Goal: Information Seeking & Learning: Learn about a topic

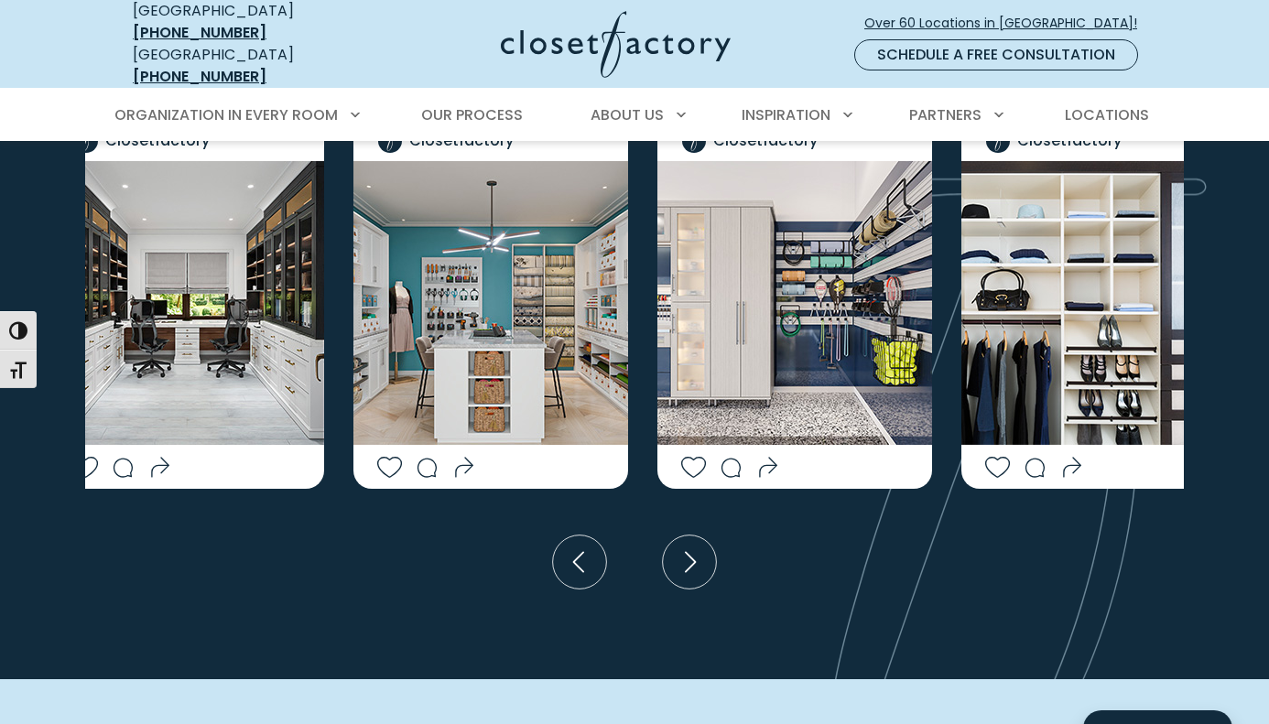
scroll to position [3602, 0]
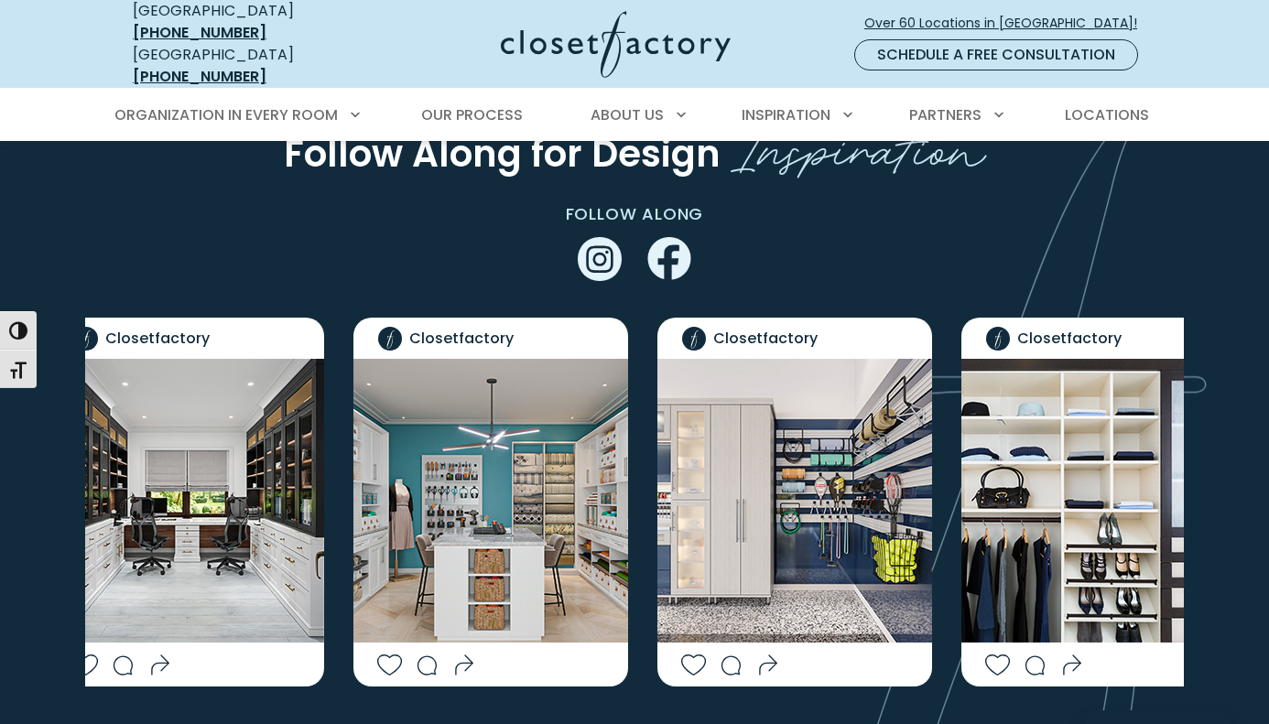
click at [774, 466] on img "Social Grid" at bounding box center [794, 501] width 275 height 284
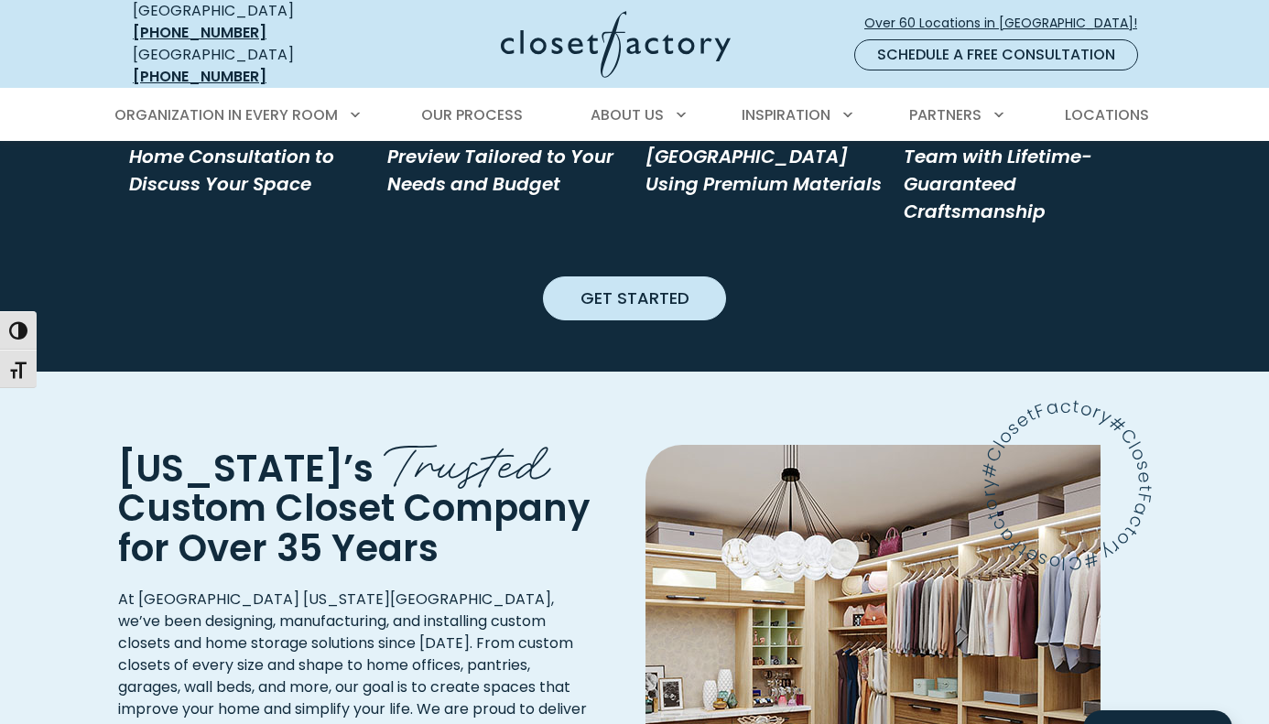
scroll to position [1940, 0]
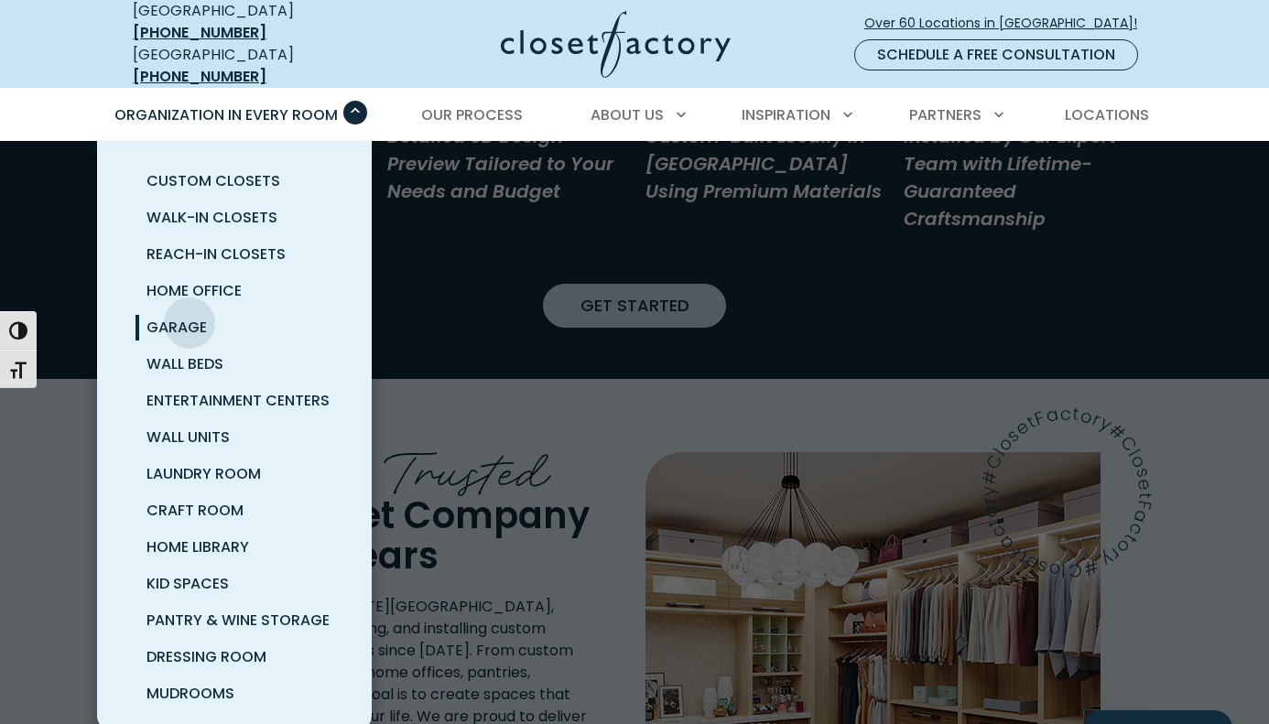
click at [189, 317] on span "Garage" at bounding box center [176, 327] width 60 height 21
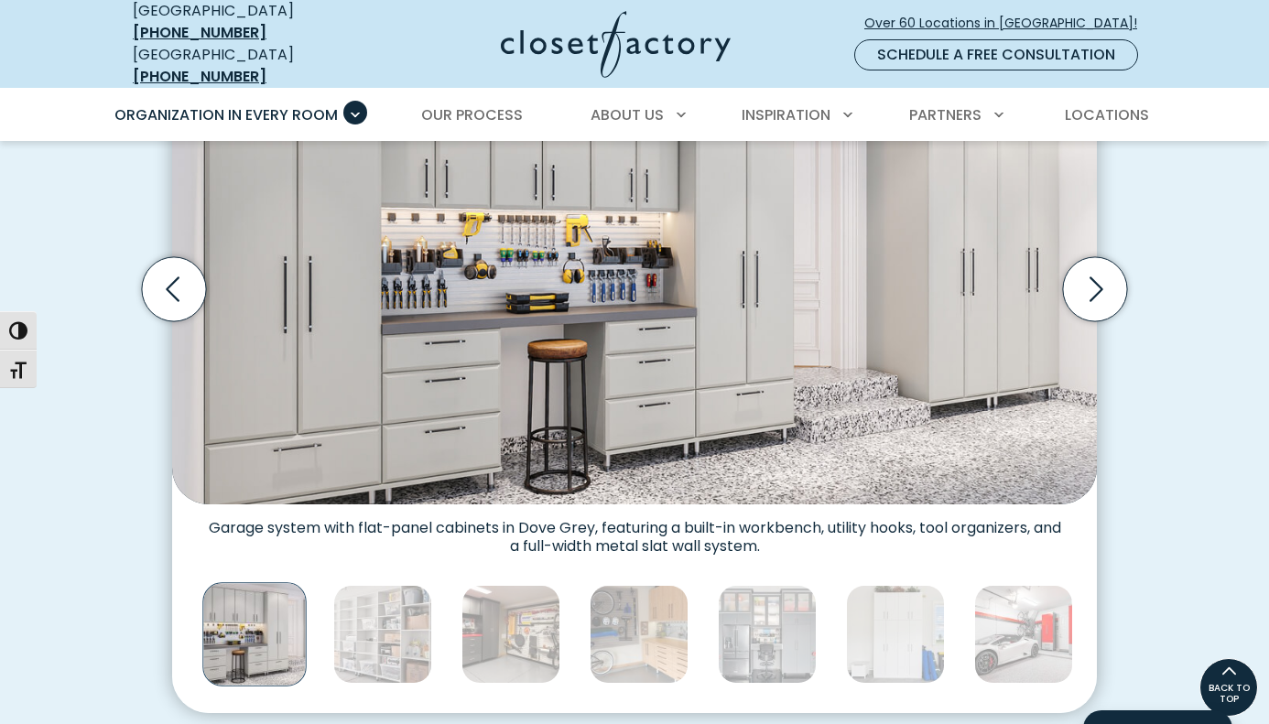
scroll to position [560, 0]
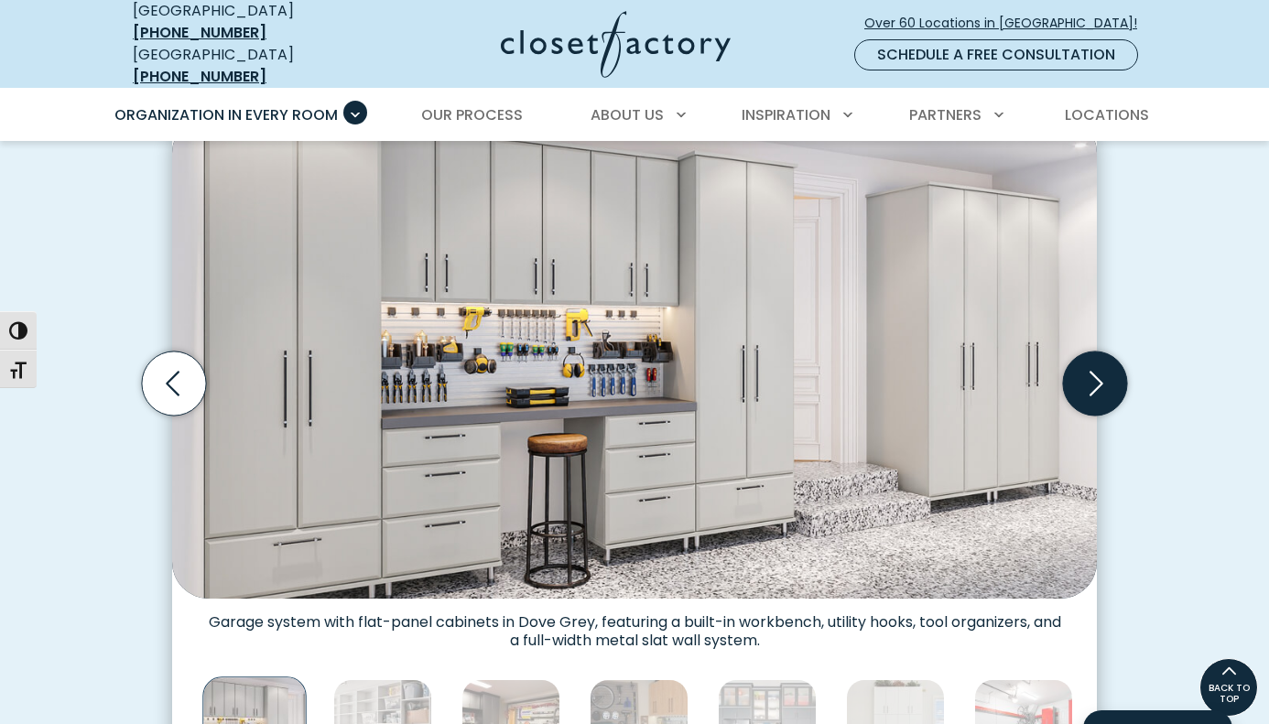
click at [1108, 368] on icon "Next slide" at bounding box center [1095, 383] width 64 height 64
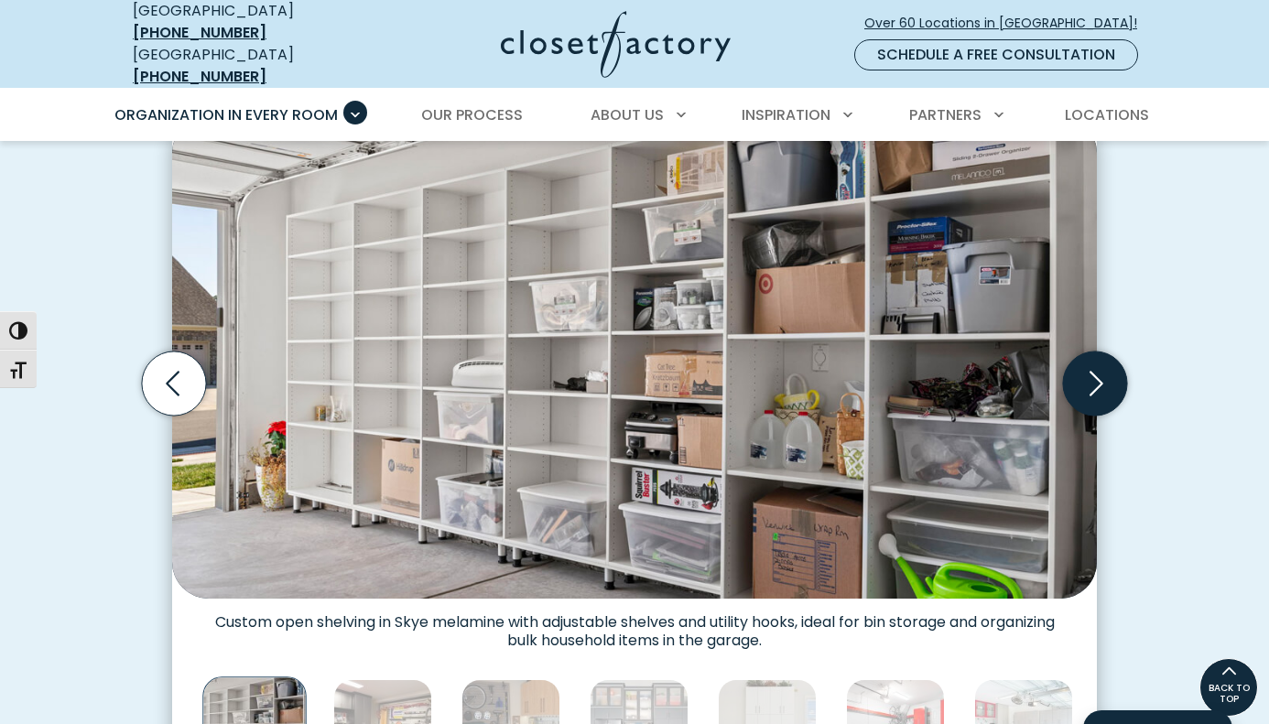
click at [1108, 368] on icon "Next slide" at bounding box center [1095, 383] width 64 height 64
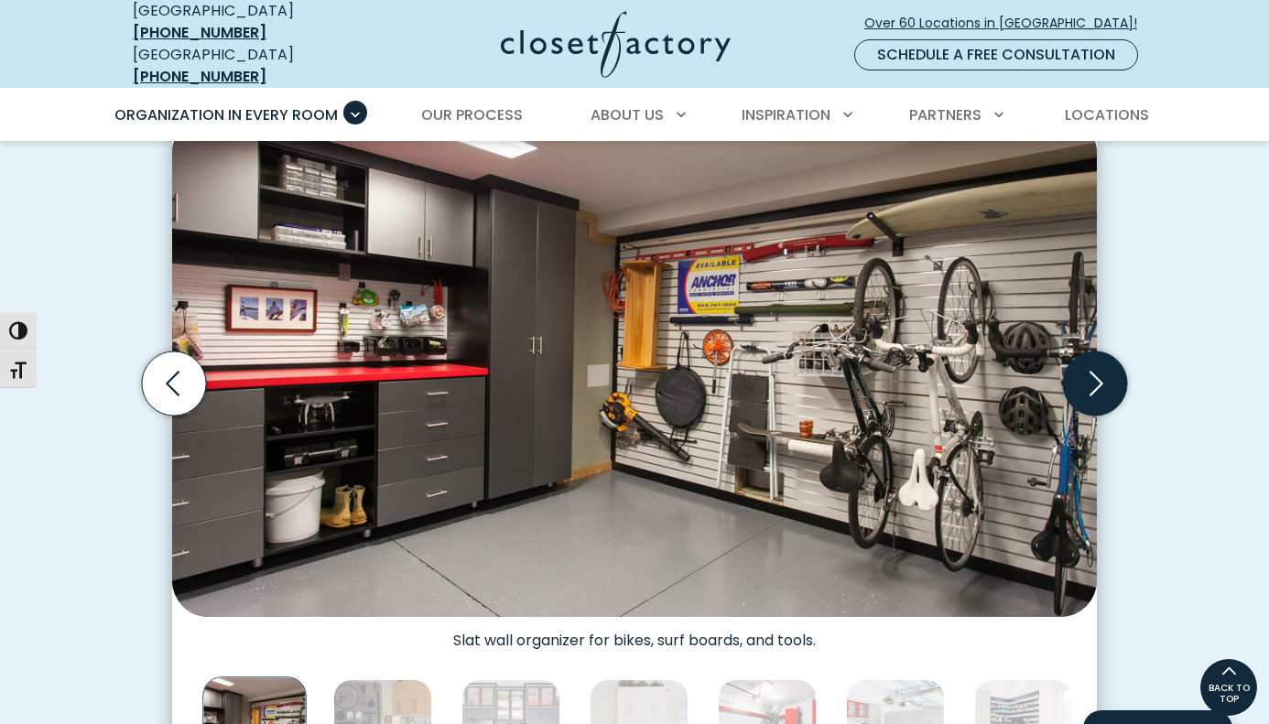
click at [1108, 368] on icon "Next slide" at bounding box center [1095, 383] width 64 height 64
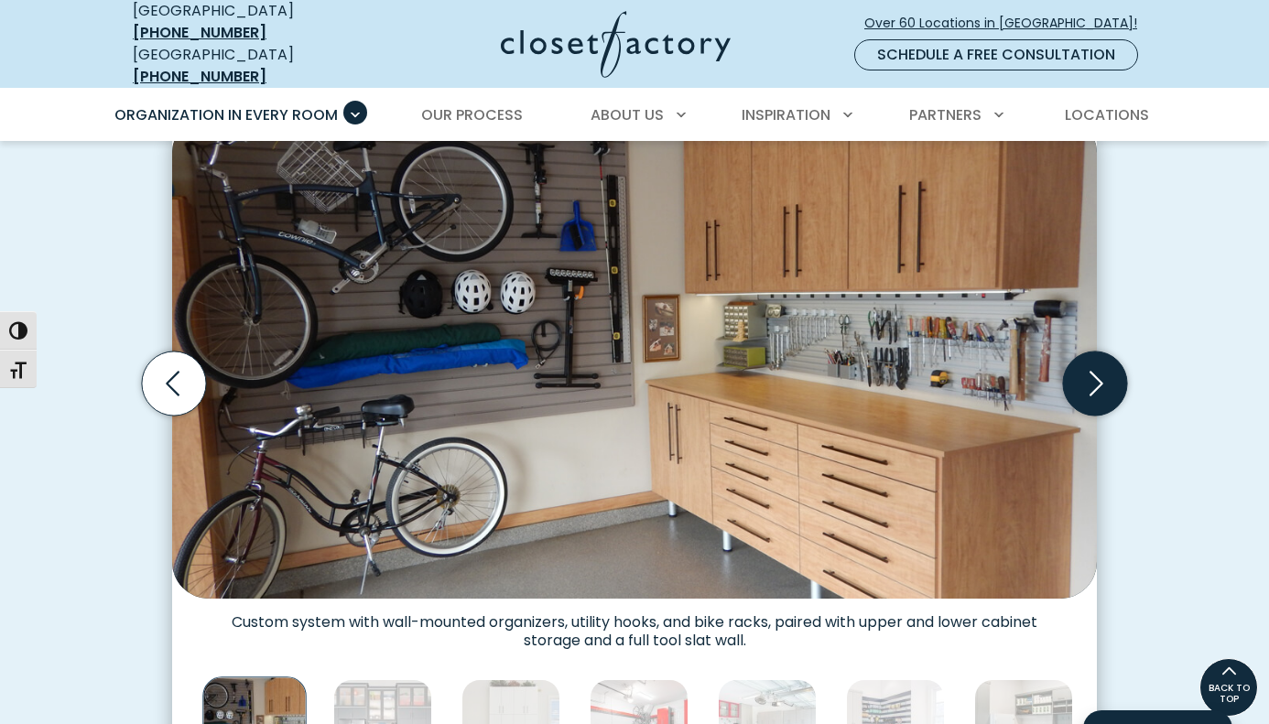
click at [1108, 368] on icon "Next slide" at bounding box center [1095, 383] width 64 height 64
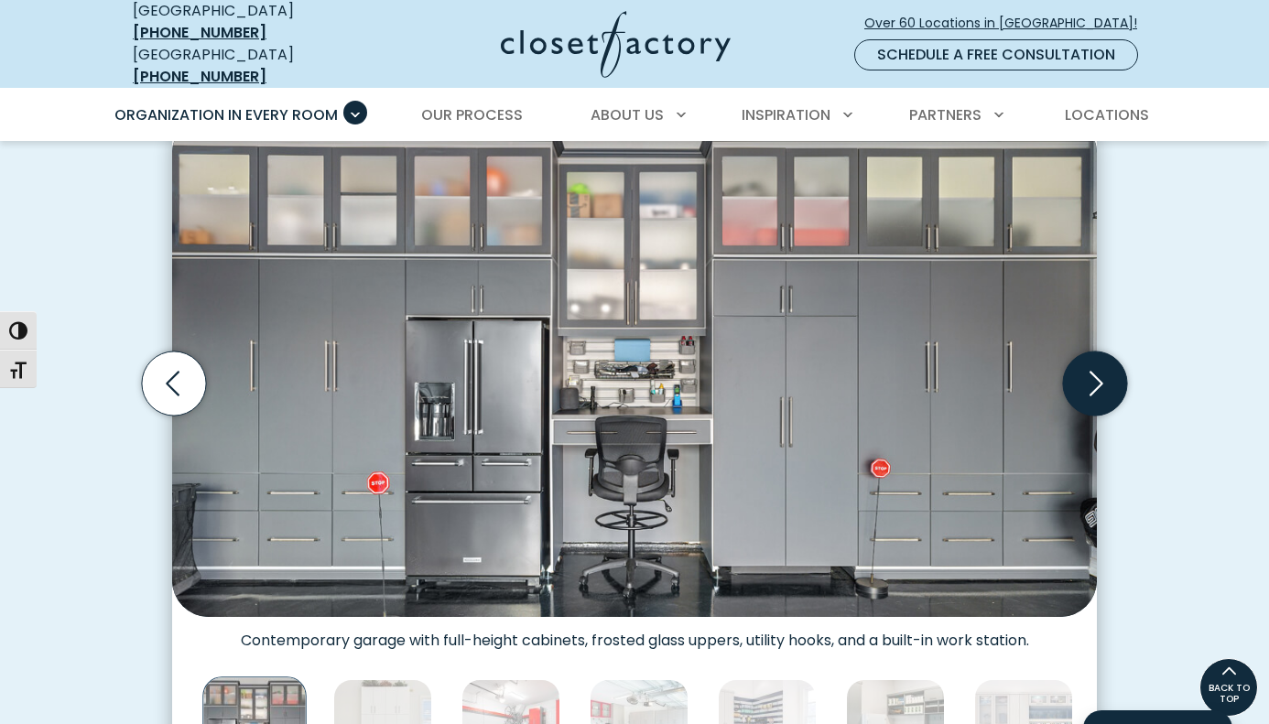
click at [1108, 368] on icon "Next slide" at bounding box center [1095, 383] width 64 height 64
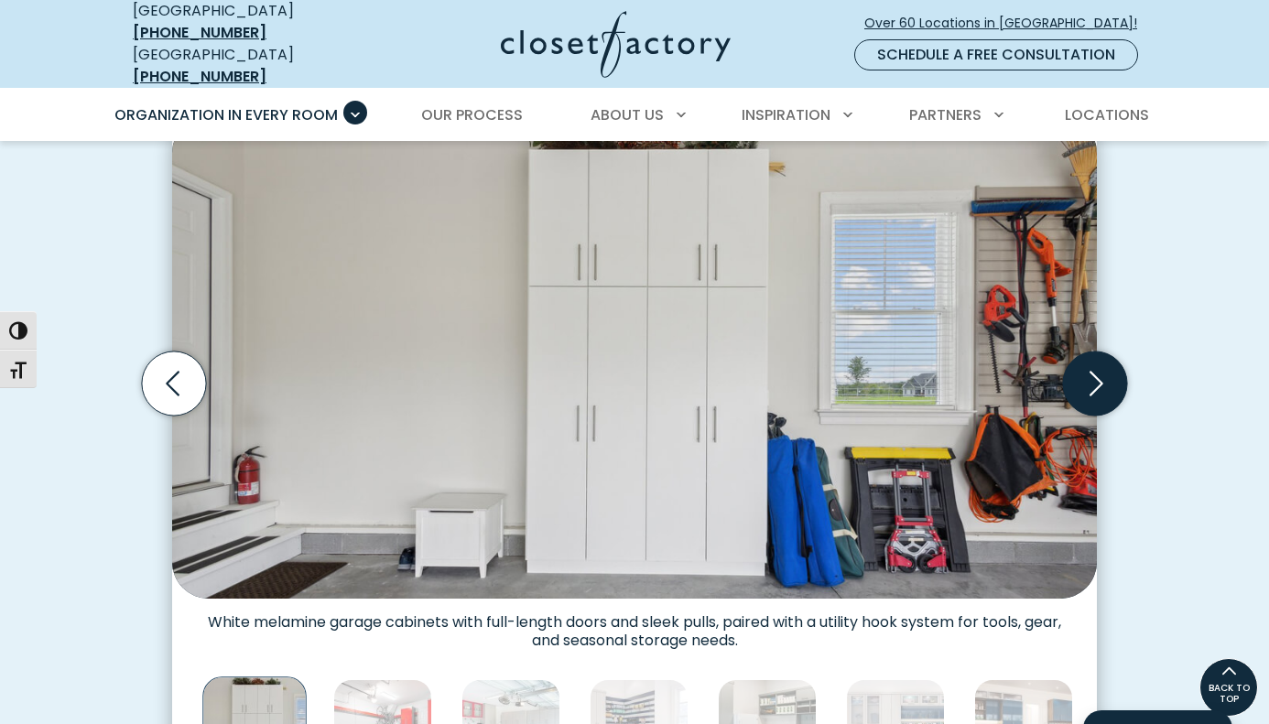
click at [1108, 368] on icon "Next slide" at bounding box center [1095, 383] width 64 height 64
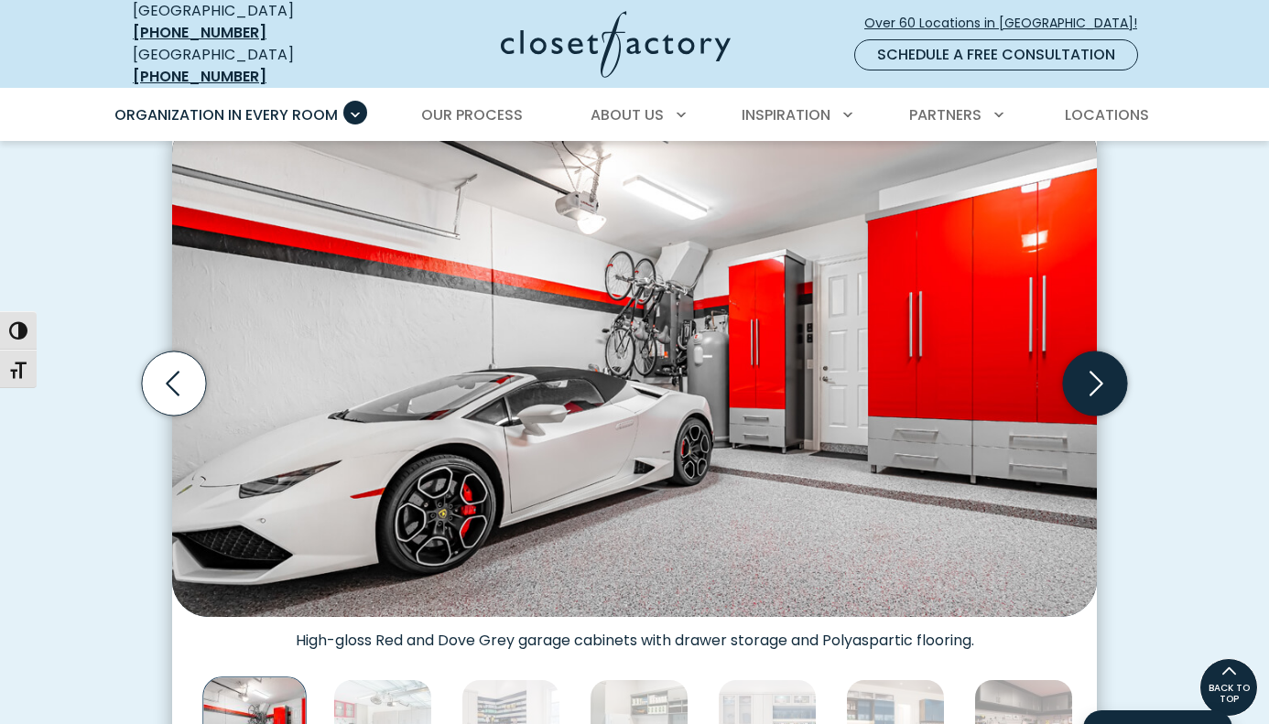
click at [1108, 368] on icon "Next slide" at bounding box center [1095, 383] width 64 height 64
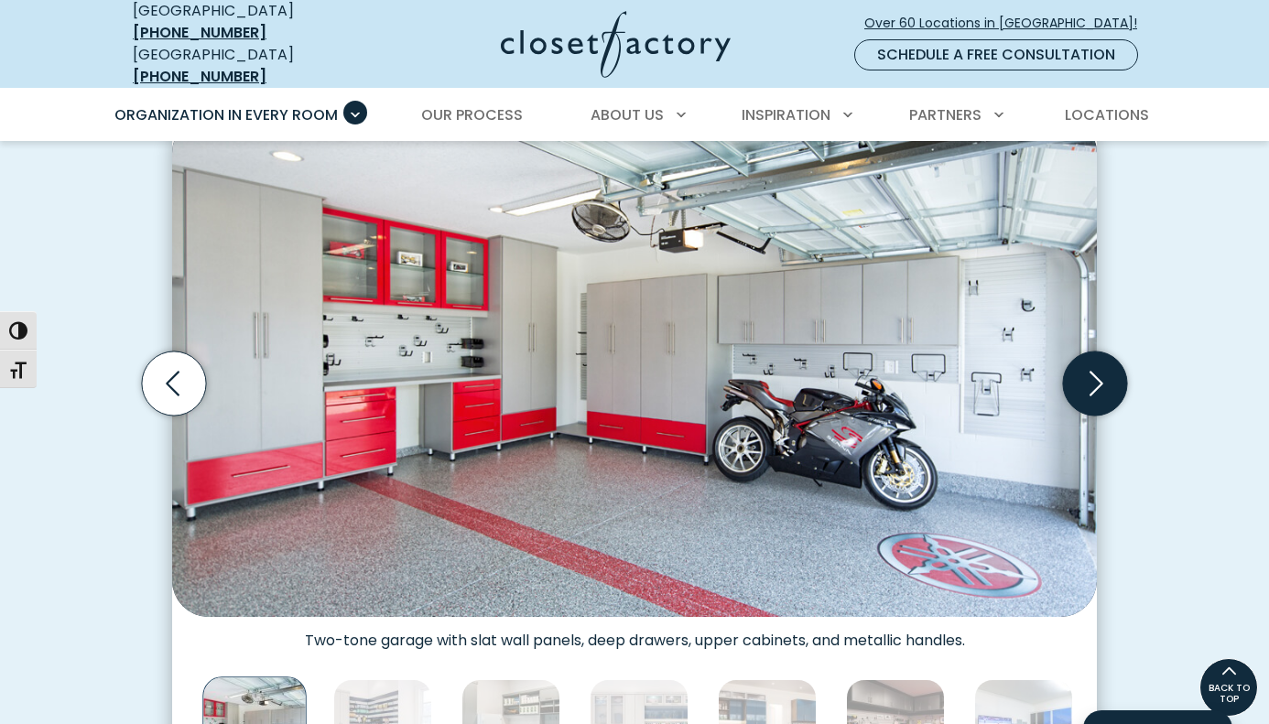
click at [1108, 368] on icon "Next slide" at bounding box center [1095, 383] width 64 height 64
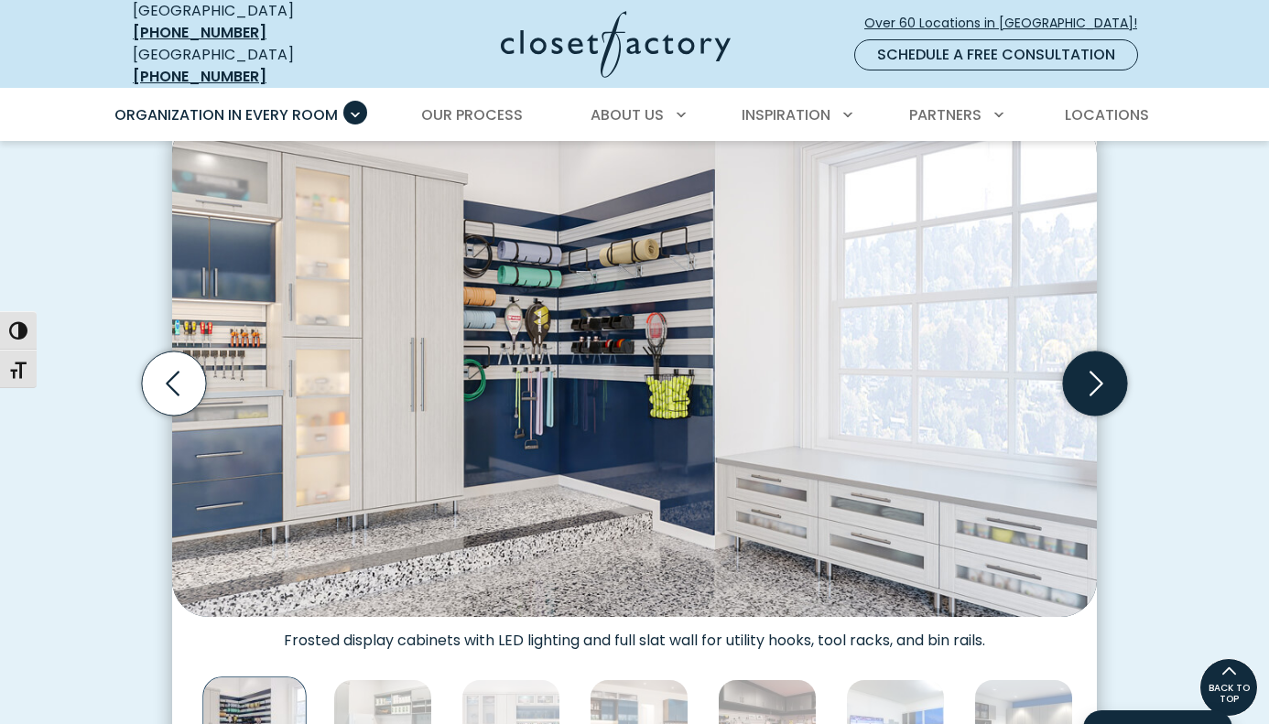
click at [1108, 368] on icon "Next slide" at bounding box center [1095, 383] width 64 height 64
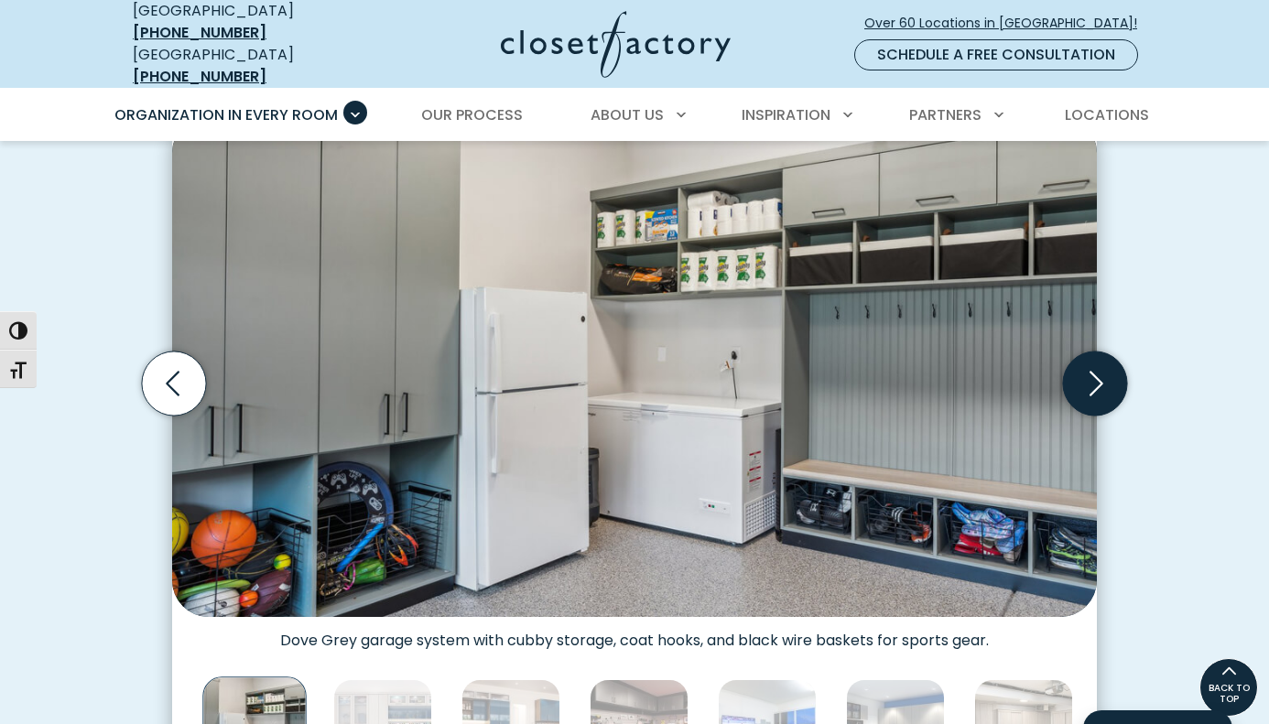
click at [1108, 368] on icon "Next slide" at bounding box center [1095, 383] width 64 height 64
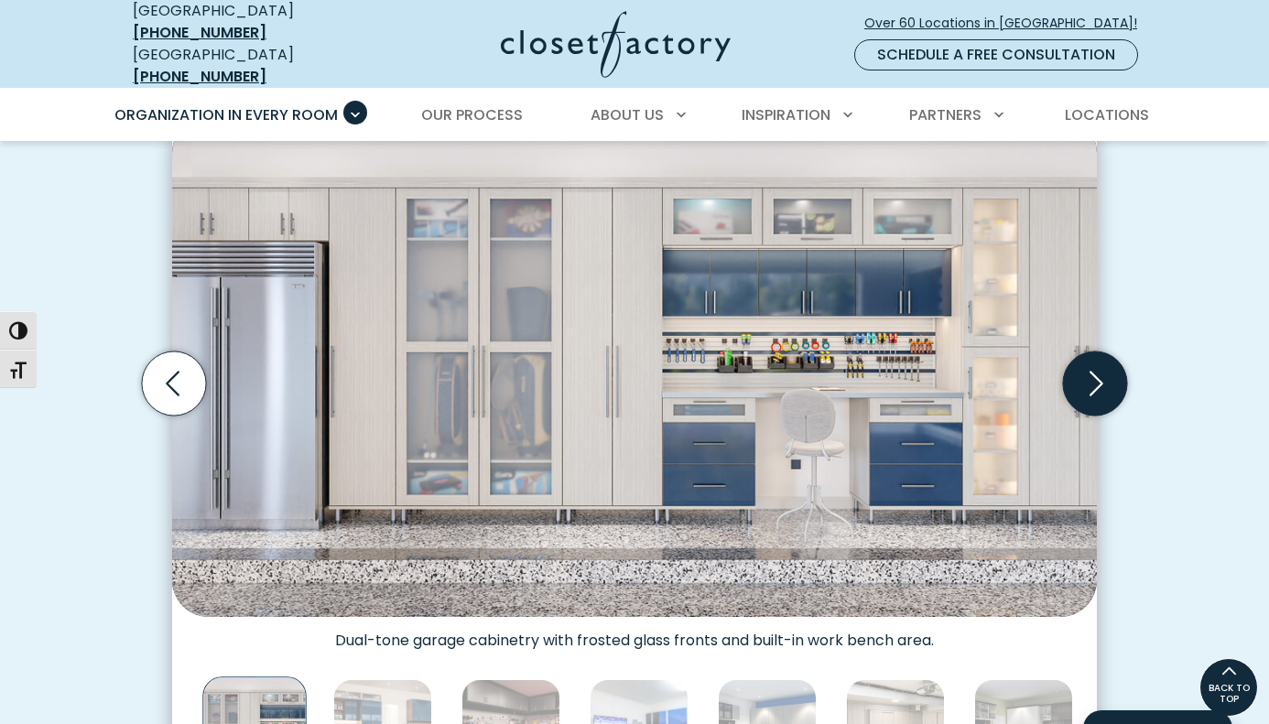
click at [1108, 368] on icon "Next slide" at bounding box center [1095, 383] width 64 height 64
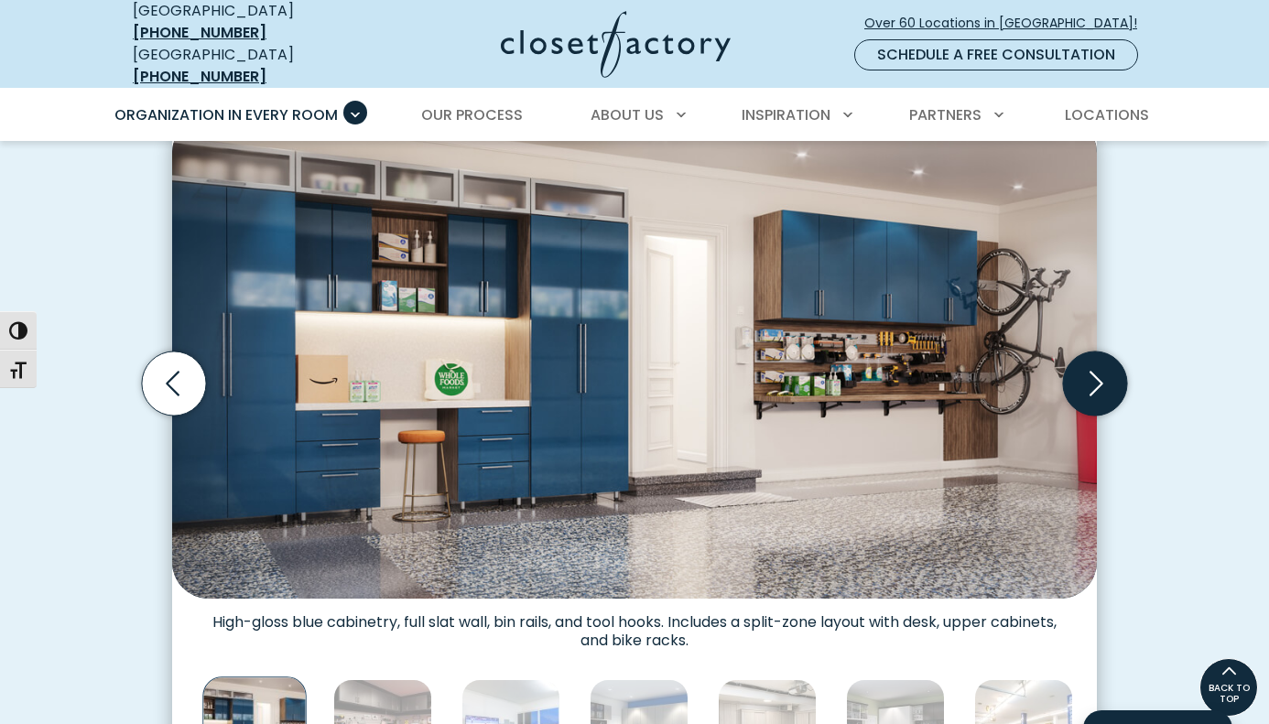
click at [1108, 368] on icon "Next slide" at bounding box center [1095, 383] width 64 height 64
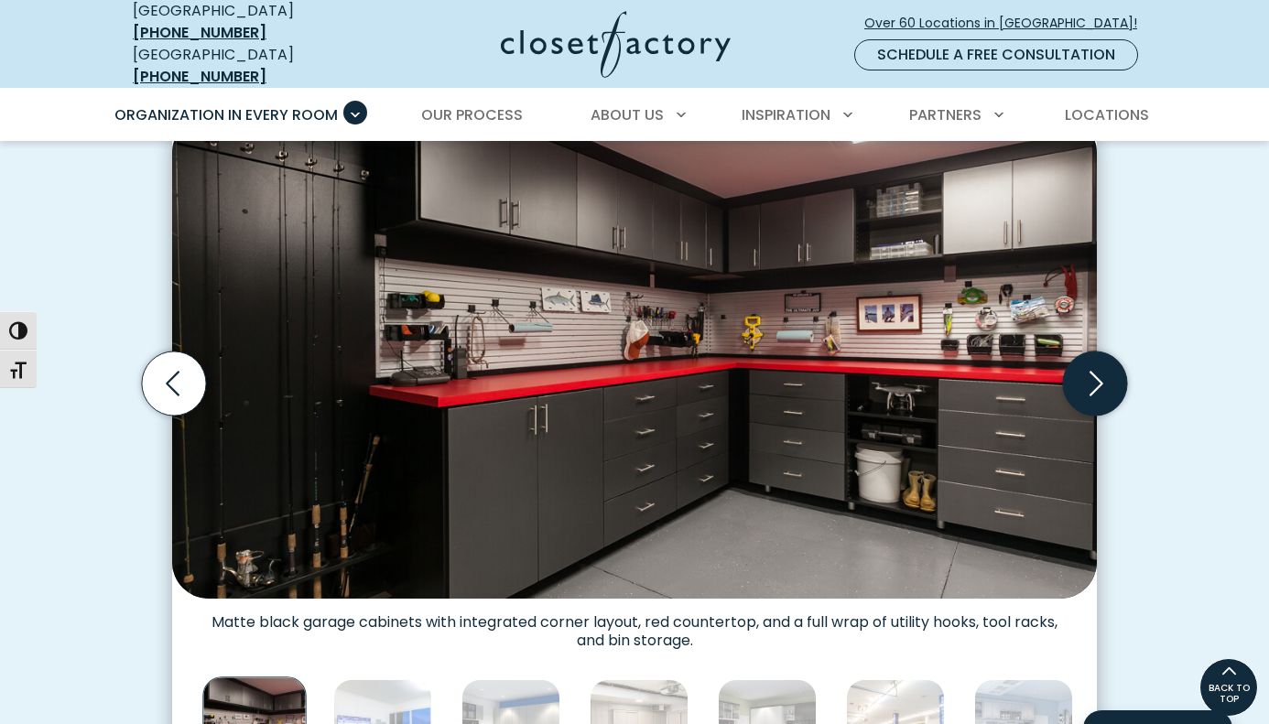
click at [1108, 368] on icon "Next slide" at bounding box center [1095, 383] width 64 height 64
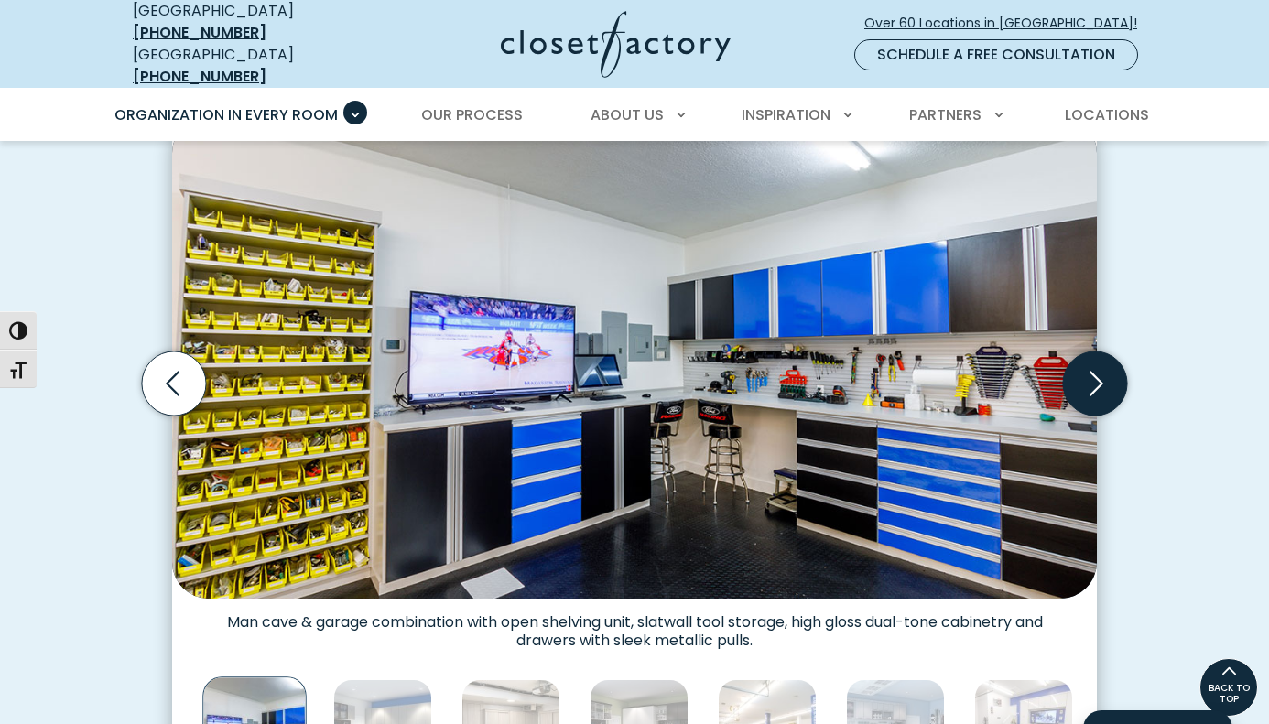
click at [1108, 368] on icon "Next slide" at bounding box center [1095, 383] width 64 height 64
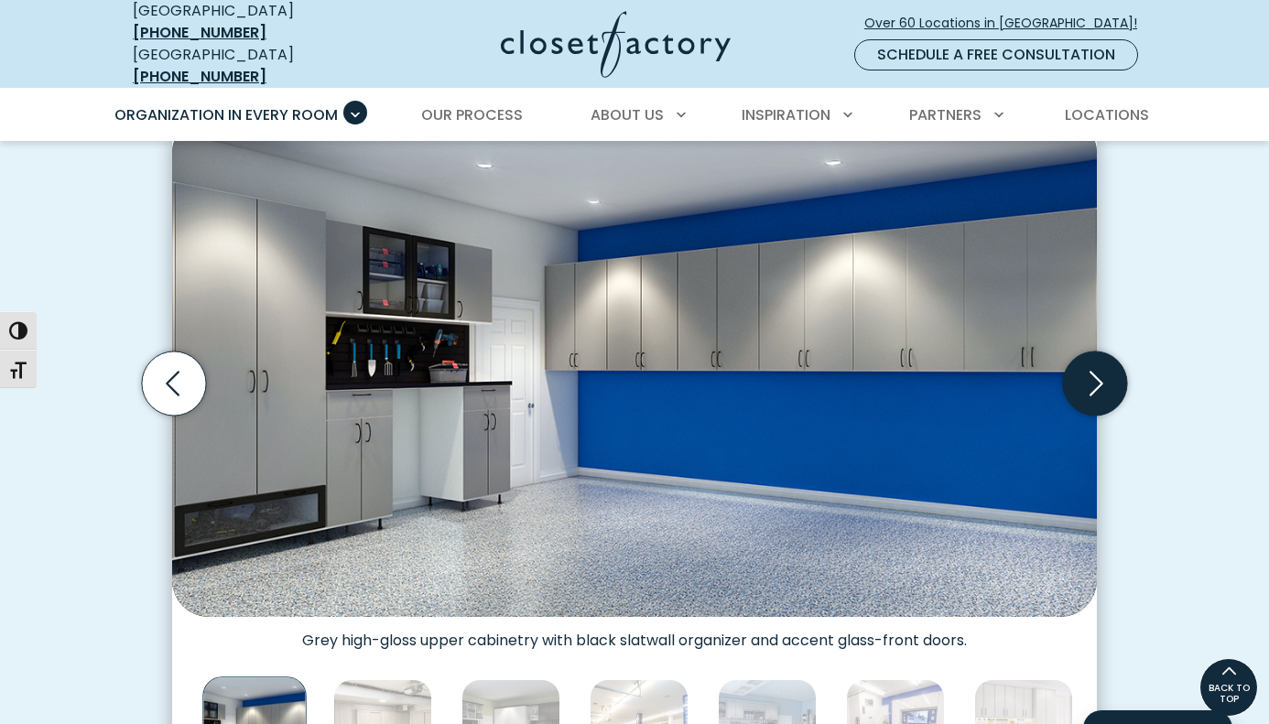
click at [1108, 368] on icon "Next slide" at bounding box center [1095, 383] width 64 height 64
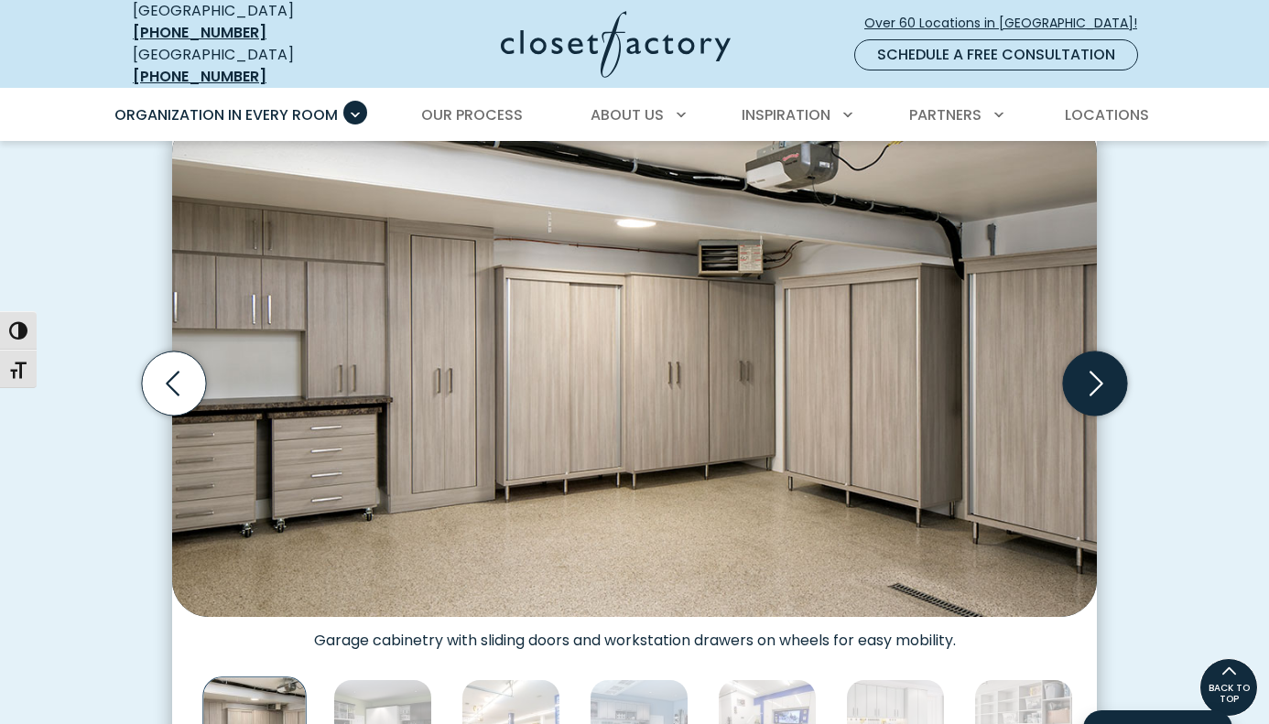
click at [1108, 368] on icon "Next slide" at bounding box center [1095, 383] width 64 height 64
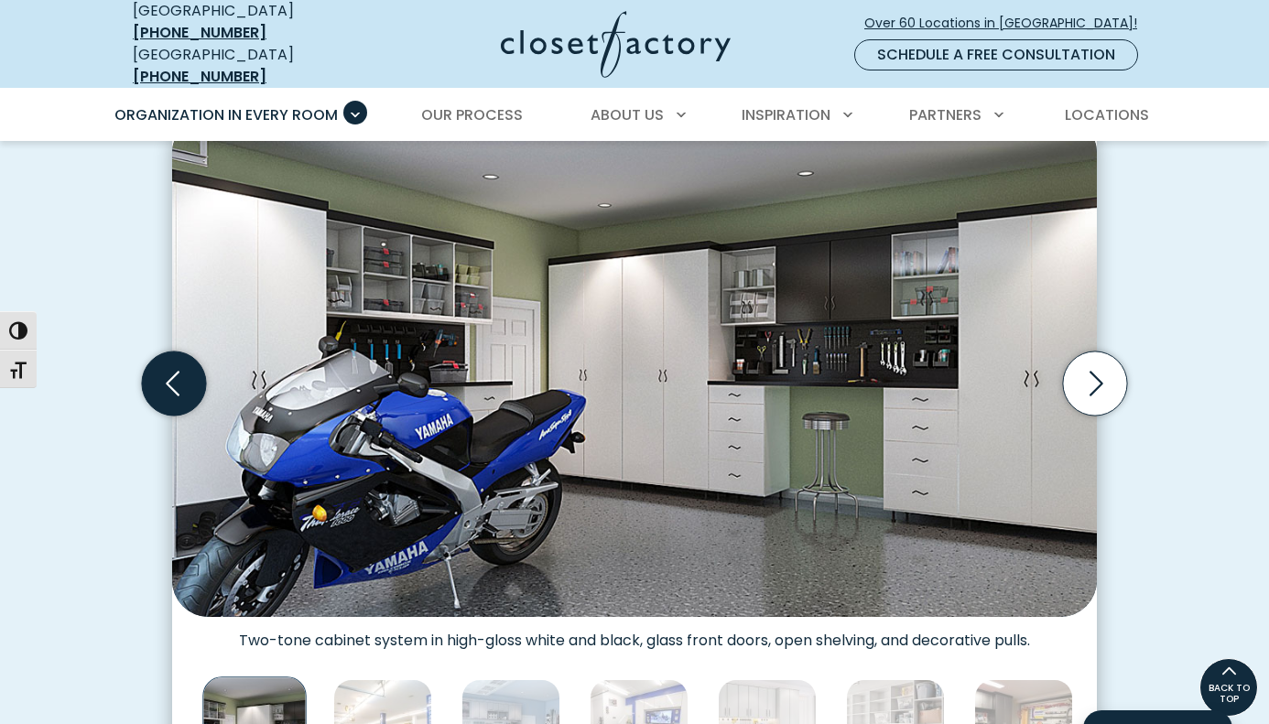
click at [184, 354] on icon "Previous slide" at bounding box center [174, 383] width 64 height 64
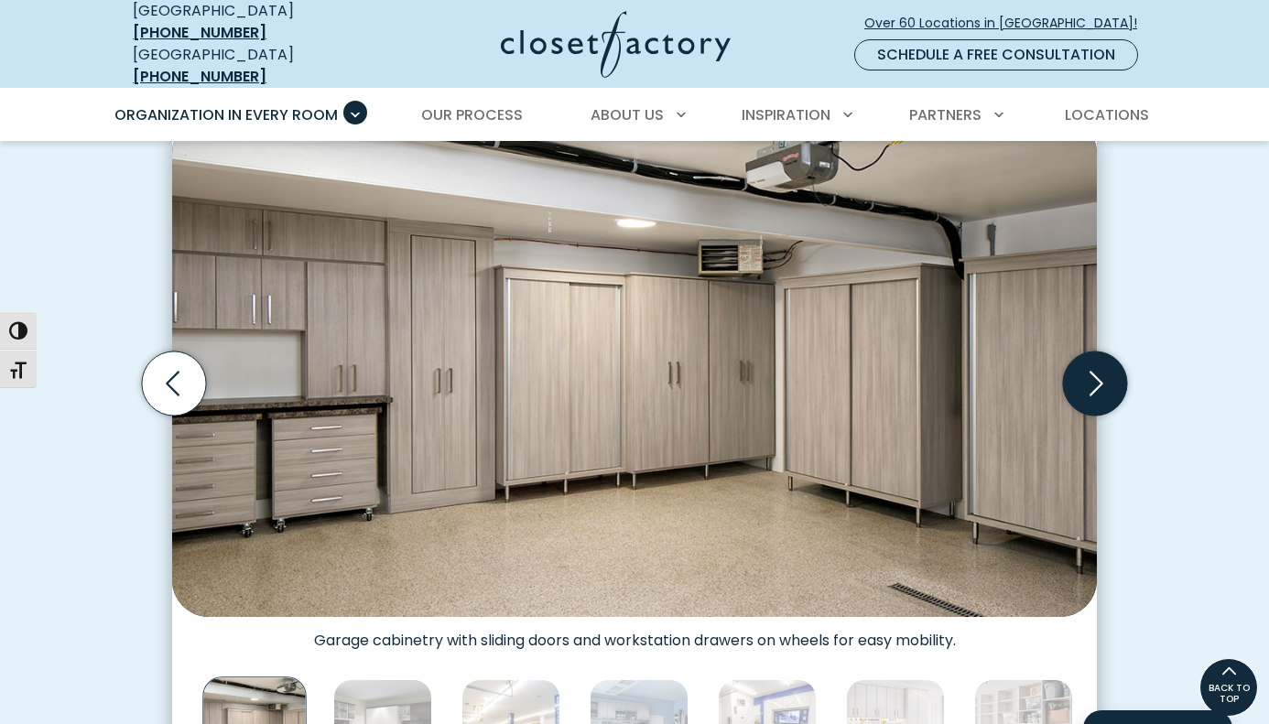
click at [1092, 370] on icon "Next slide" at bounding box center [1095, 383] width 64 height 64
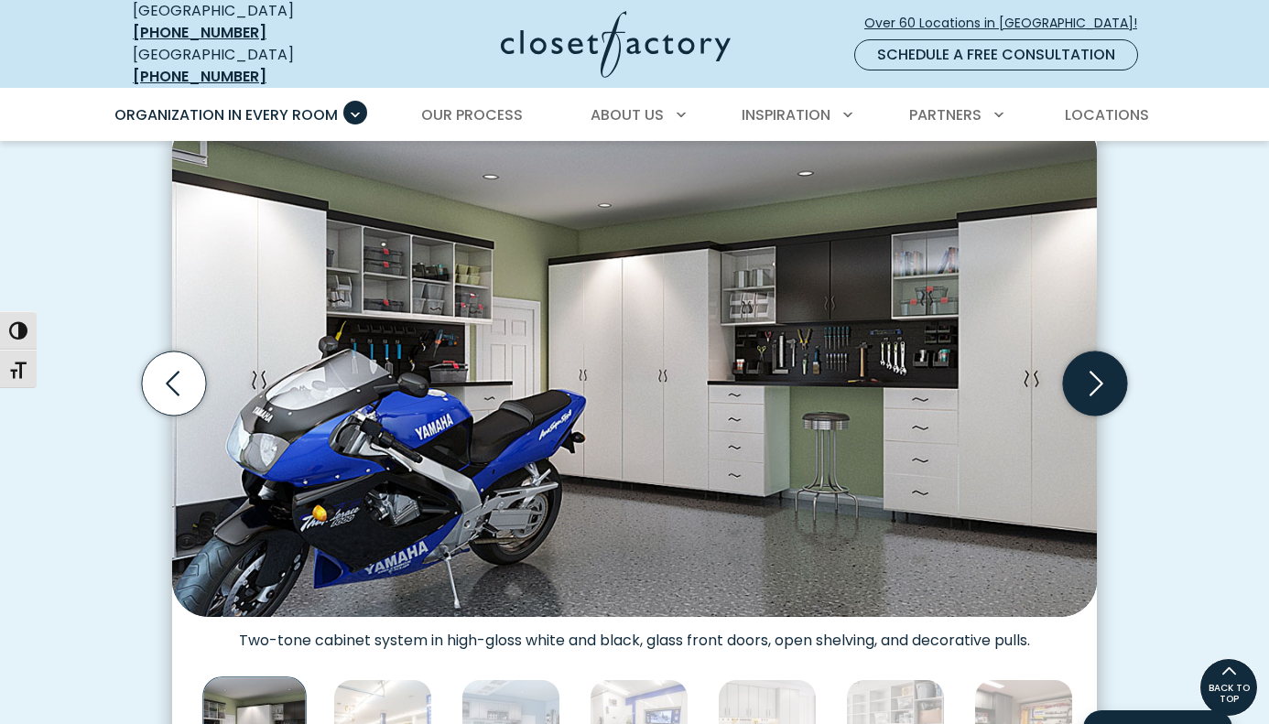
click at [1092, 370] on icon "Next slide" at bounding box center [1095, 383] width 64 height 64
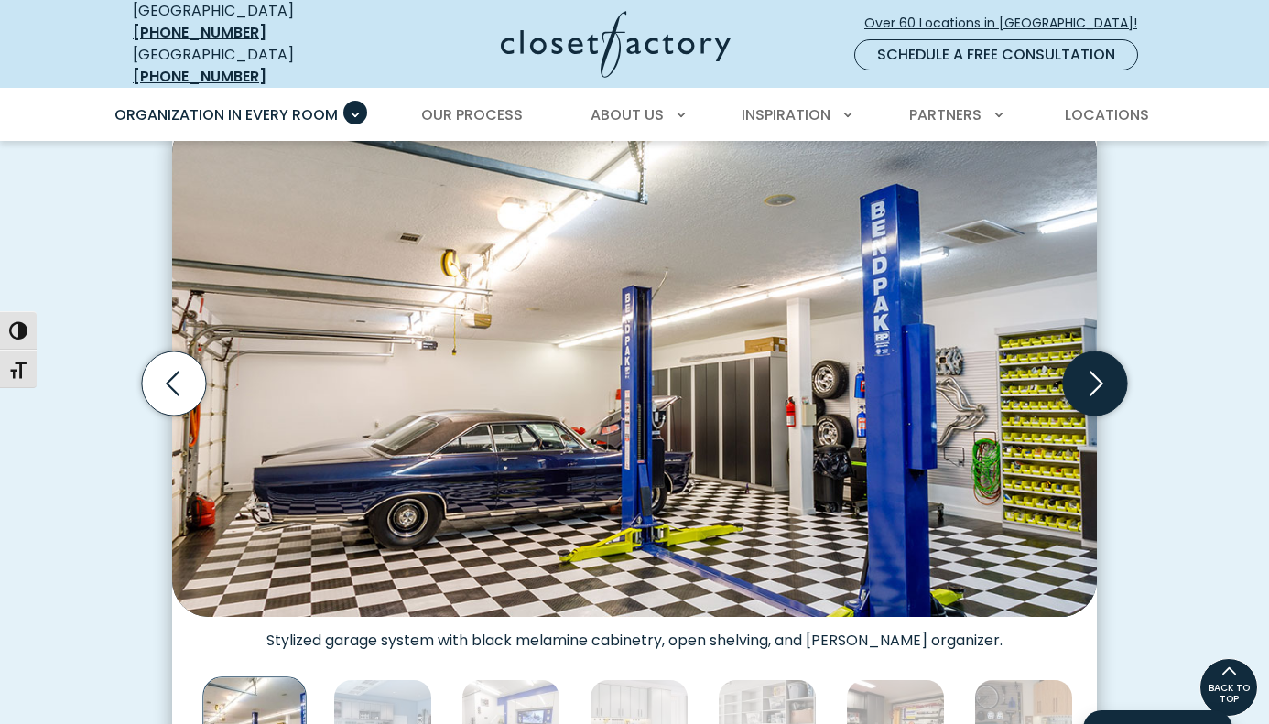
click at [1092, 370] on icon "Next slide" at bounding box center [1095, 383] width 64 height 64
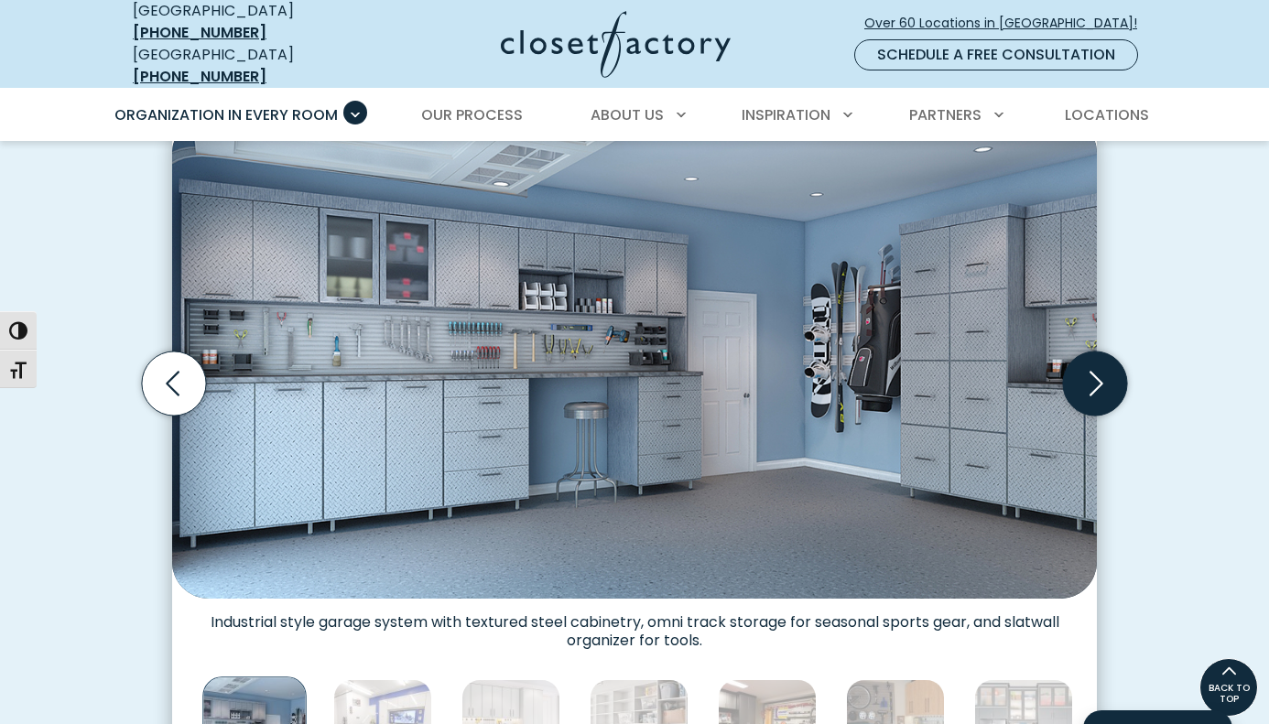
click at [1092, 370] on icon "Next slide" at bounding box center [1095, 383] width 64 height 64
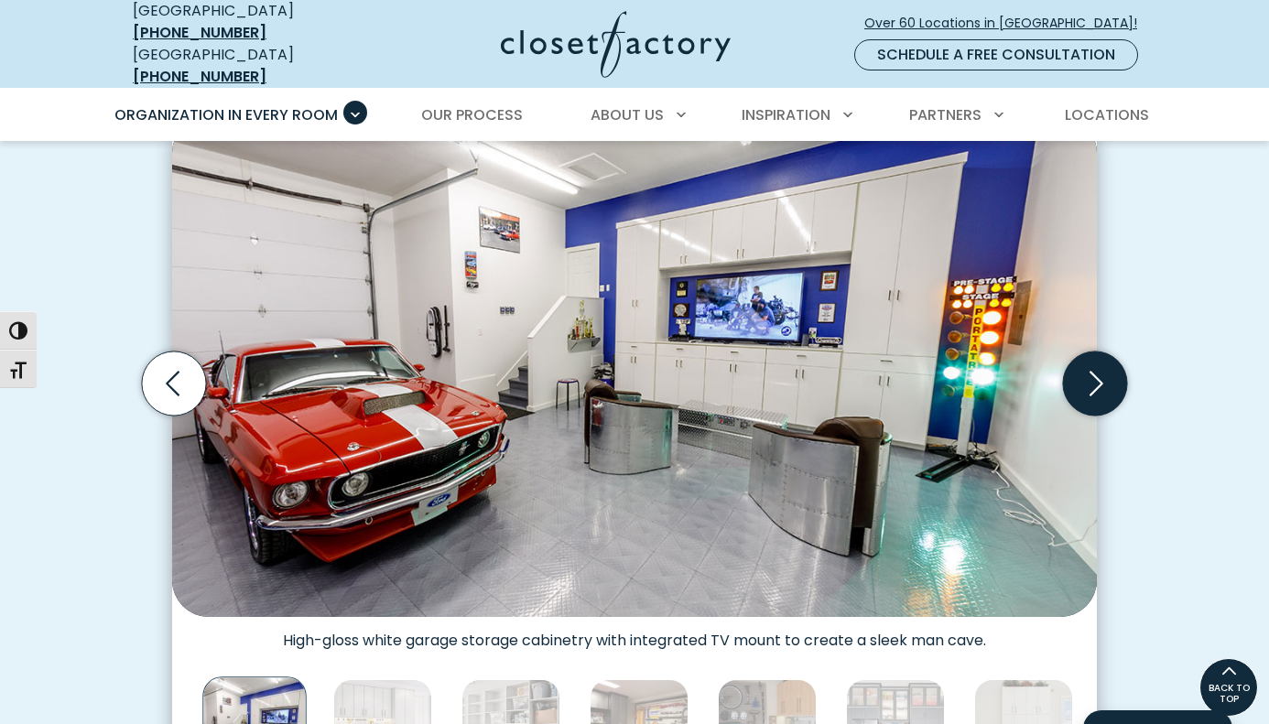
click at [1092, 370] on icon "Next slide" at bounding box center [1095, 383] width 64 height 64
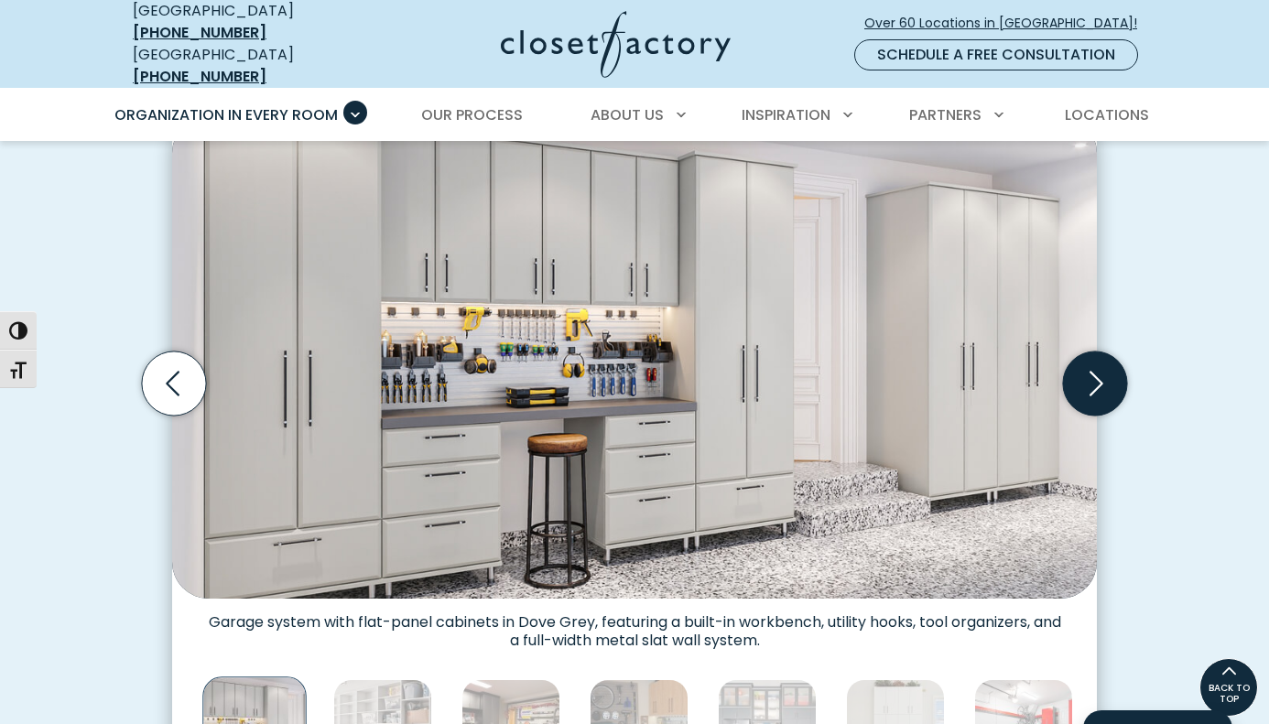
click at [1092, 370] on icon "Next slide" at bounding box center [1095, 383] width 64 height 64
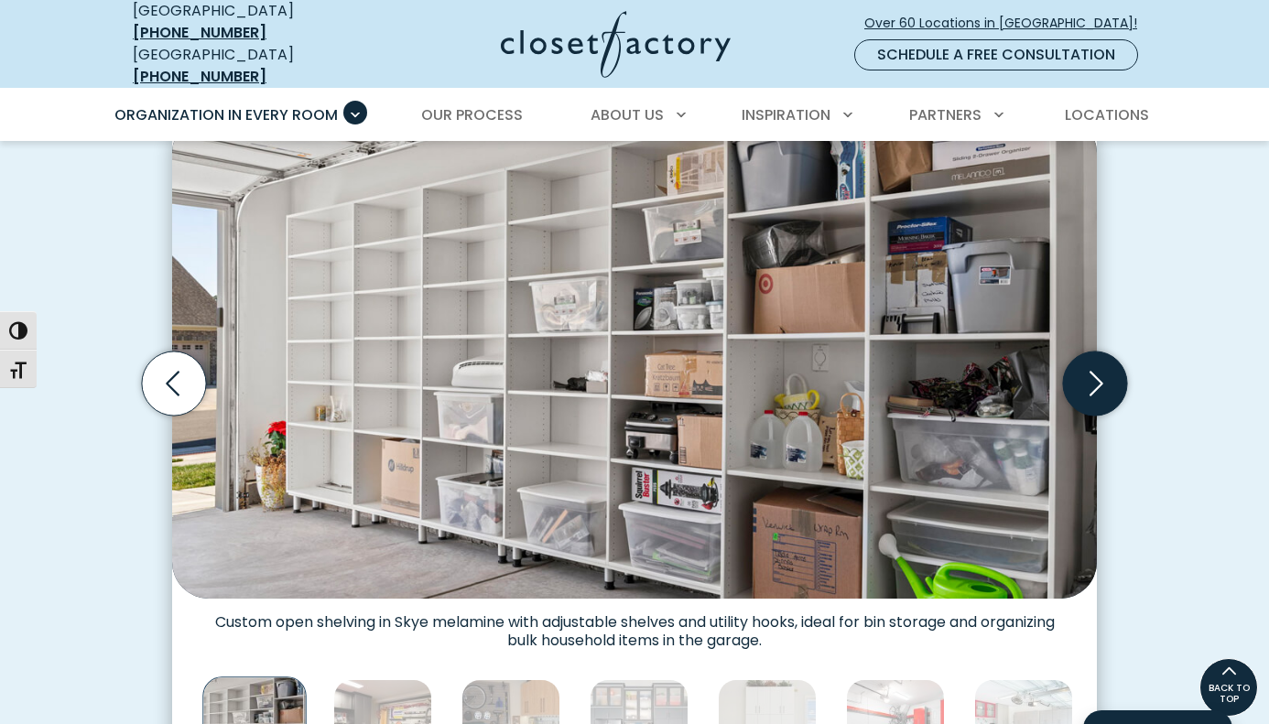
click at [1092, 370] on icon "Next slide" at bounding box center [1095, 383] width 64 height 64
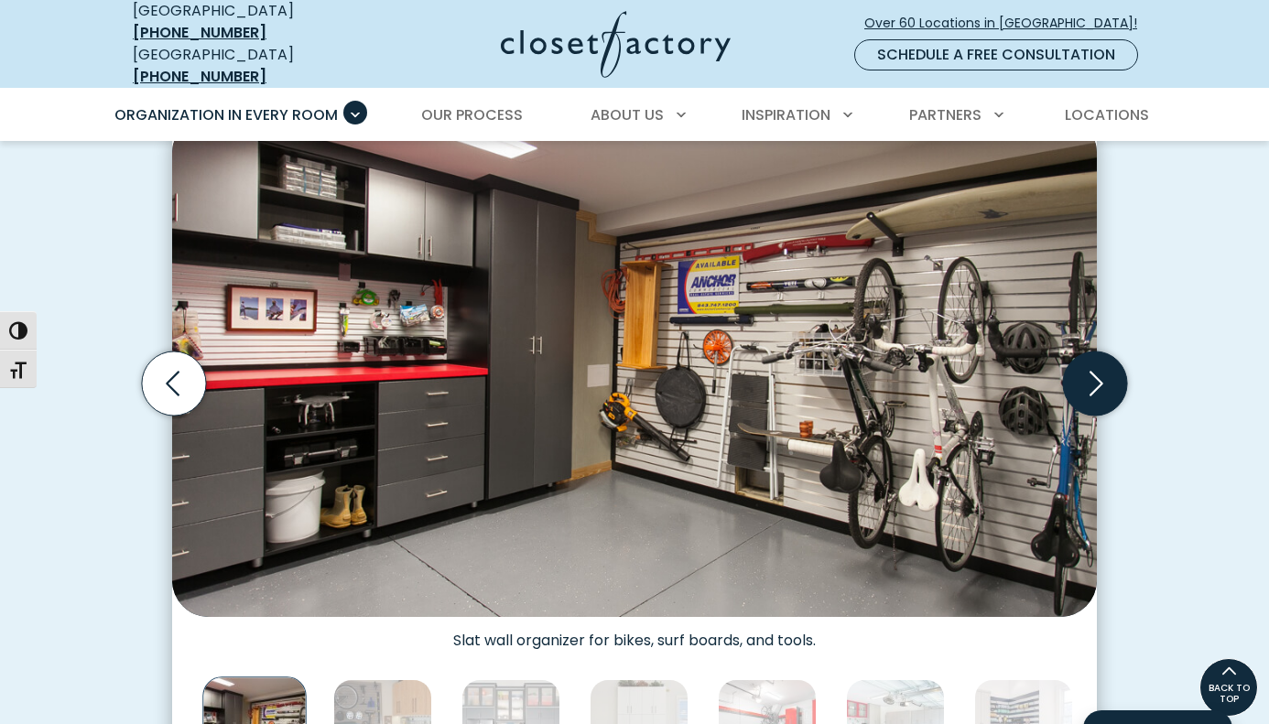
click at [1092, 370] on icon "Next slide" at bounding box center [1095, 383] width 64 height 64
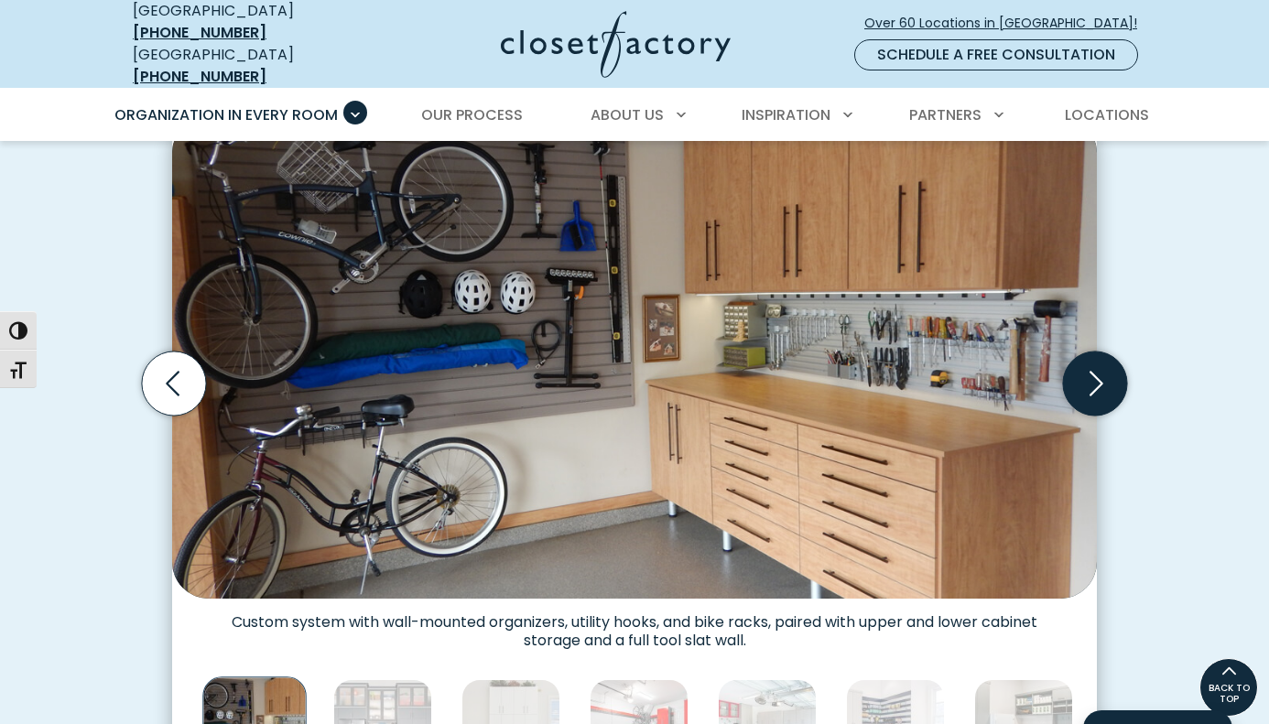
click at [1092, 370] on icon "Next slide" at bounding box center [1095, 383] width 64 height 64
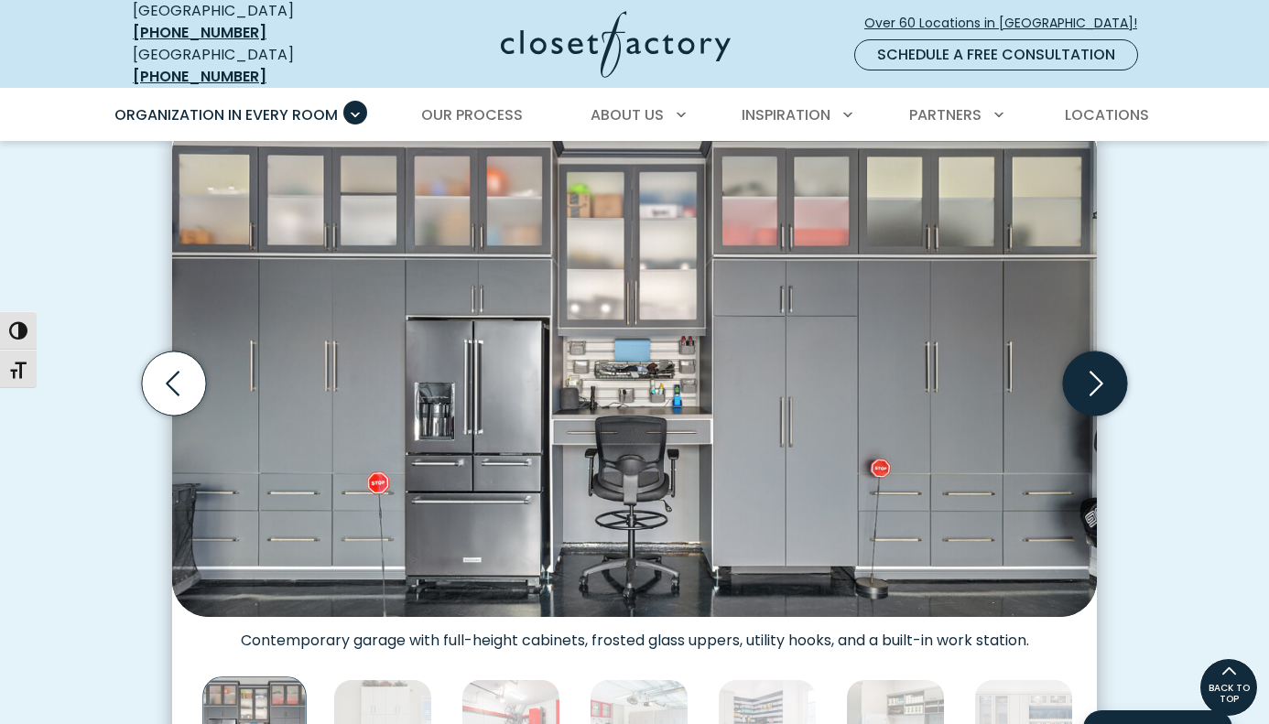
click at [1092, 370] on icon "Next slide" at bounding box center [1095, 383] width 64 height 64
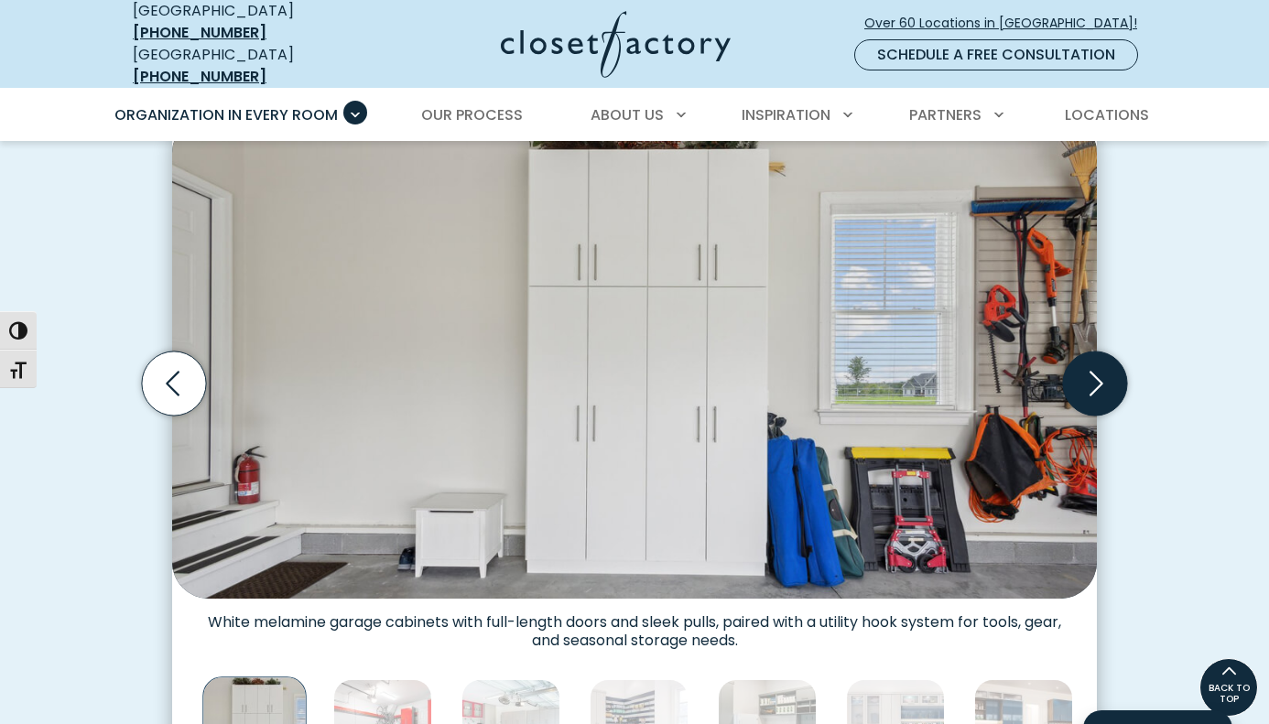
click at [1092, 370] on icon "Next slide" at bounding box center [1095, 383] width 64 height 64
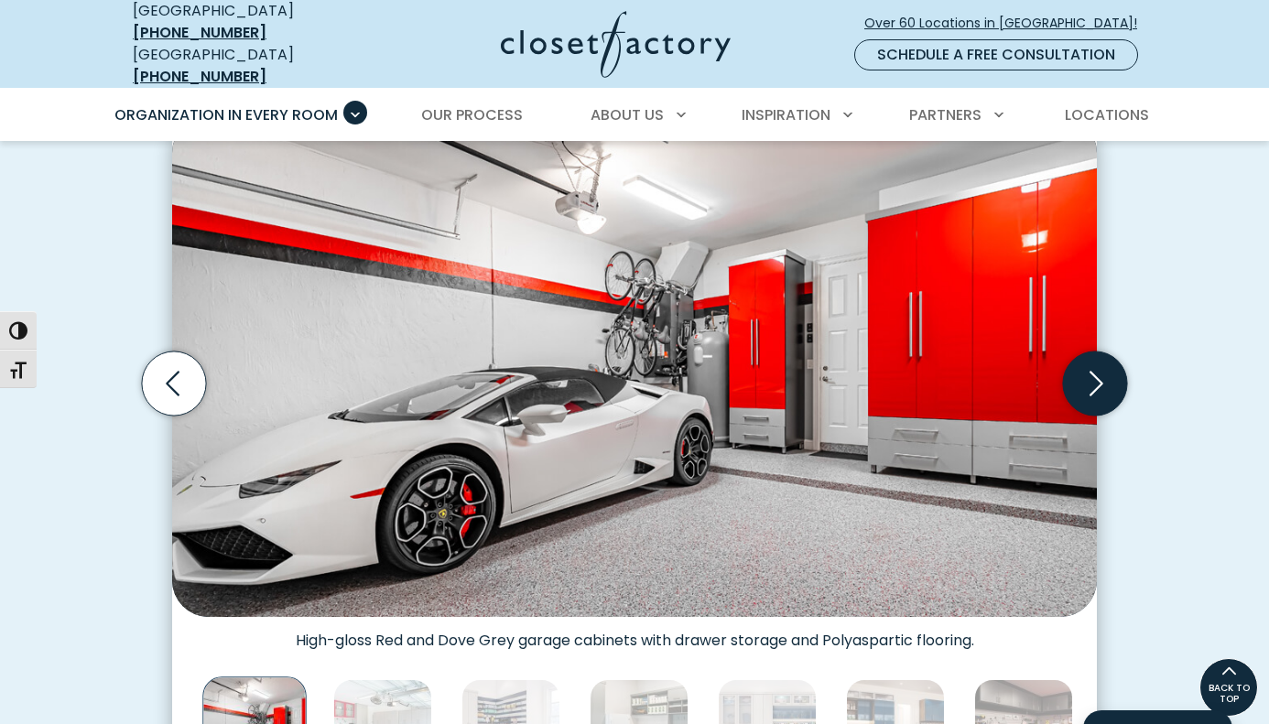
click at [1092, 370] on icon "Next slide" at bounding box center [1095, 383] width 64 height 64
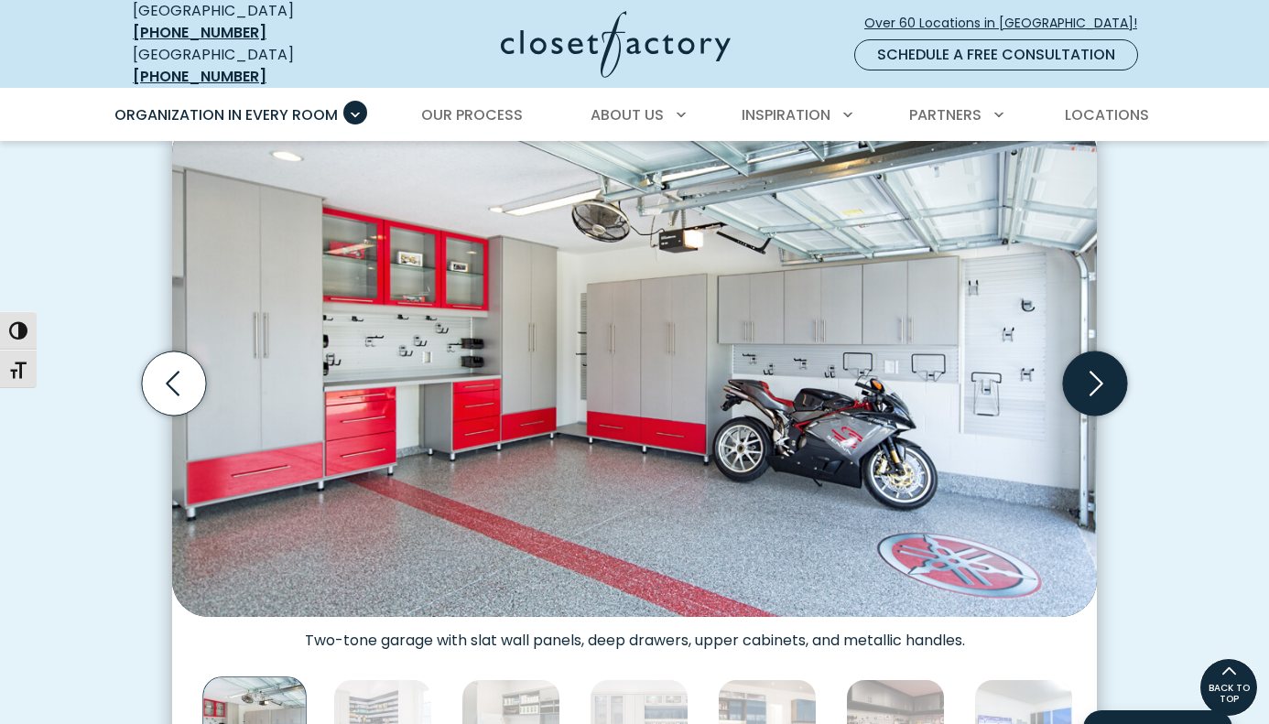
click at [1092, 370] on icon "Next slide" at bounding box center [1095, 383] width 64 height 64
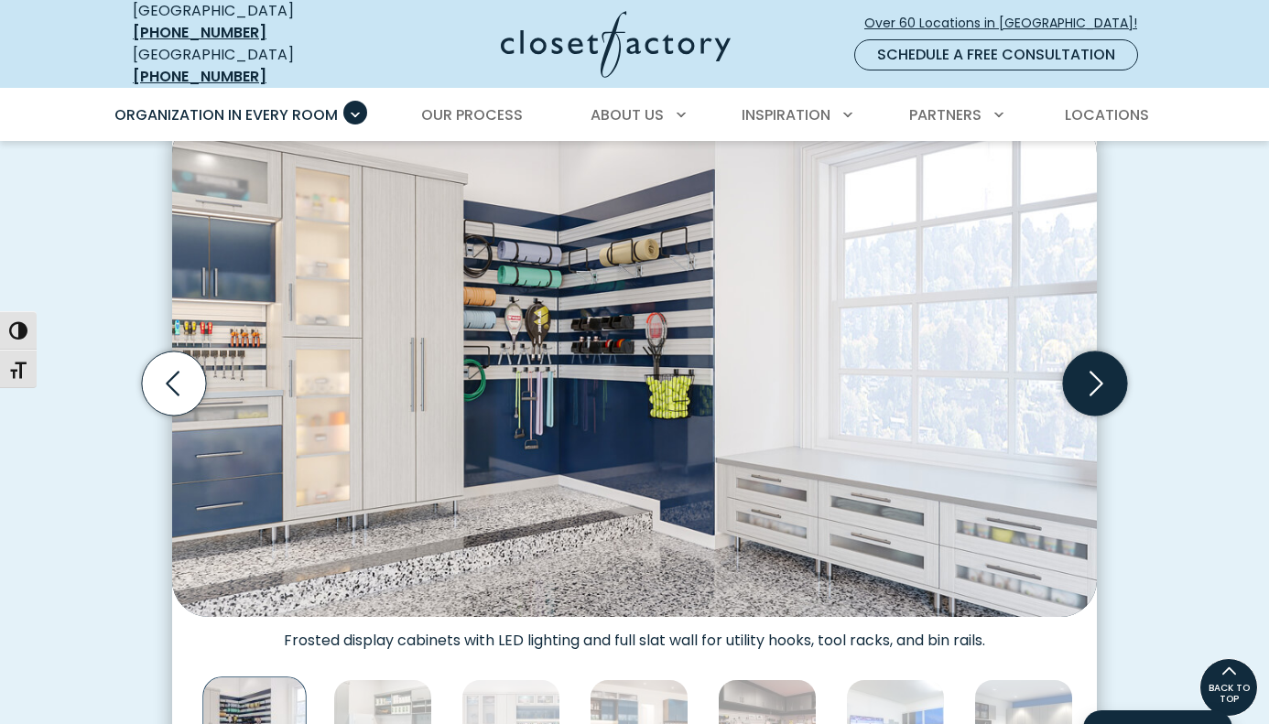
click at [1091, 367] on icon "Next slide" at bounding box center [1095, 383] width 64 height 64
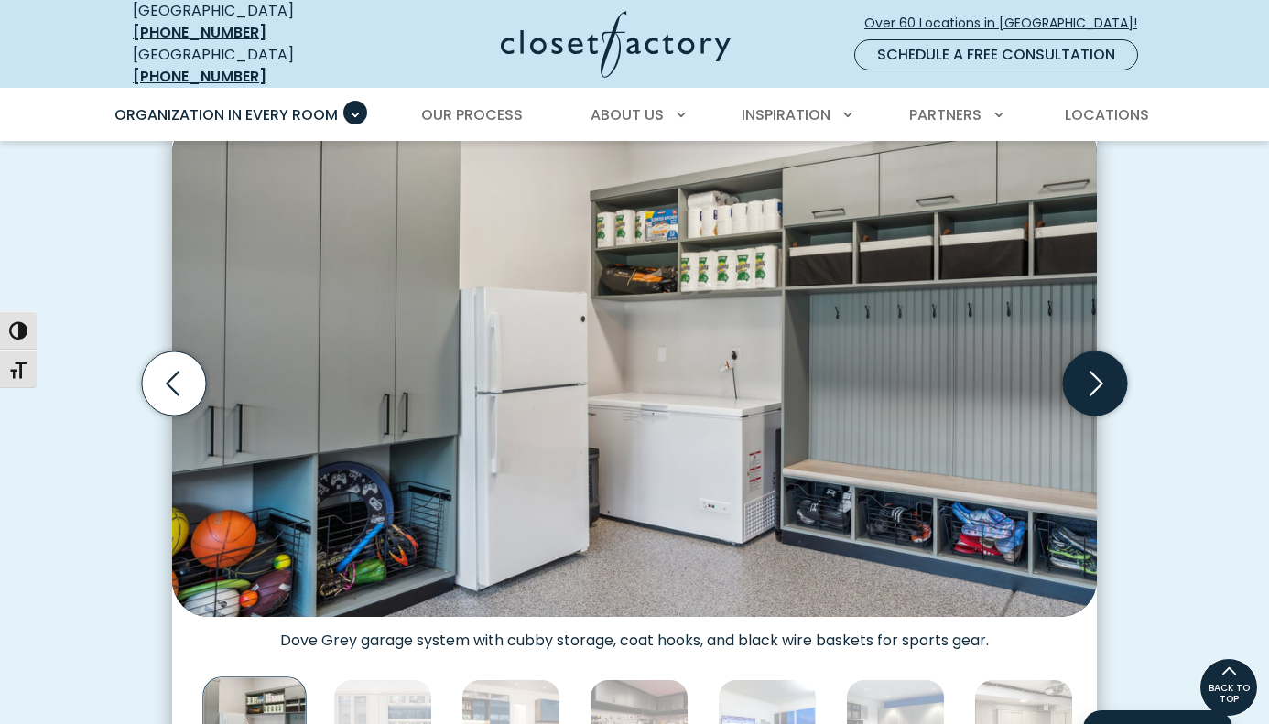
click at [1091, 367] on icon "Next slide" at bounding box center [1095, 383] width 64 height 64
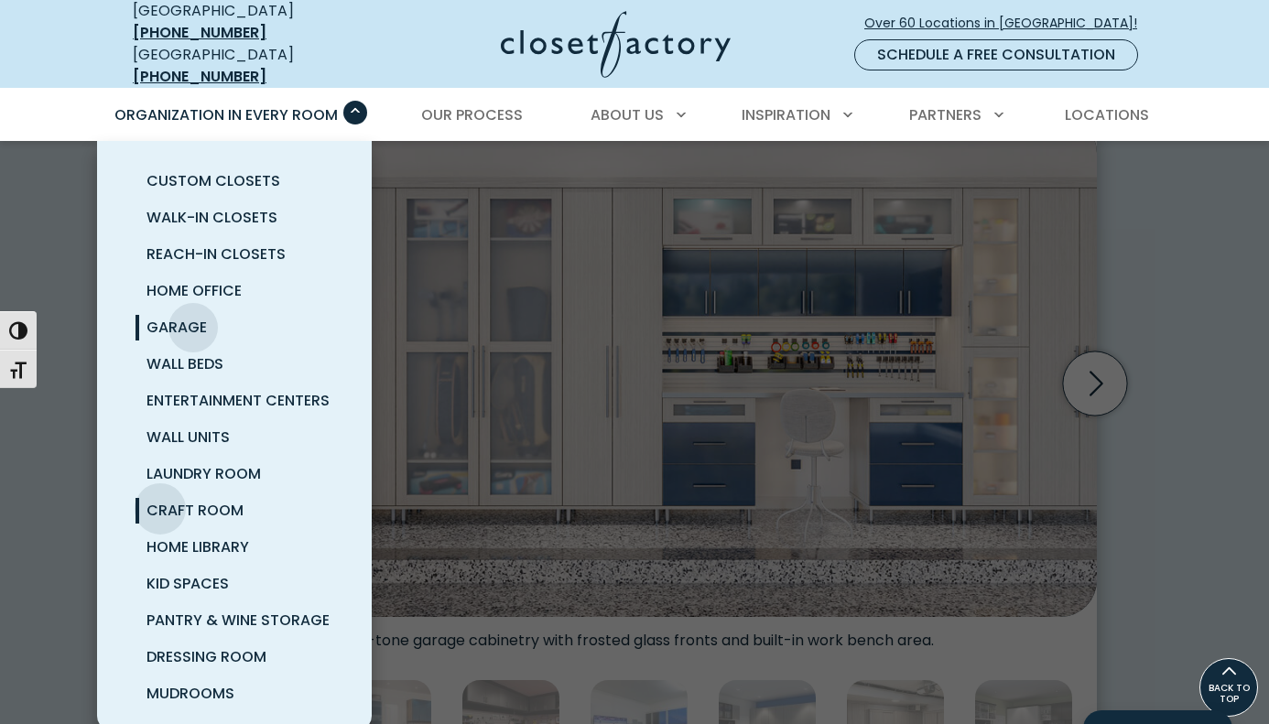
click at [160, 500] on span "Craft Room" at bounding box center [194, 510] width 97 height 21
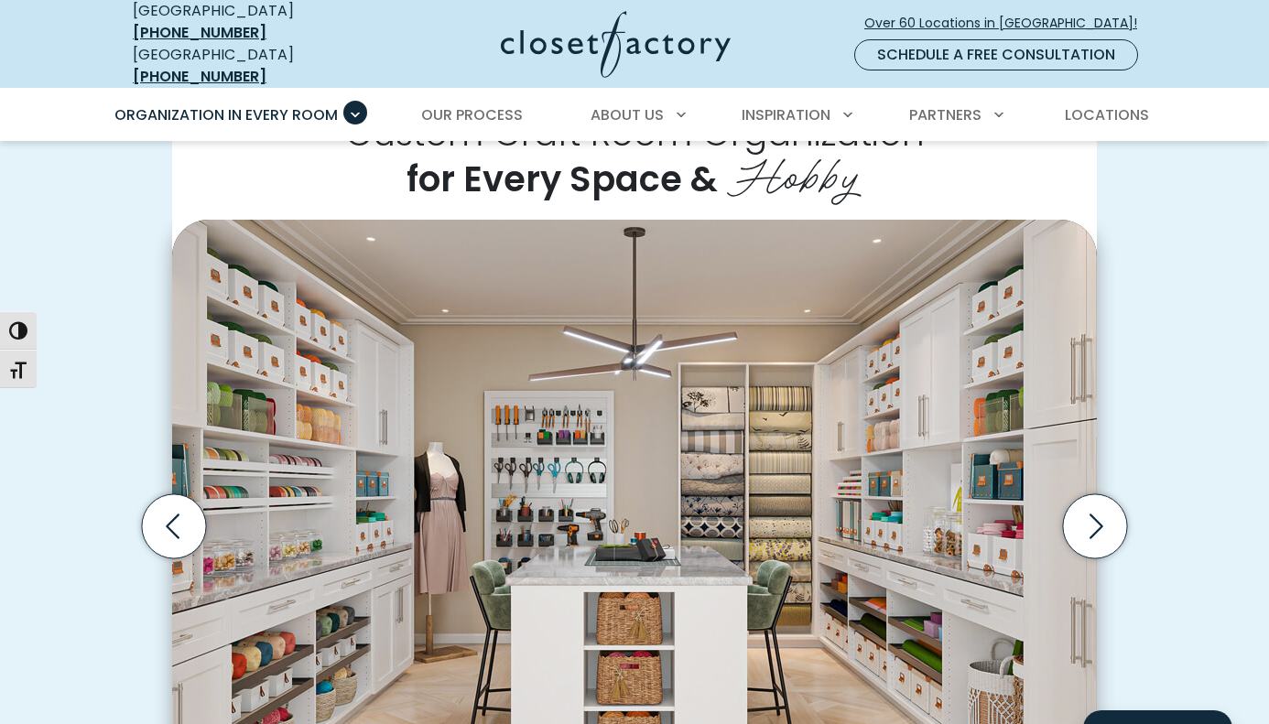
scroll to position [483, 0]
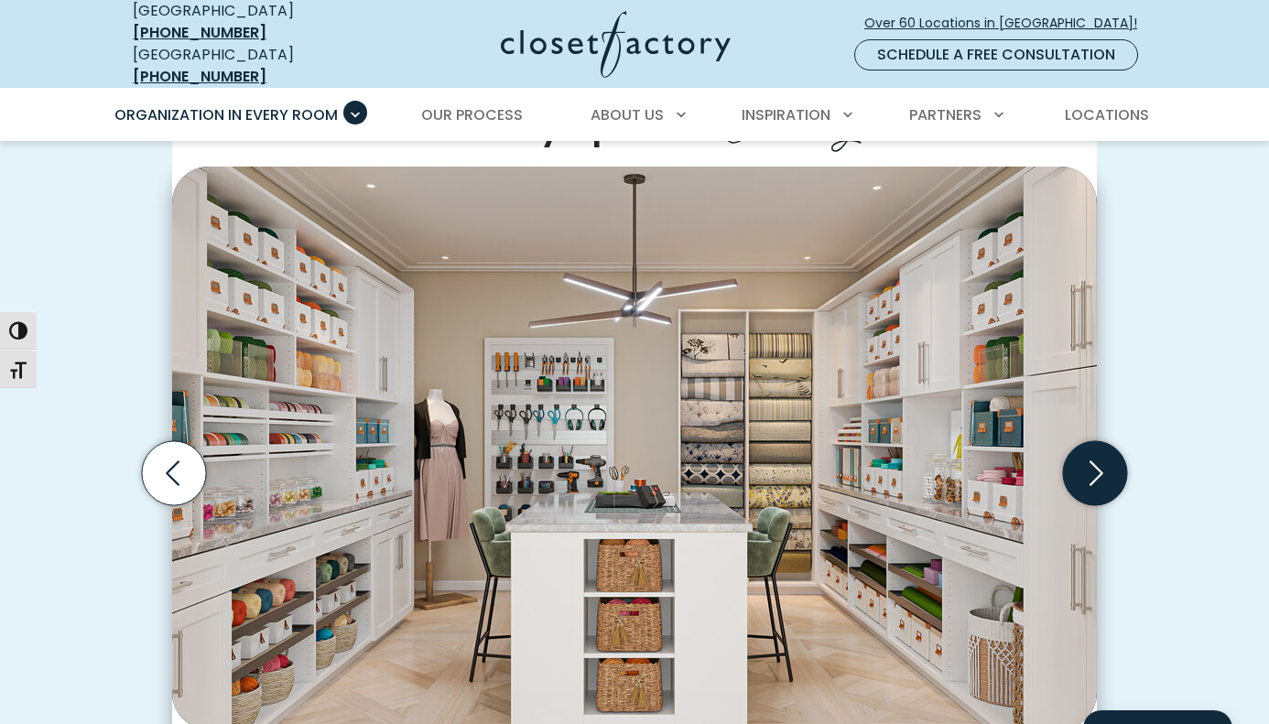
click at [1100, 473] on icon "Next slide" at bounding box center [1095, 473] width 64 height 64
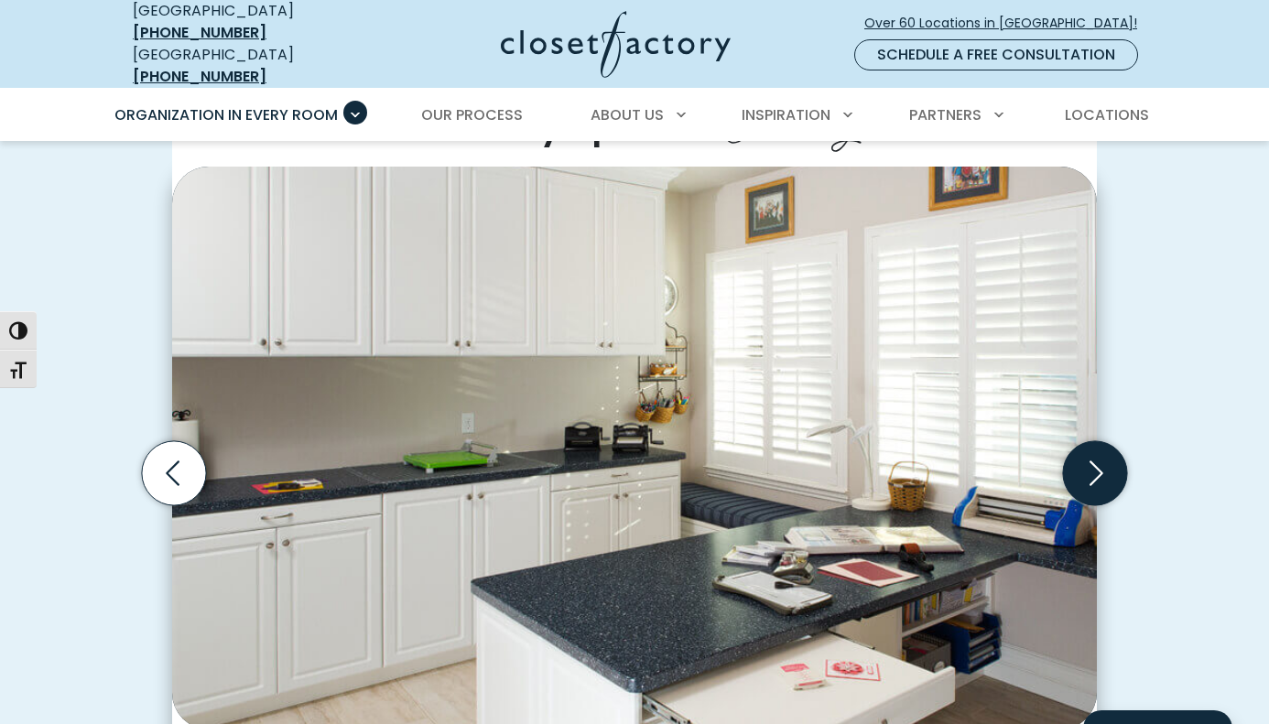
click at [1098, 465] on icon "Next slide" at bounding box center [1096, 473] width 14 height 25
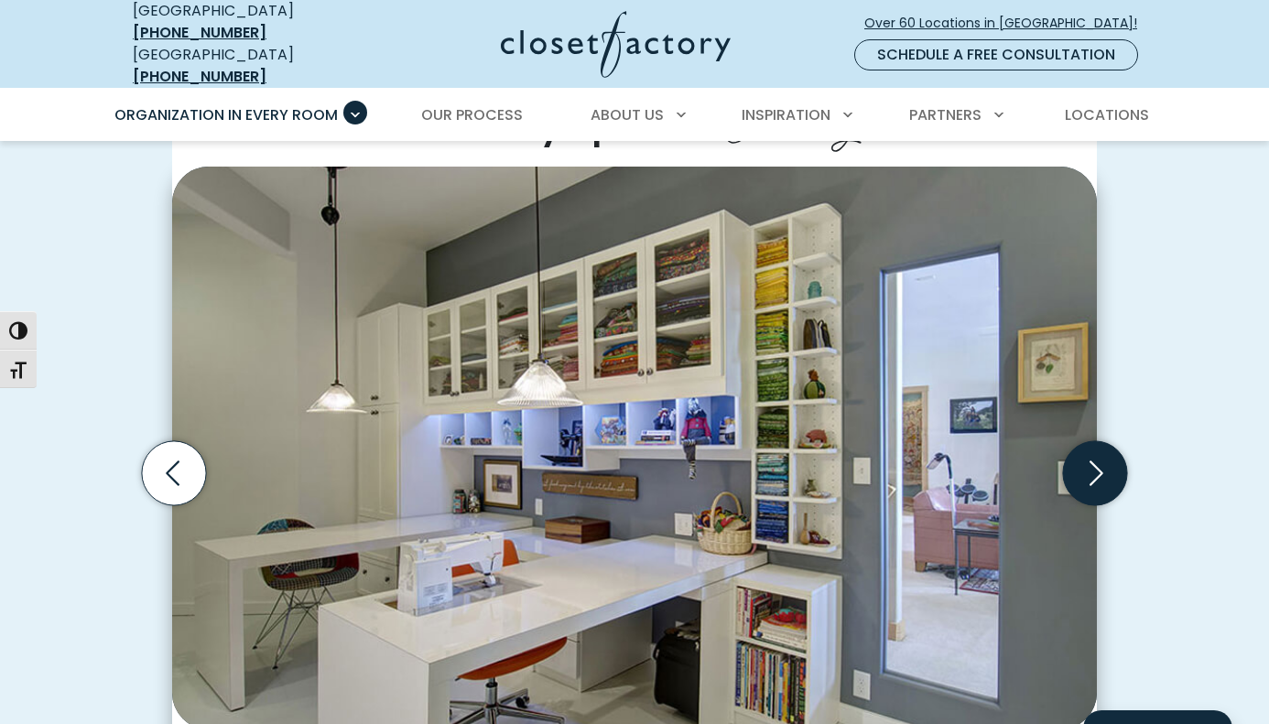
click at [1096, 462] on icon "Next slide" at bounding box center [1095, 473] width 64 height 64
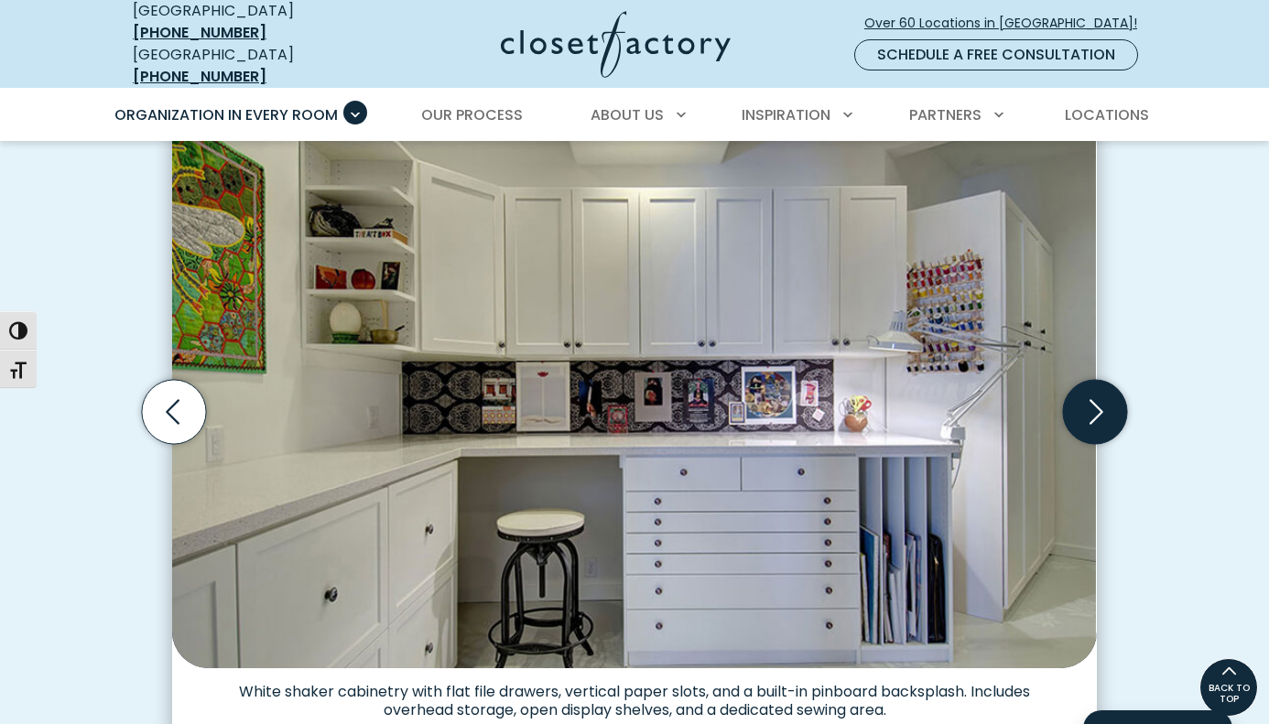
scroll to position [537, 0]
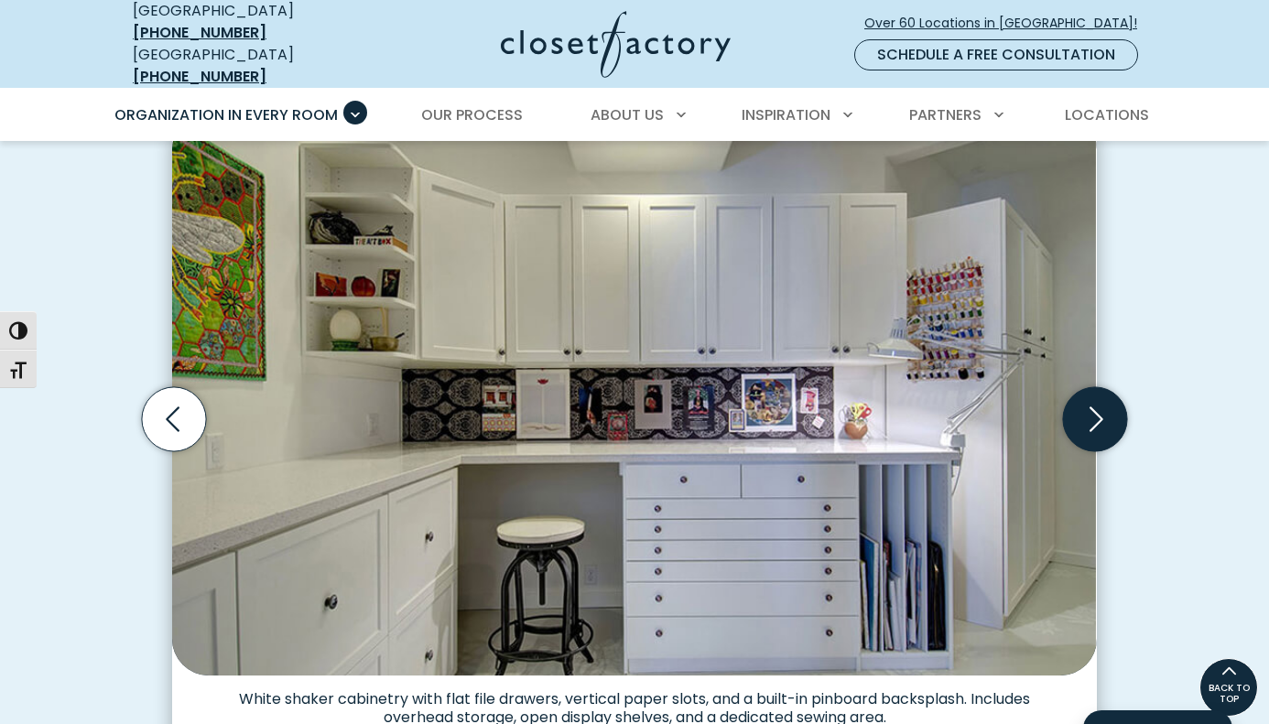
click at [1090, 412] on icon "Next slide" at bounding box center [1095, 419] width 64 height 64
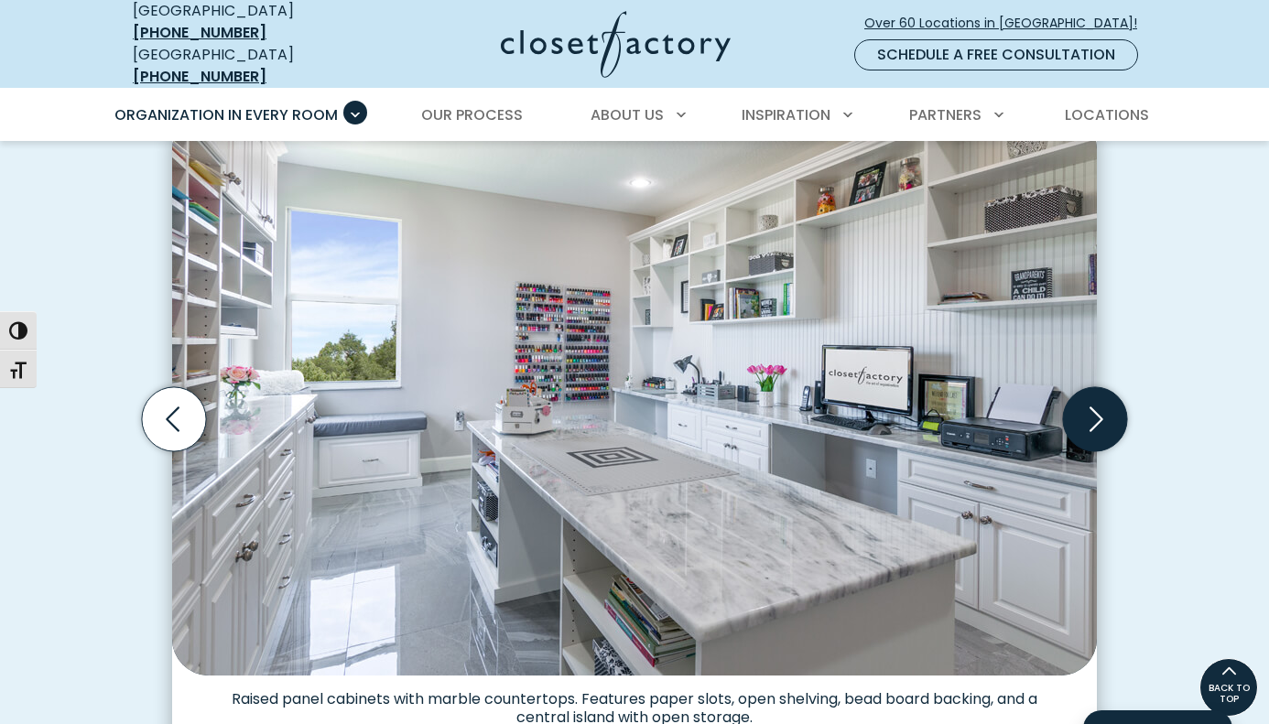
click at [1090, 412] on icon "Next slide" at bounding box center [1095, 419] width 64 height 64
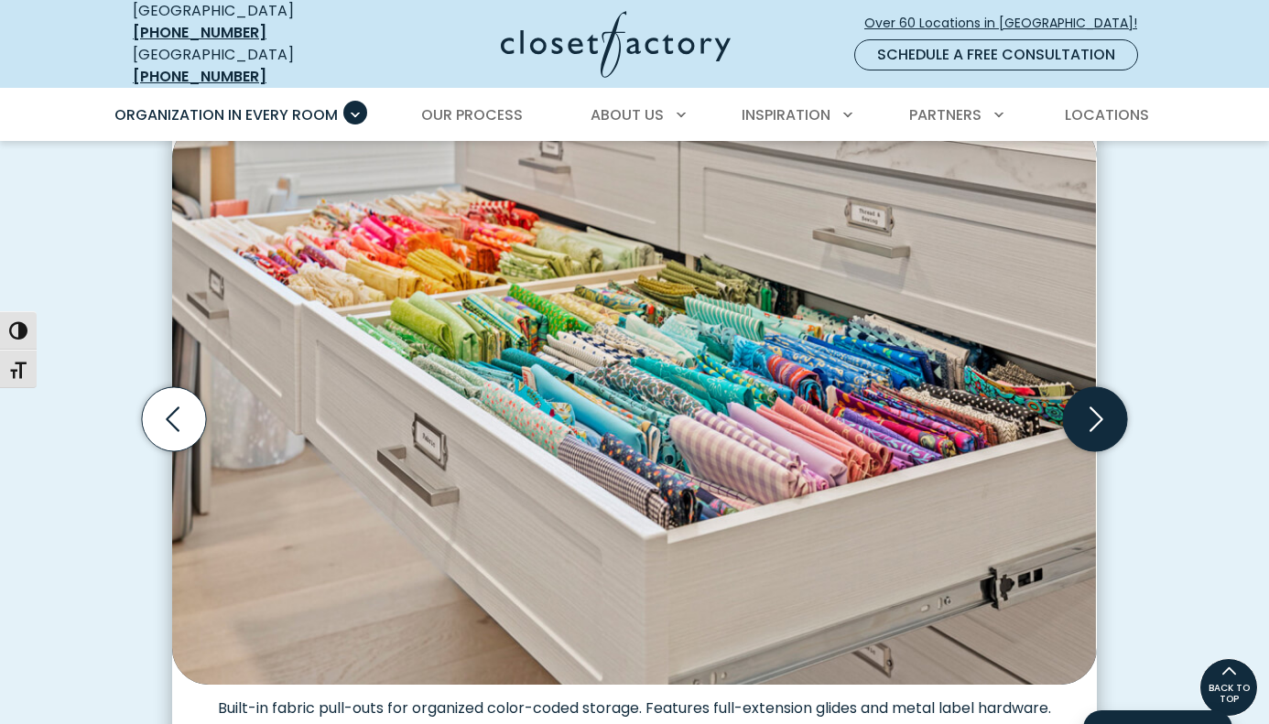
click at [1090, 412] on icon "Next slide" at bounding box center [1095, 419] width 64 height 64
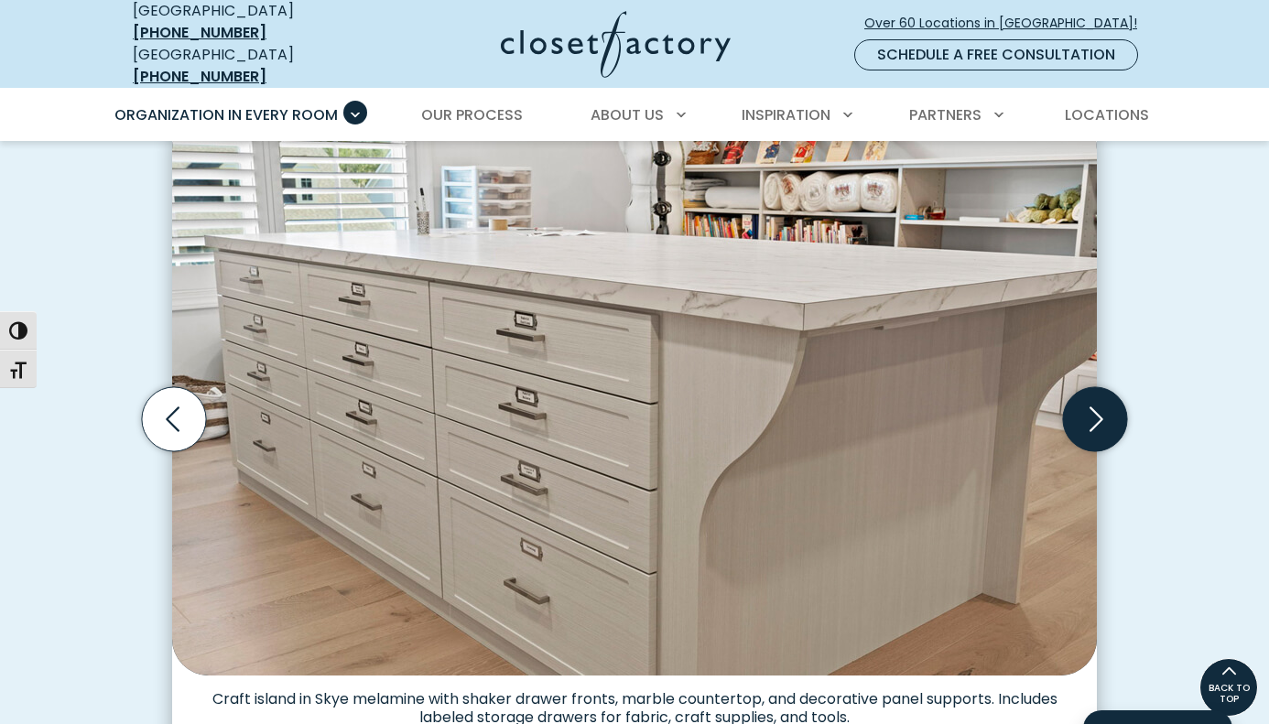
click at [1090, 412] on icon "Next slide" at bounding box center [1095, 419] width 64 height 64
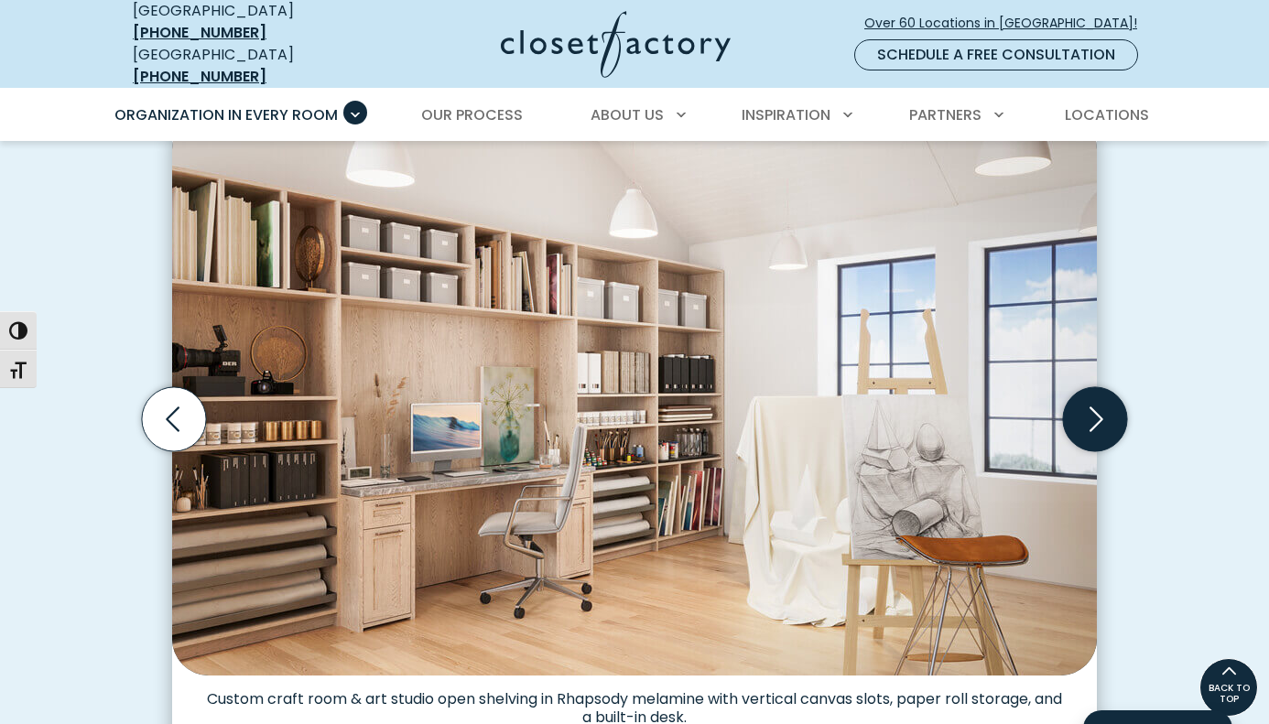
click at [1090, 412] on icon "Next slide" at bounding box center [1095, 419] width 64 height 64
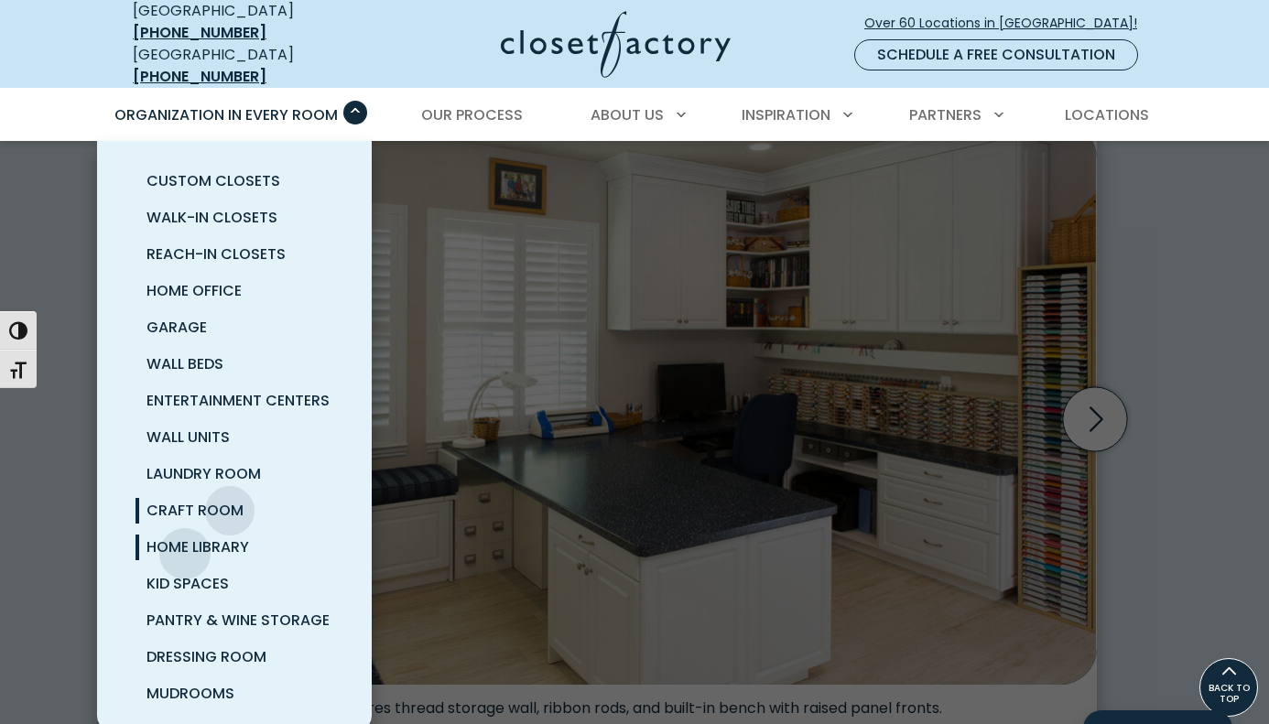
click at [185, 540] on span "Home Library" at bounding box center [197, 546] width 103 height 21
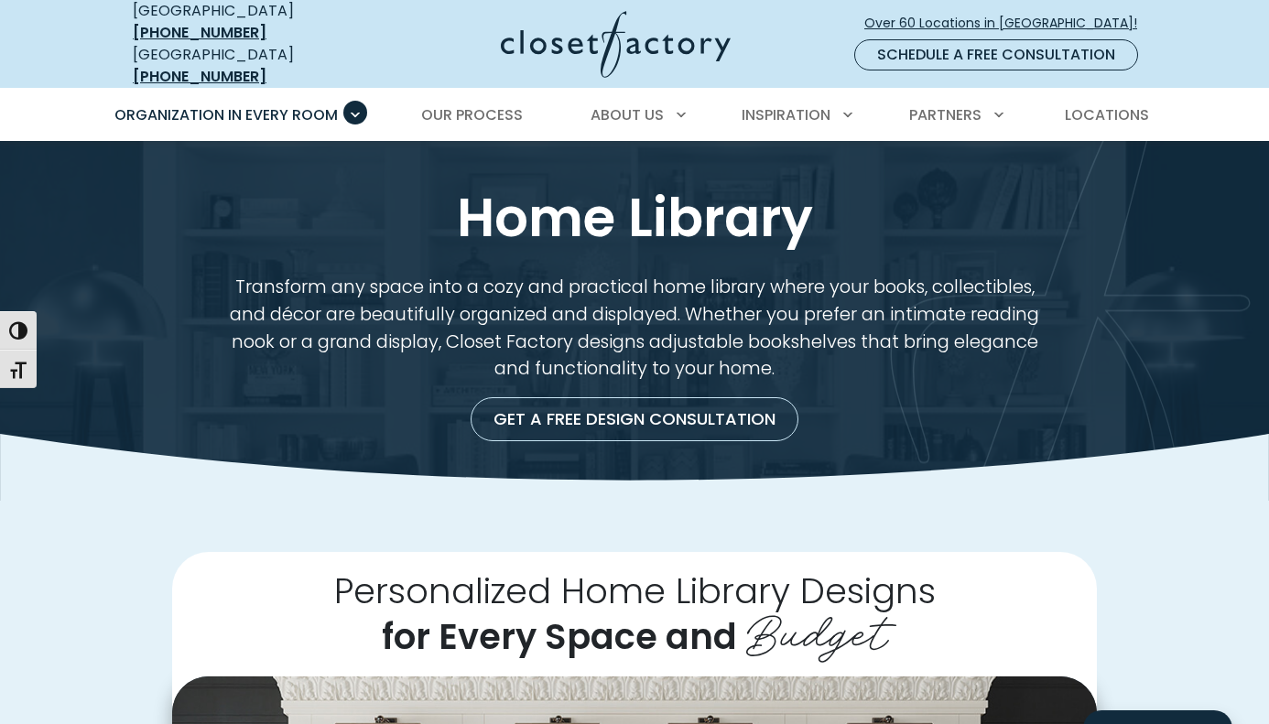
scroll to position [504, 0]
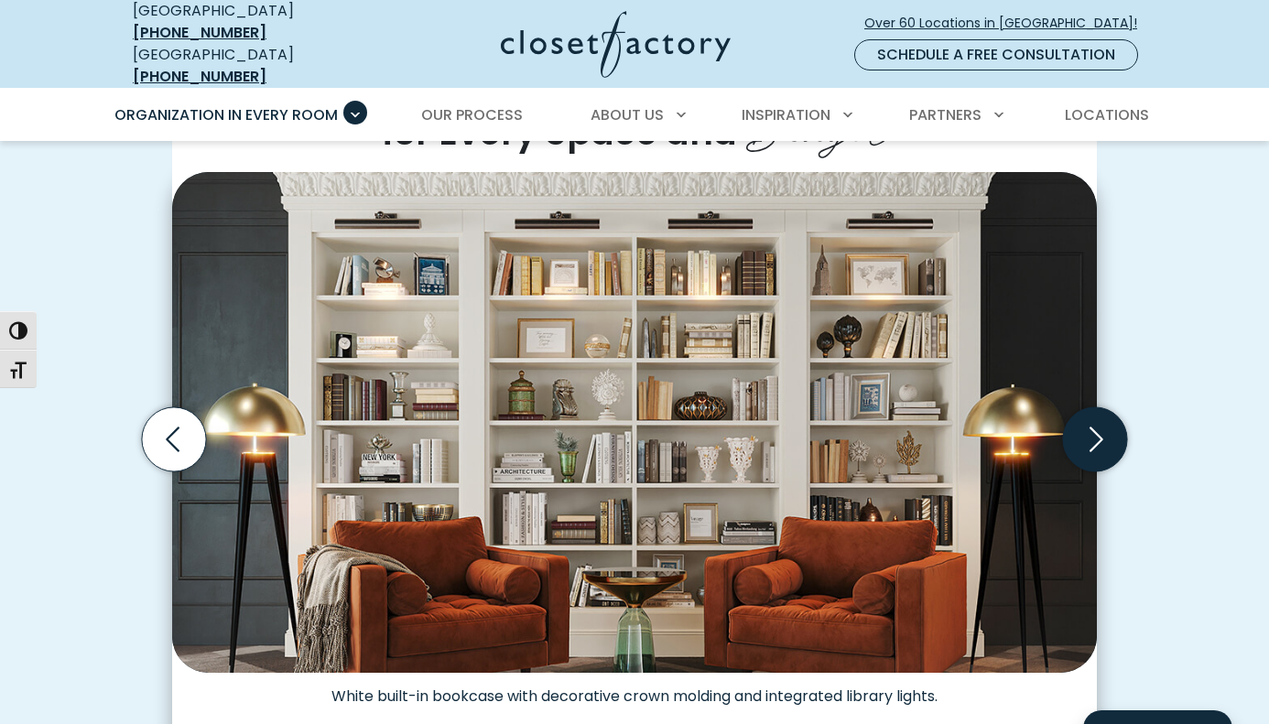
click at [1095, 436] on icon "Next slide" at bounding box center [1095, 439] width 64 height 64
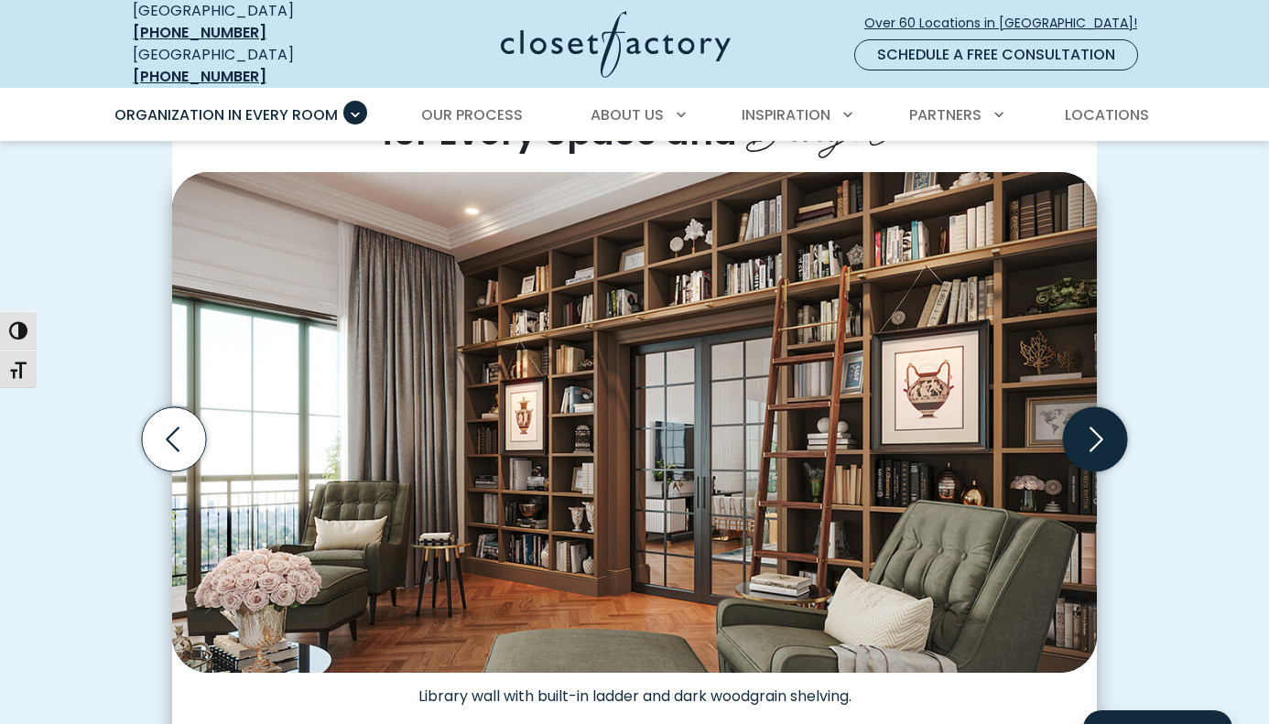
click at [1095, 436] on icon "Next slide" at bounding box center [1095, 439] width 64 height 64
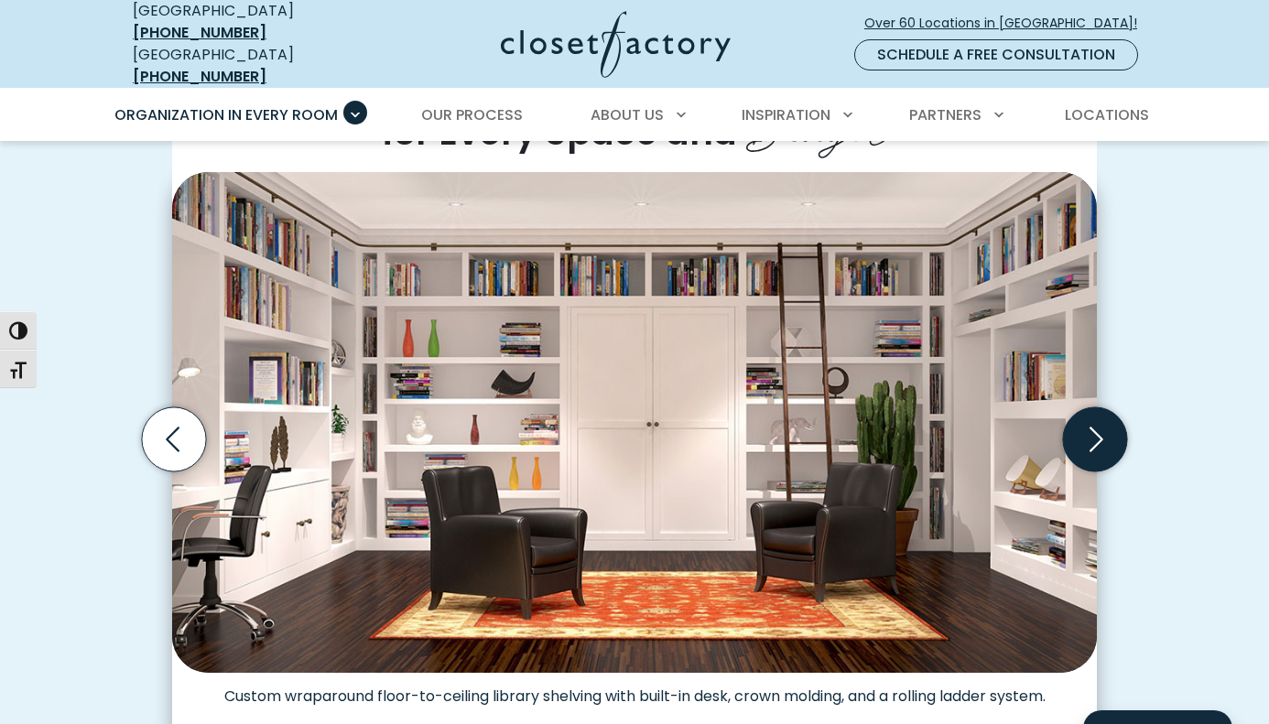
click at [1095, 436] on icon "Next slide" at bounding box center [1095, 439] width 64 height 64
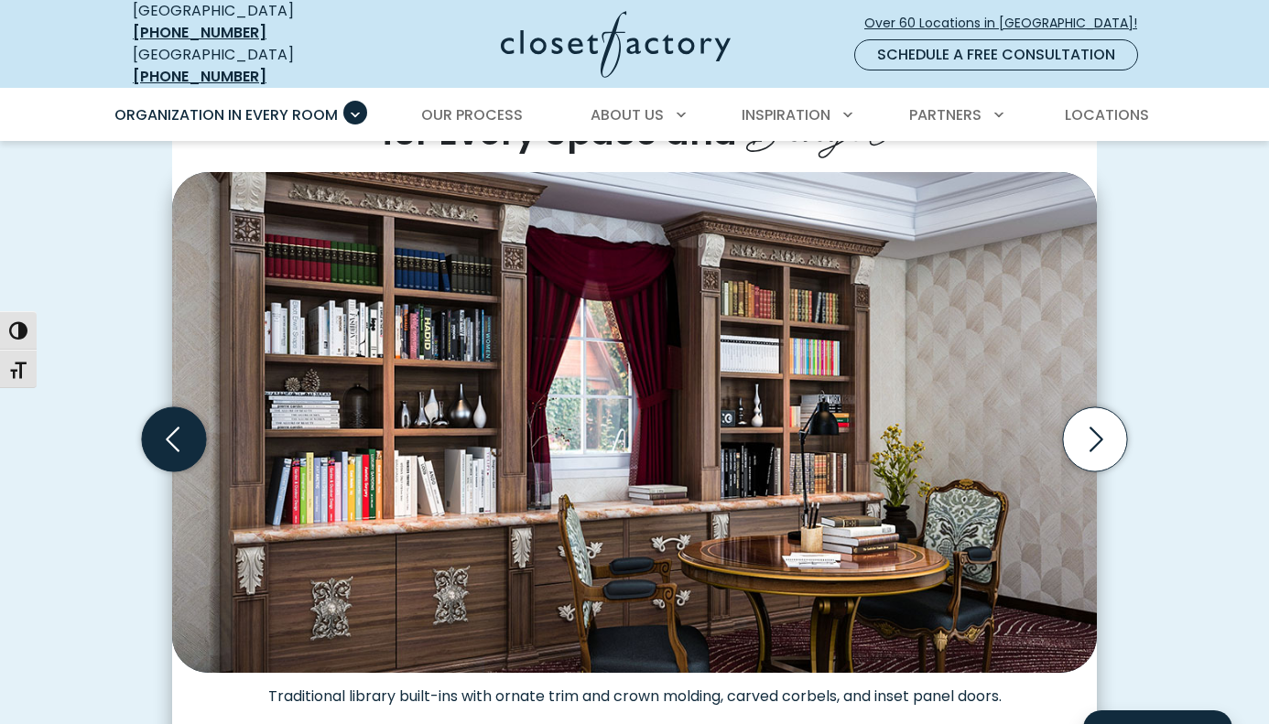
click at [169, 444] on icon "Previous slide" at bounding box center [174, 439] width 64 height 64
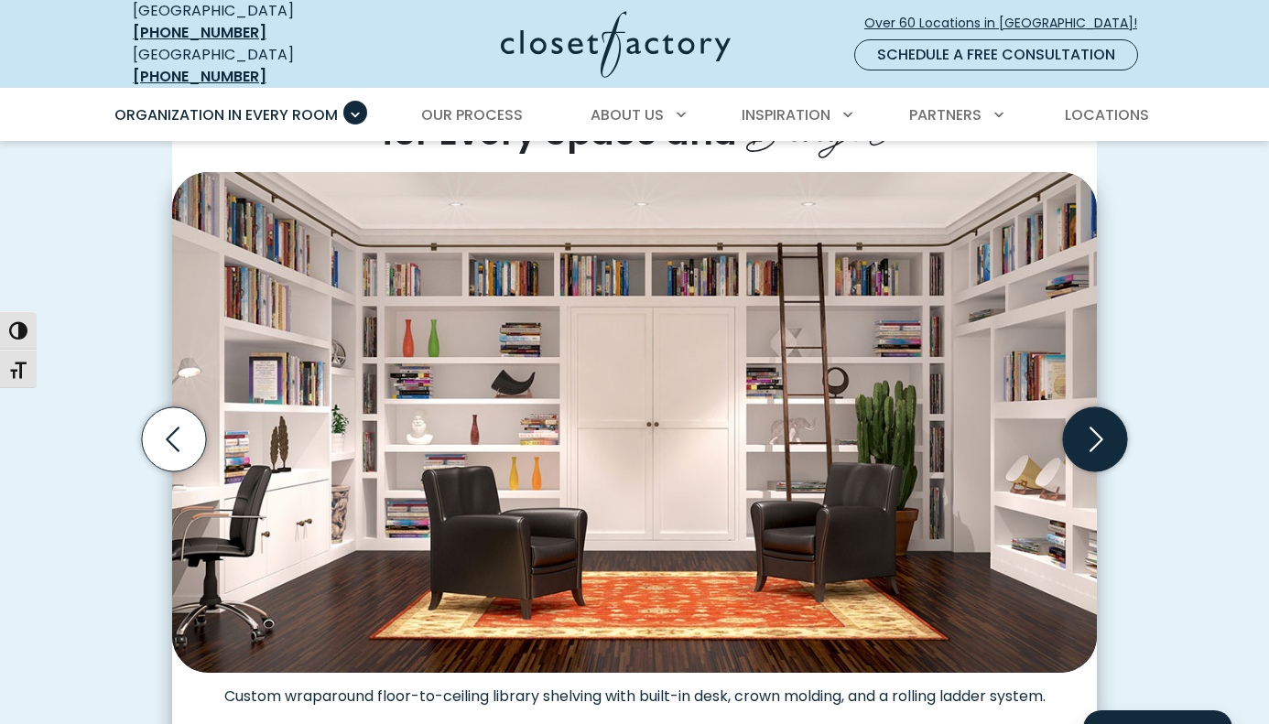
click at [1090, 429] on icon "Next slide" at bounding box center [1095, 439] width 64 height 64
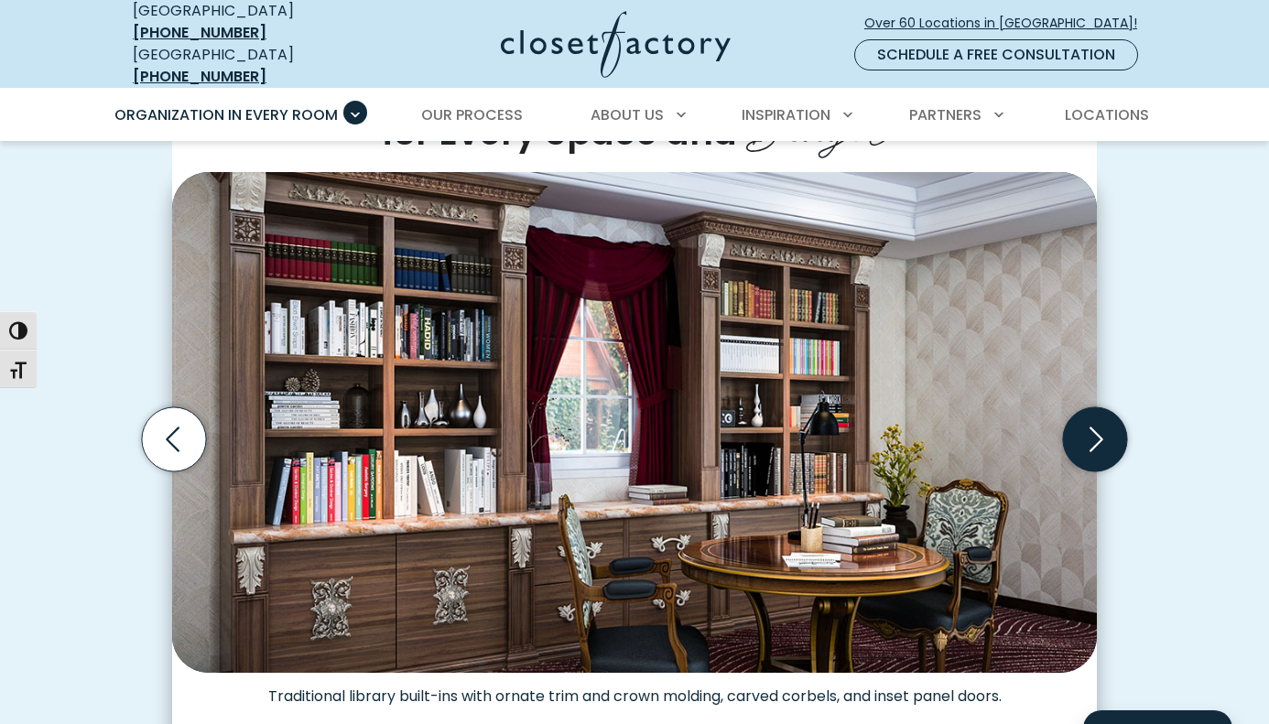
click at [1090, 429] on icon "Next slide" at bounding box center [1095, 439] width 64 height 64
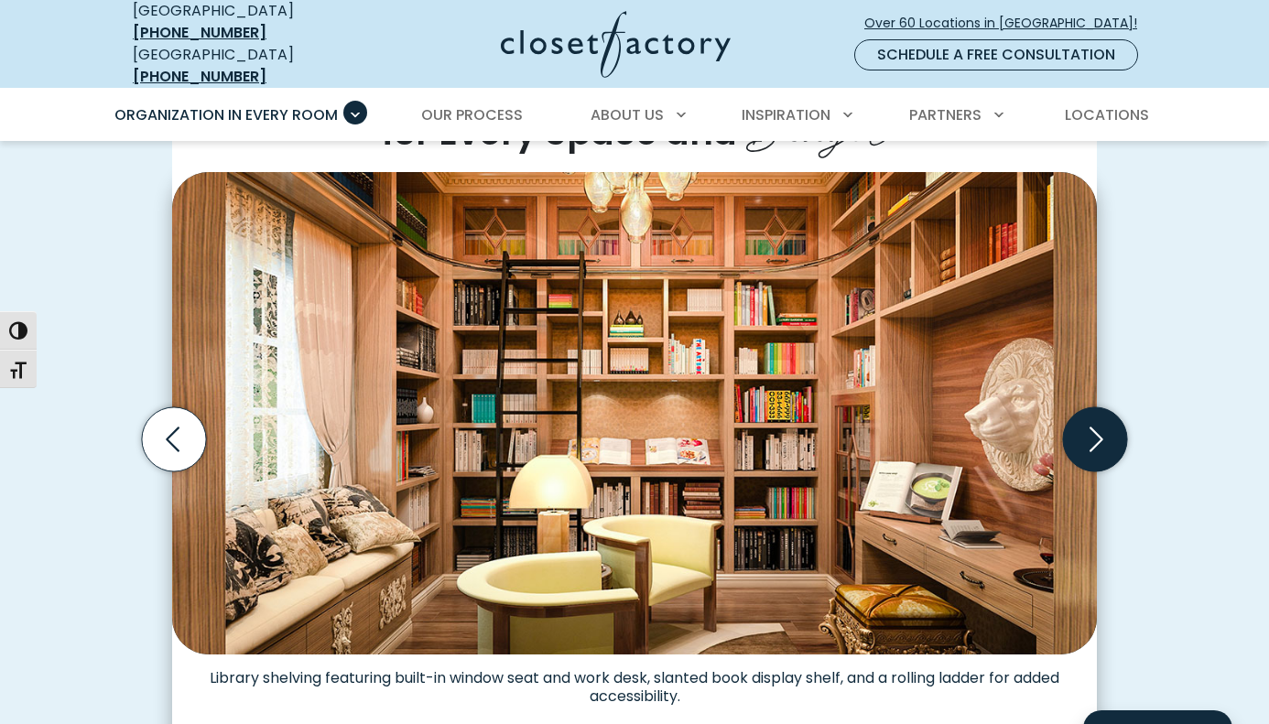
click at [1090, 429] on icon "Next slide" at bounding box center [1095, 439] width 64 height 64
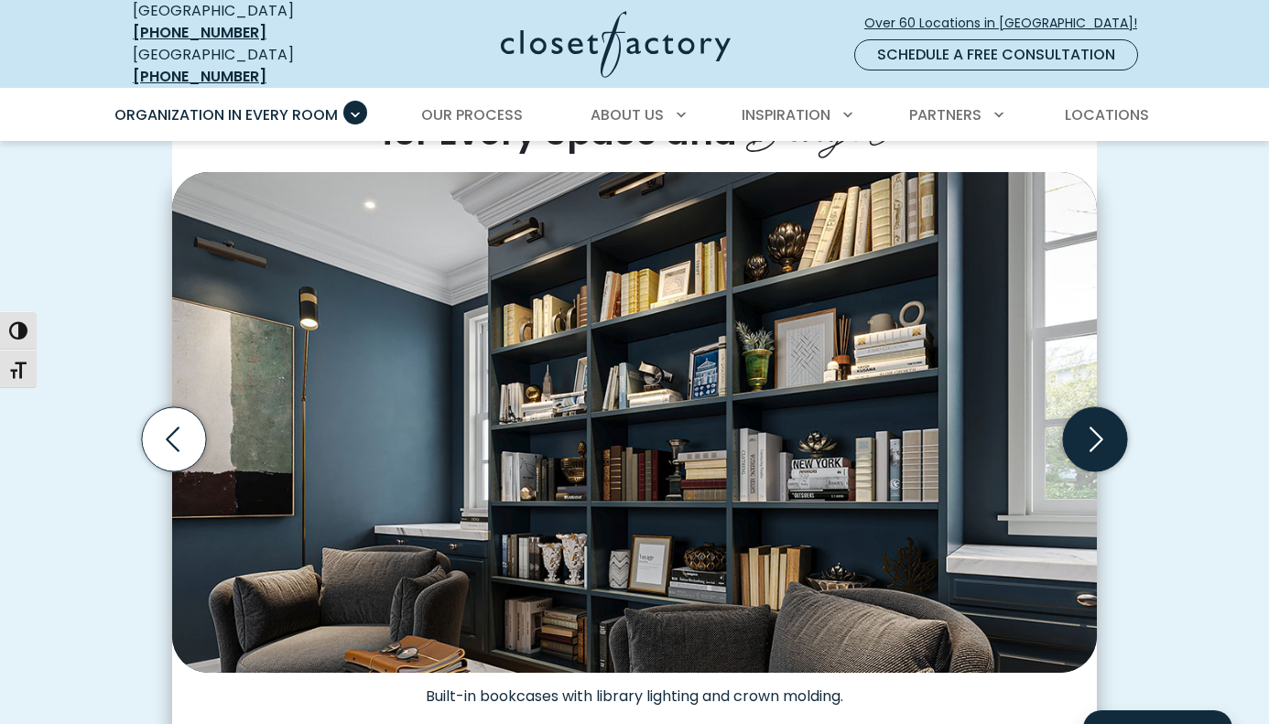
click at [1090, 429] on icon "Next slide" at bounding box center [1095, 439] width 64 height 64
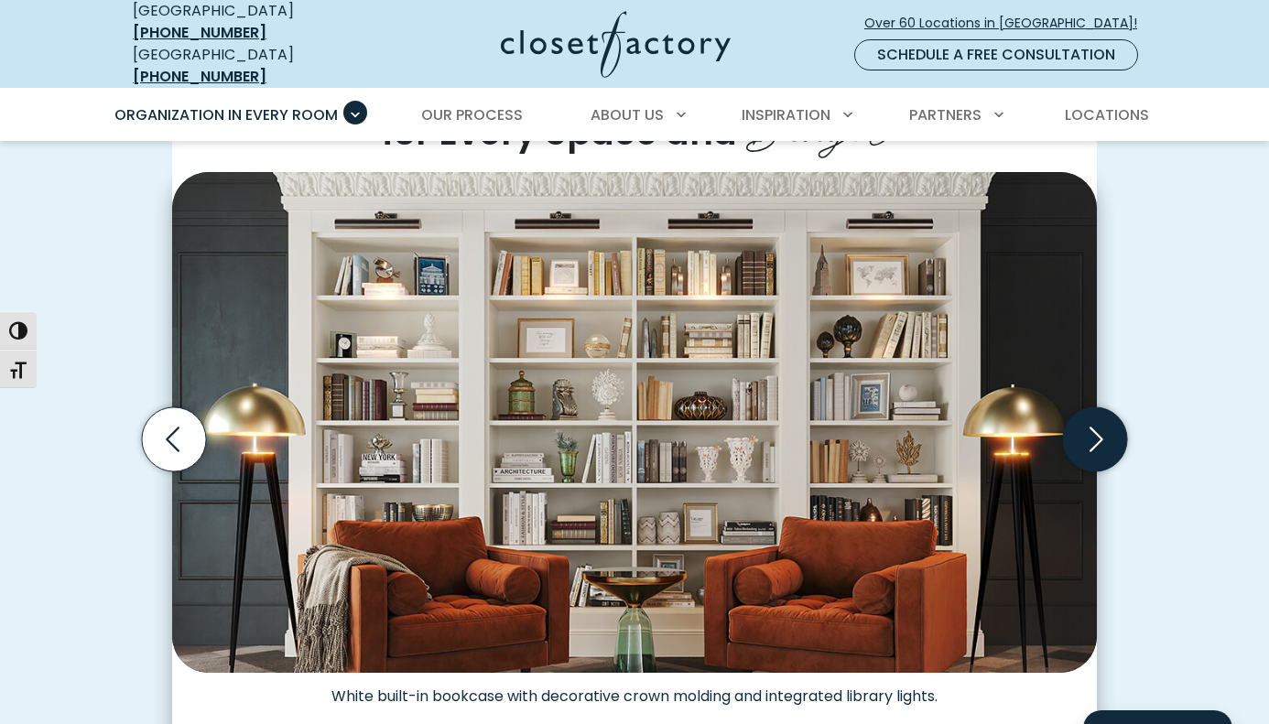
click at [1090, 429] on icon "Next slide" at bounding box center [1095, 439] width 64 height 64
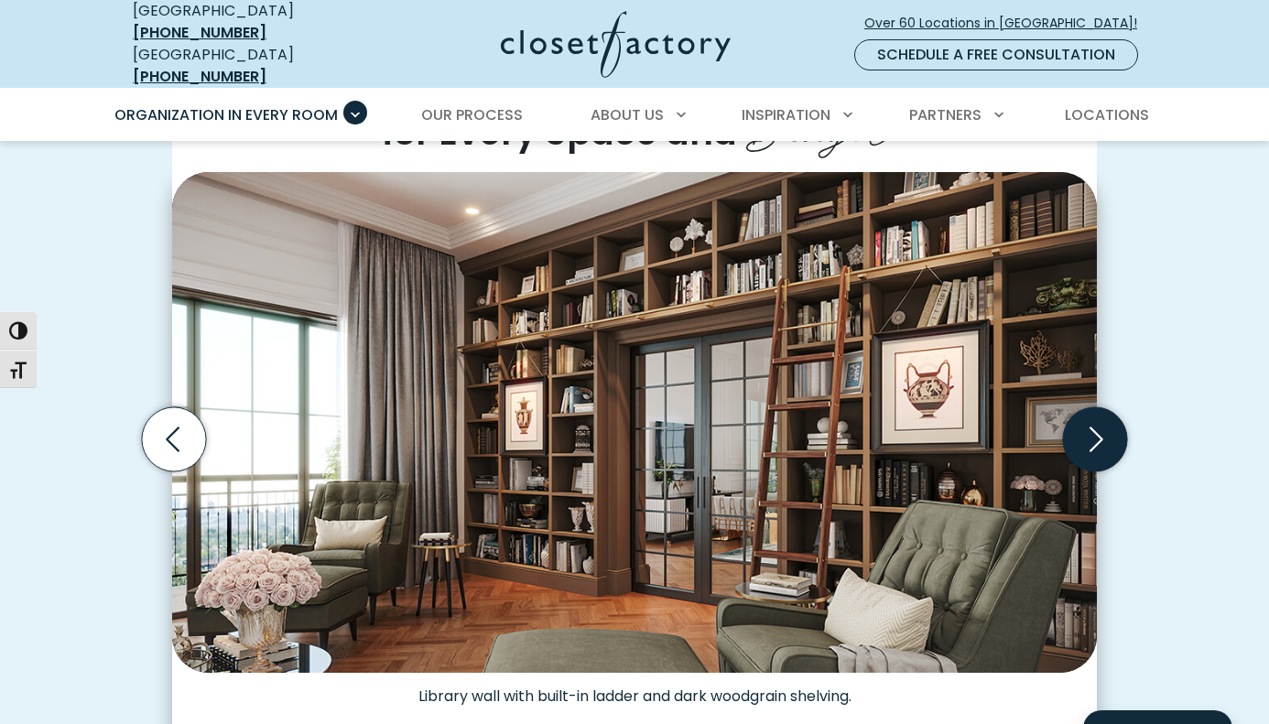
click at [1089, 429] on icon "Next slide" at bounding box center [1095, 439] width 64 height 64
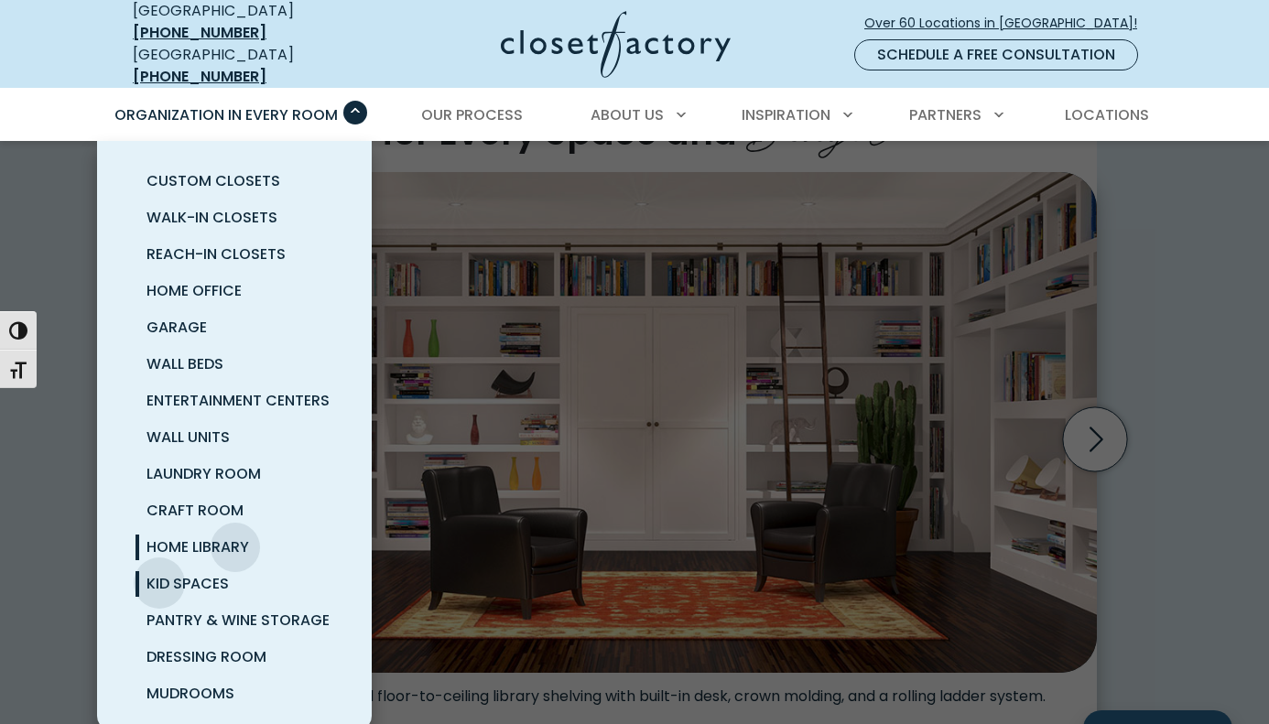
click at [159, 573] on span "Kid Spaces" at bounding box center [187, 583] width 82 height 21
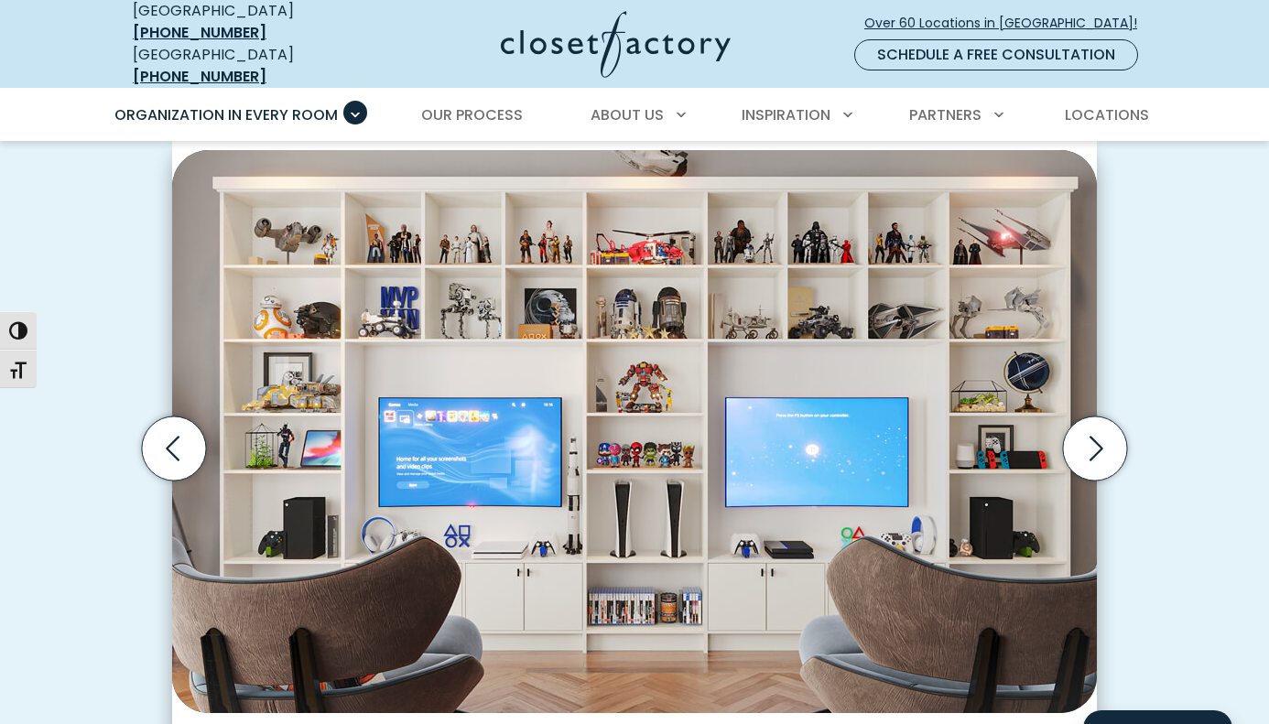
scroll to position [540, 0]
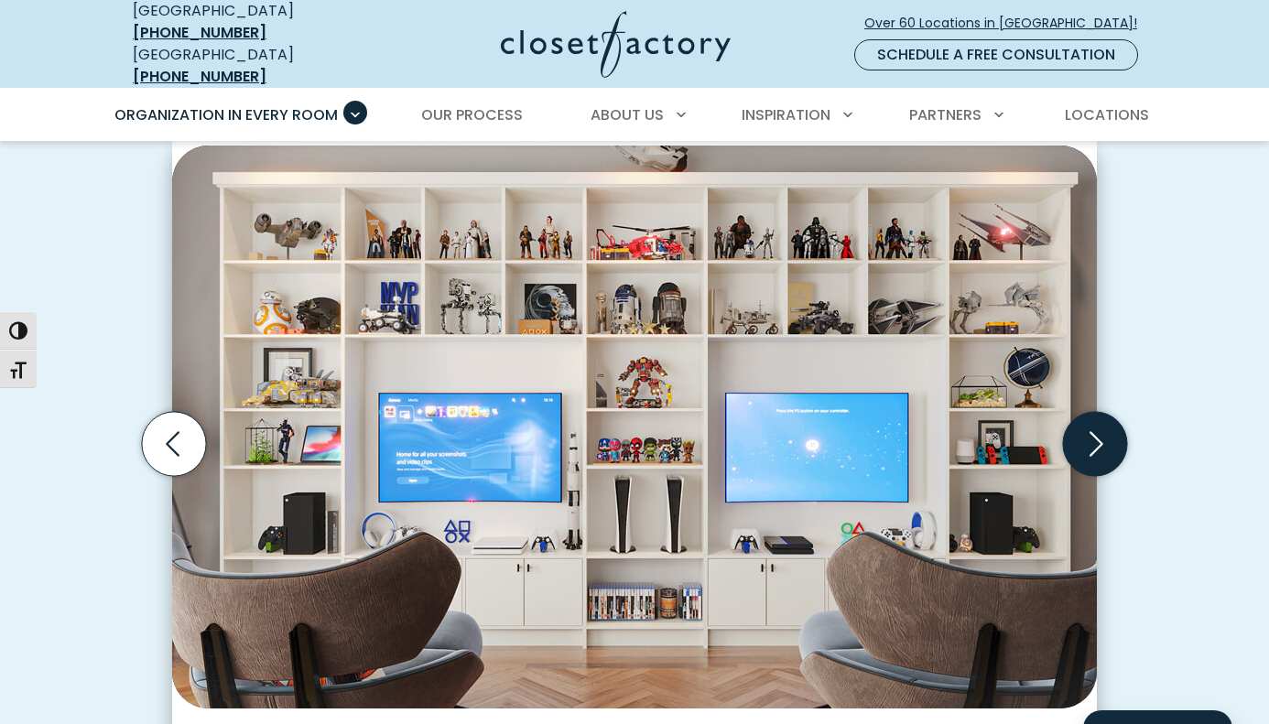
click at [1089, 439] on icon "Next slide" at bounding box center [1095, 444] width 64 height 64
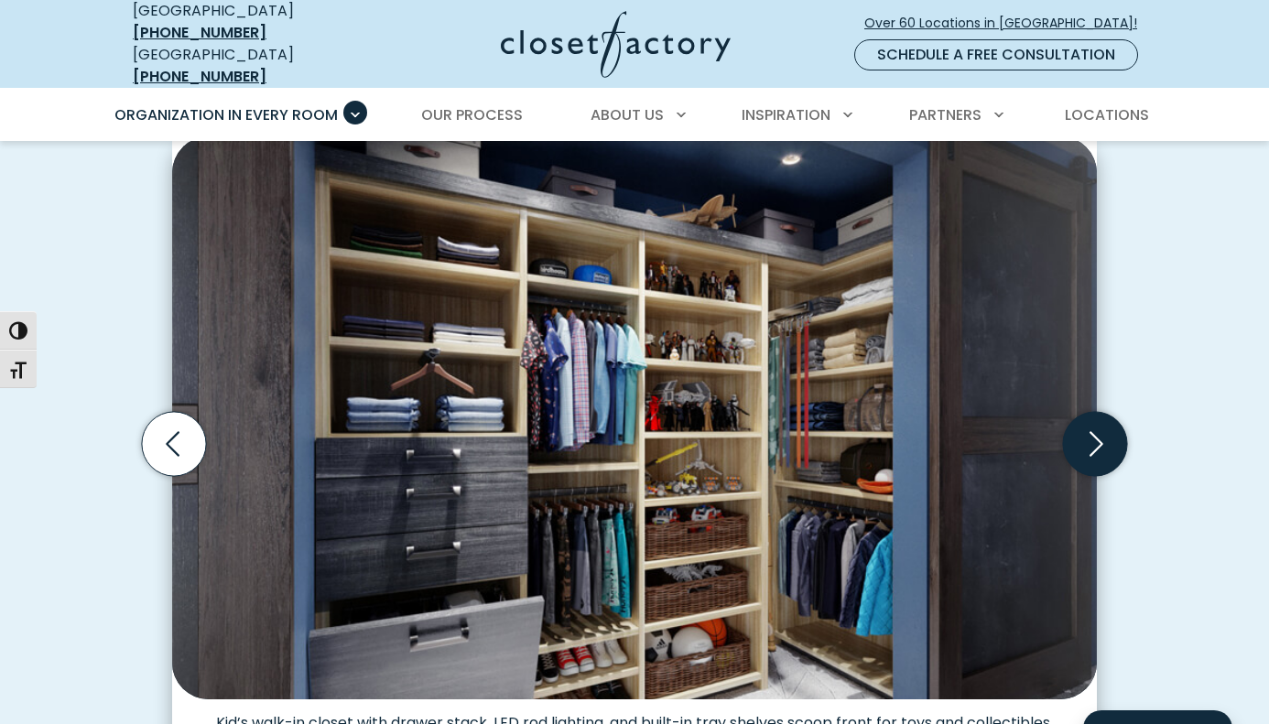
click at [1089, 439] on icon "Next slide" at bounding box center [1095, 444] width 64 height 64
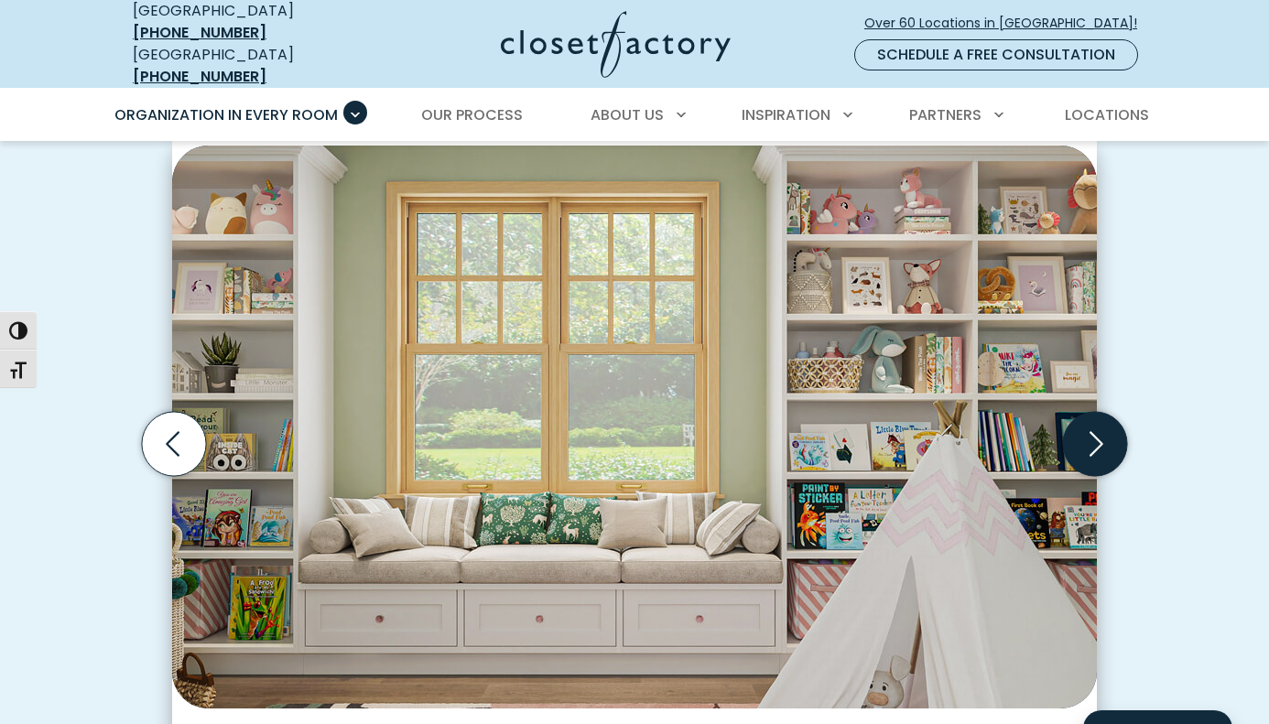
click at [1089, 439] on icon "Next slide" at bounding box center [1095, 444] width 64 height 64
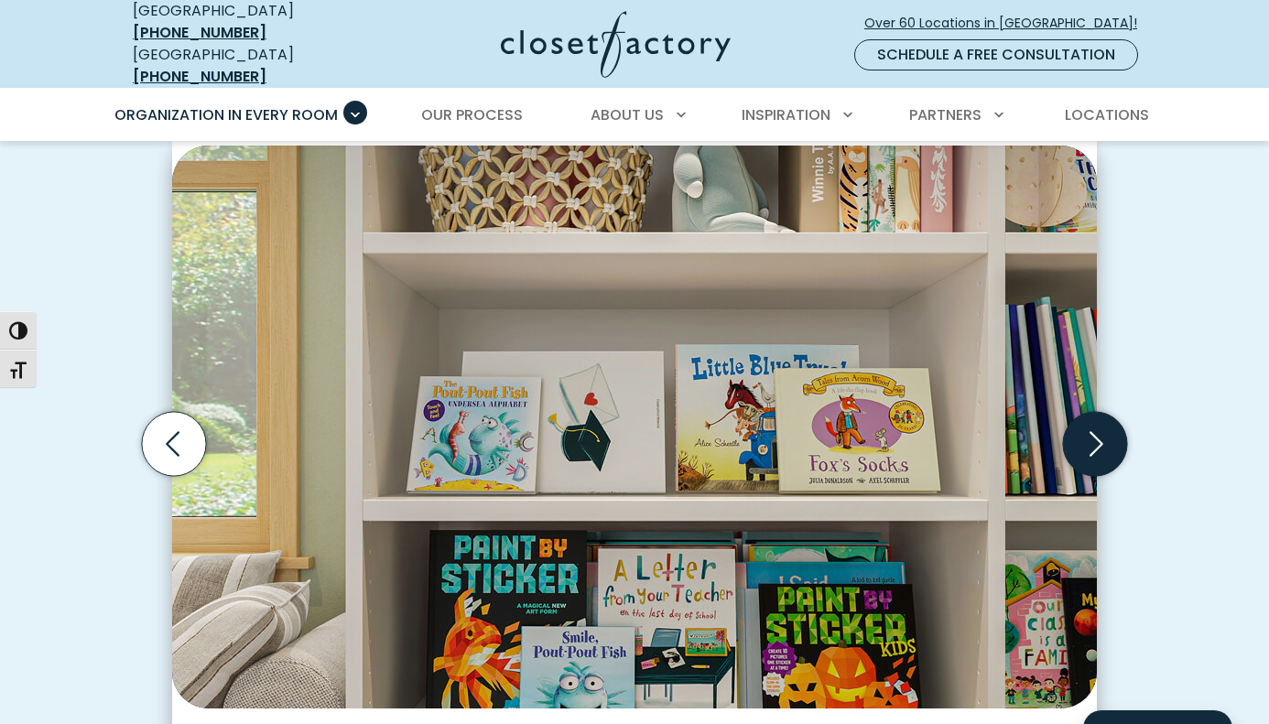
click at [1089, 439] on icon "Next slide" at bounding box center [1095, 444] width 64 height 64
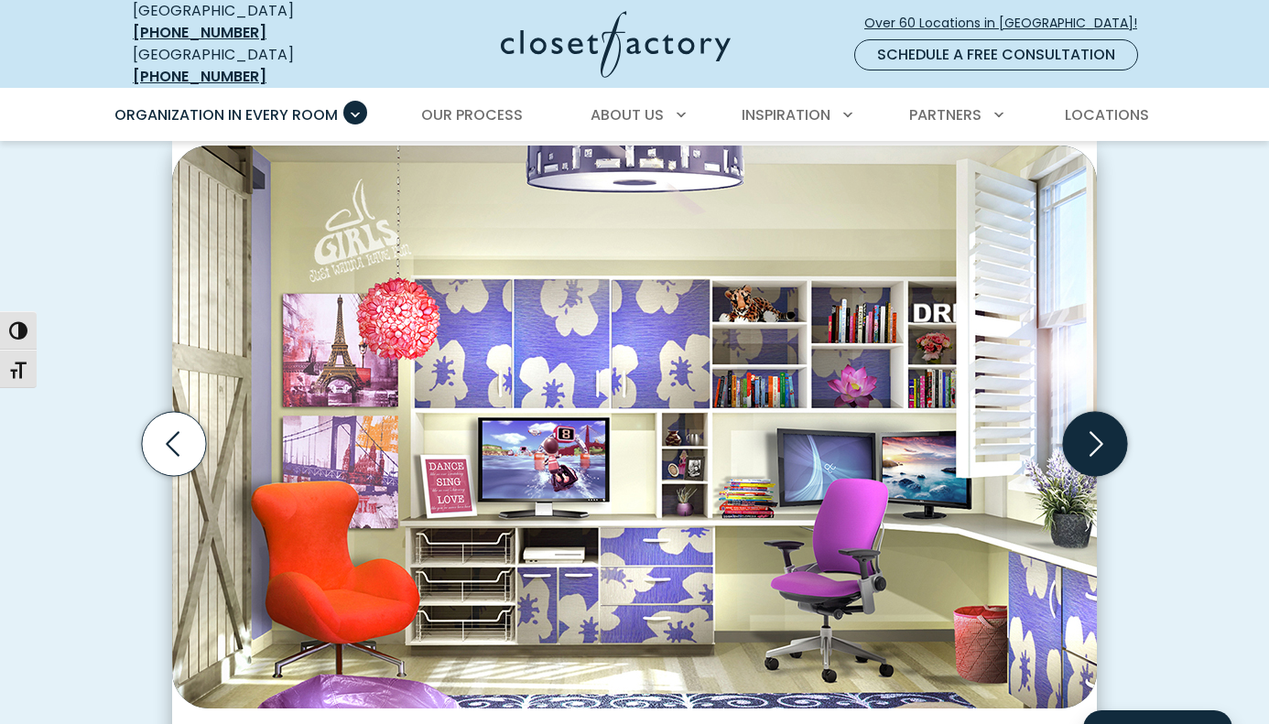
click at [1089, 439] on icon "Next slide" at bounding box center [1095, 444] width 64 height 64
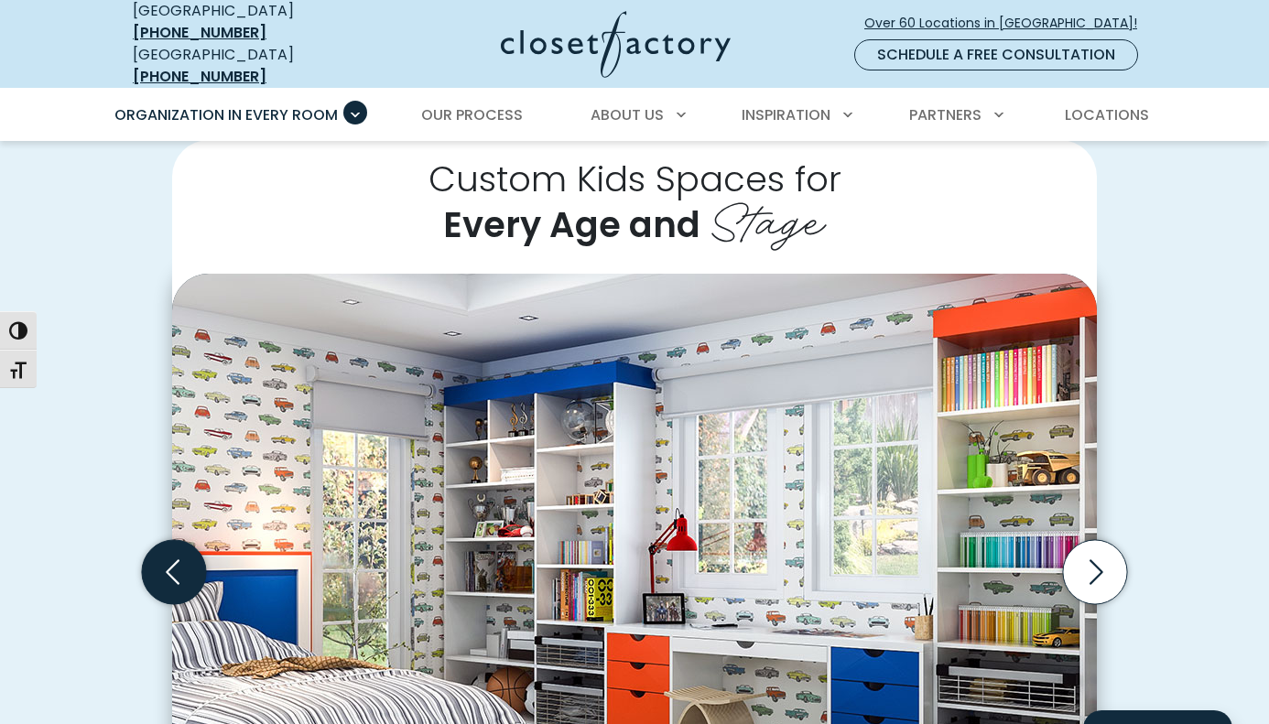
scroll to position [398, 0]
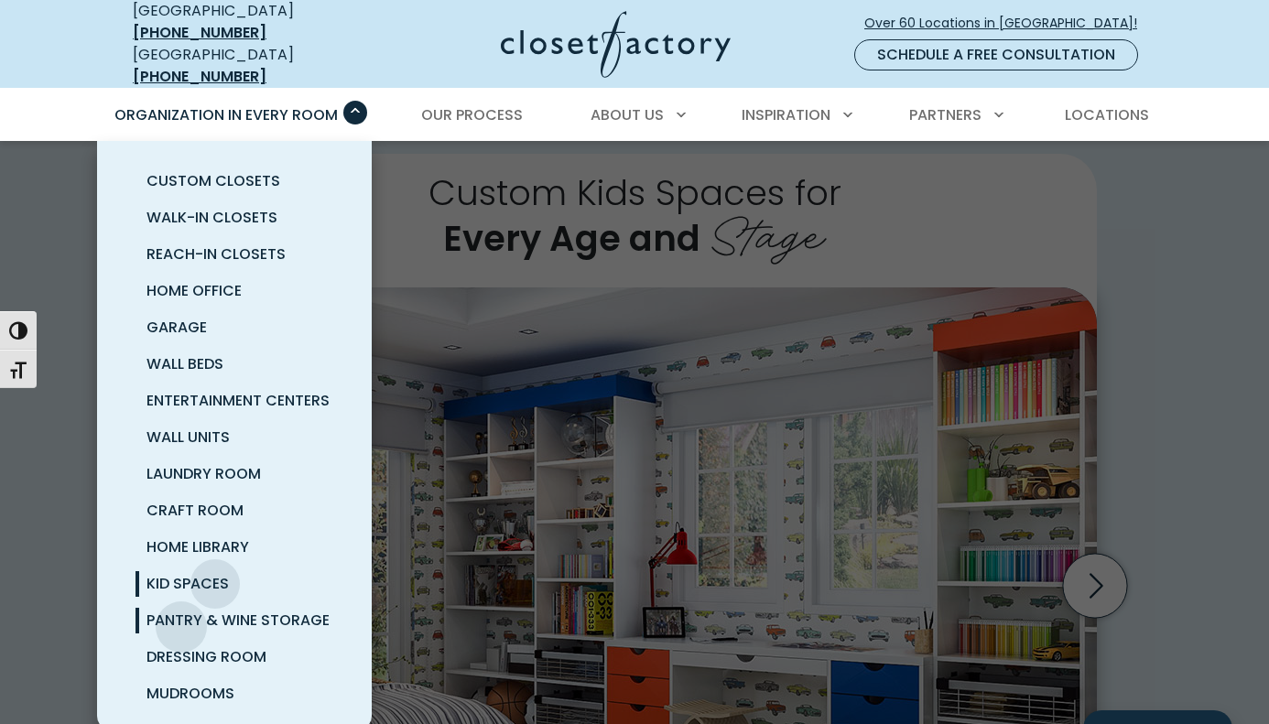
click at [181, 613] on span "Pantry & Wine Storage" at bounding box center [237, 620] width 183 height 21
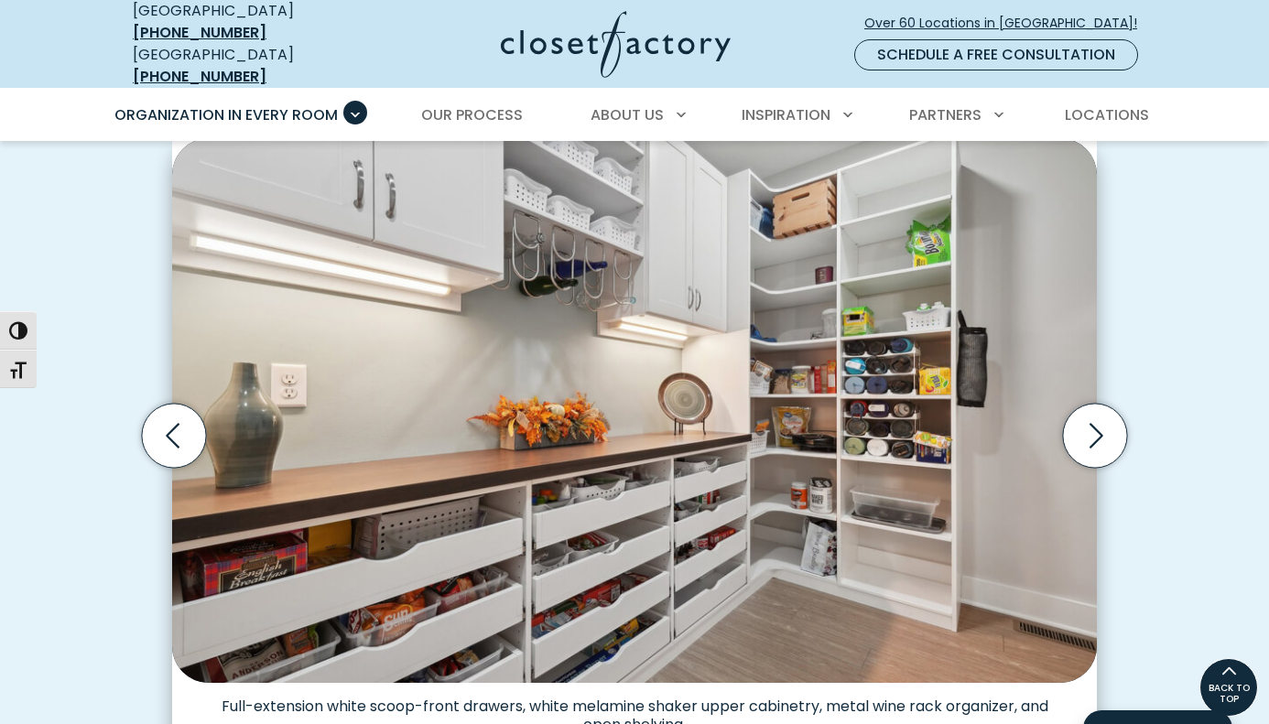
scroll to position [511, 0]
click at [1107, 463] on icon "Next slide" at bounding box center [1095, 437] width 64 height 64
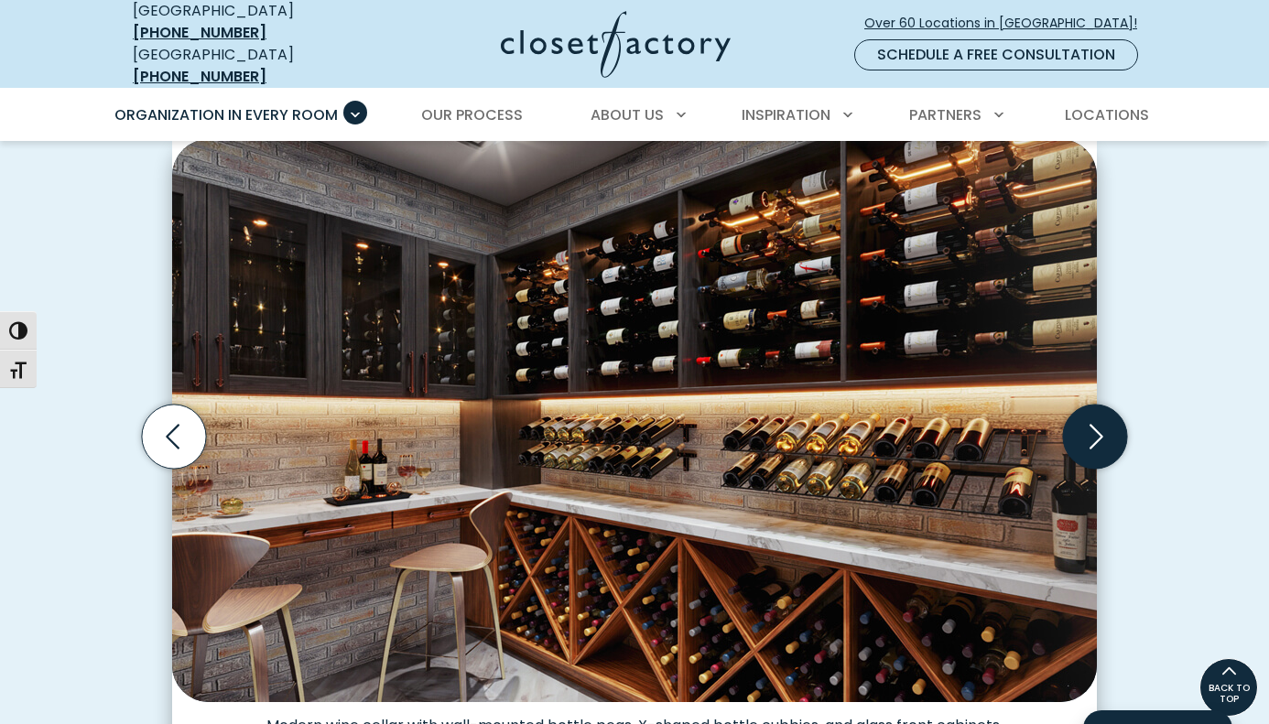
click at [1107, 465] on icon "Next slide" at bounding box center [1095, 437] width 64 height 64
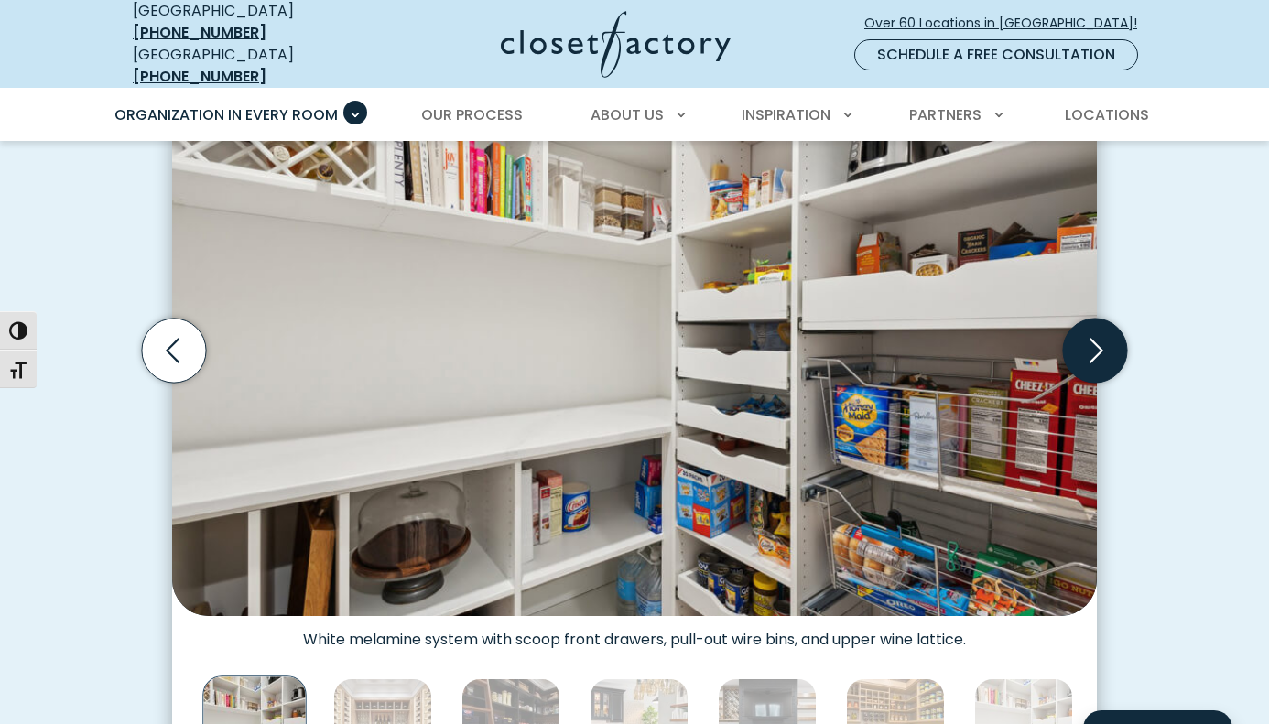
scroll to position [600, 0]
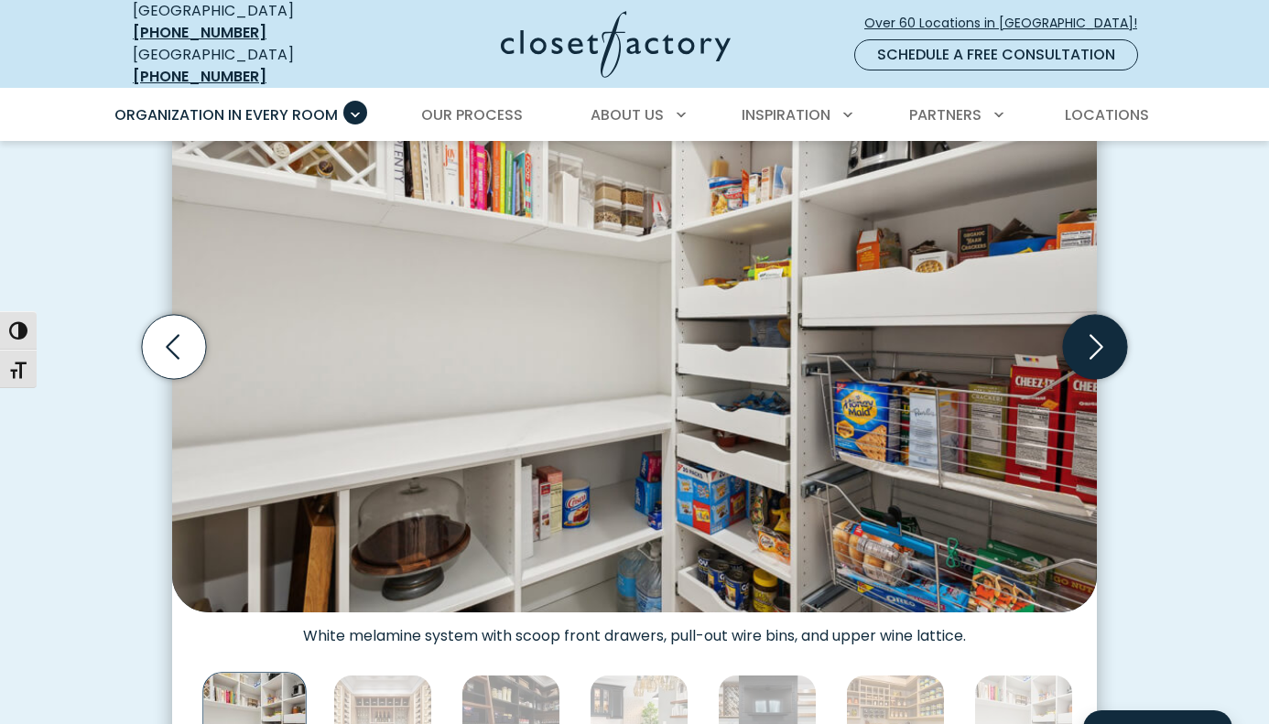
click at [1094, 360] on icon "Next slide" at bounding box center [1096, 347] width 14 height 25
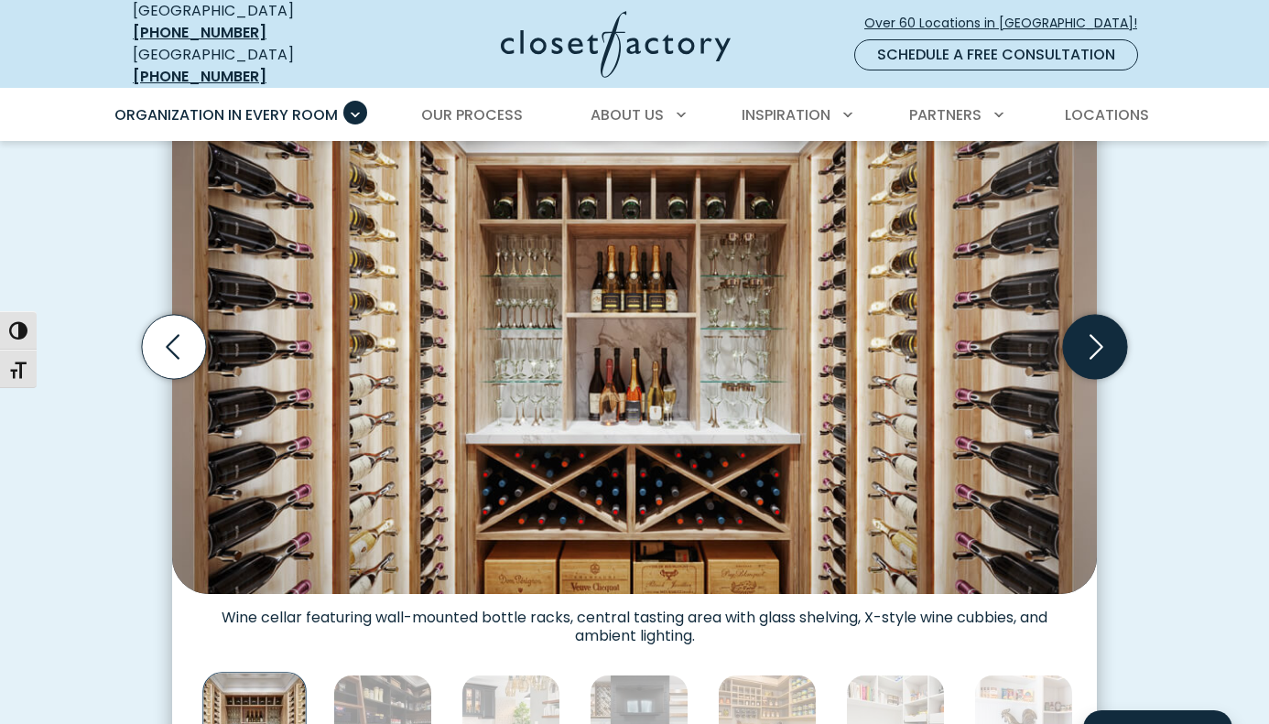
click at [1094, 360] on icon "Next slide" at bounding box center [1096, 347] width 14 height 25
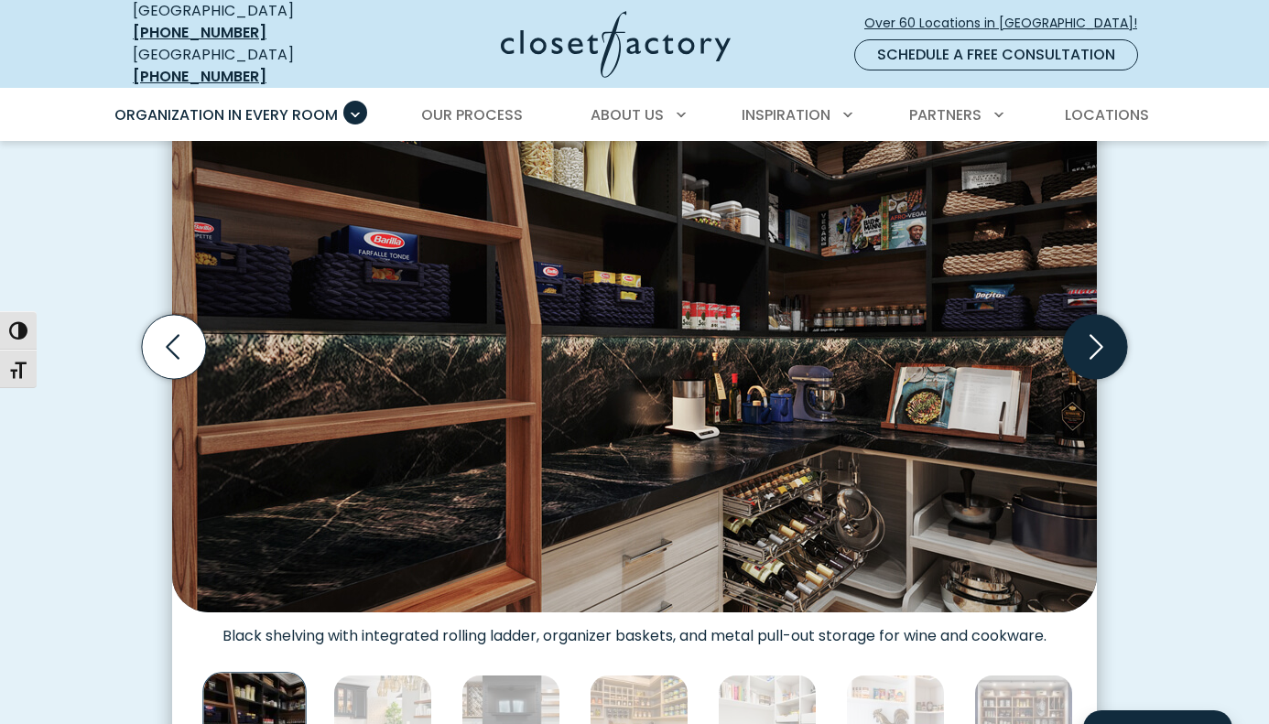
click at [1094, 360] on icon "Next slide" at bounding box center [1096, 347] width 14 height 25
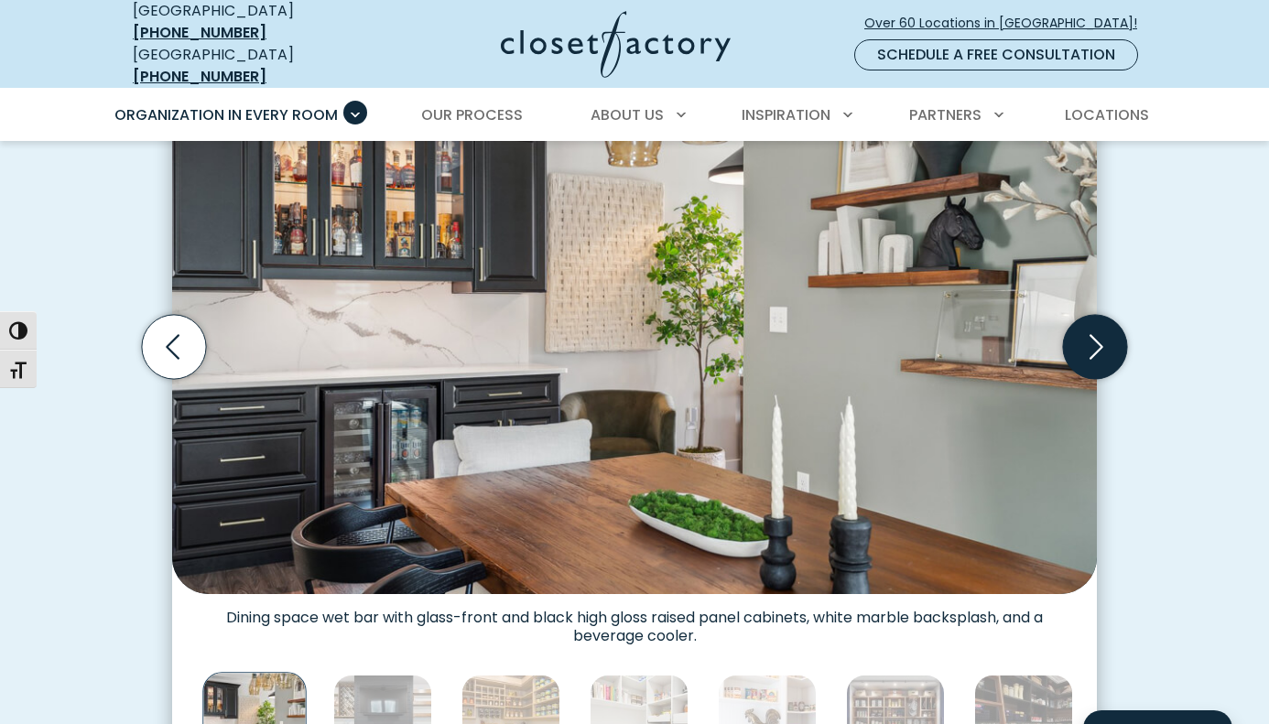
click at [1094, 360] on icon "Next slide" at bounding box center [1096, 347] width 14 height 25
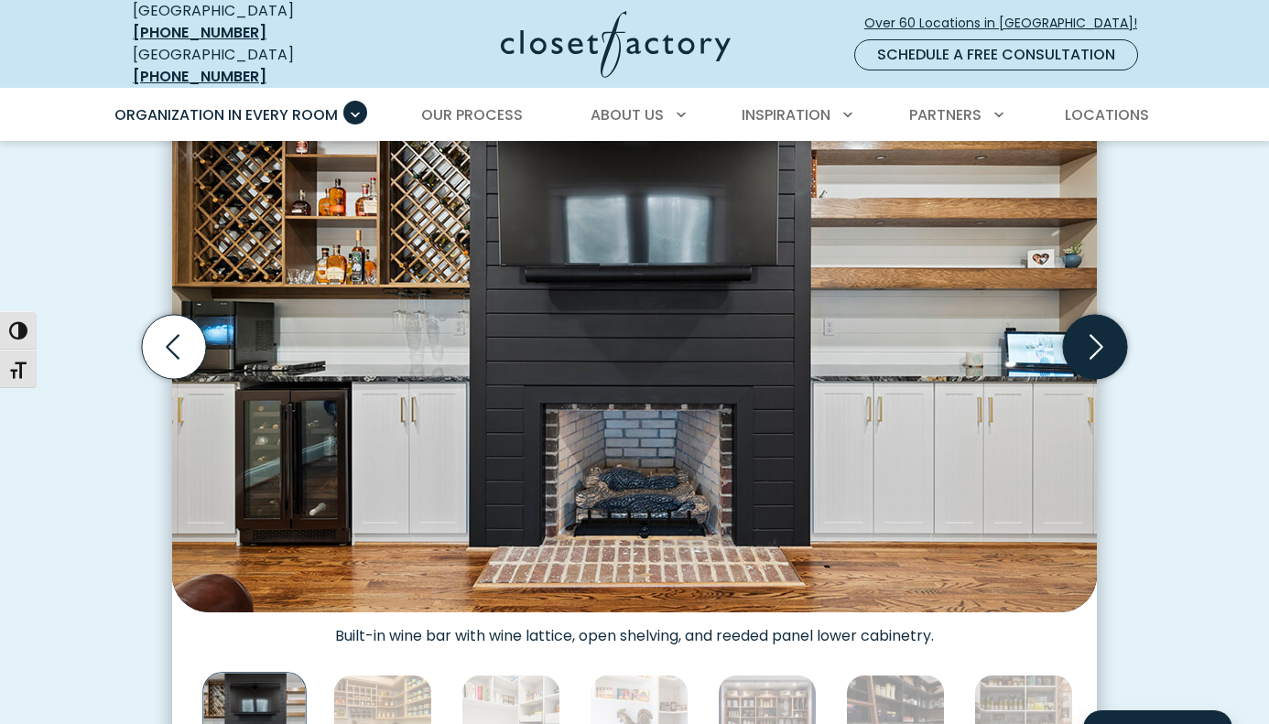
click at [1094, 360] on icon "Next slide" at bounding box center [1096, 347] width 14 height 25
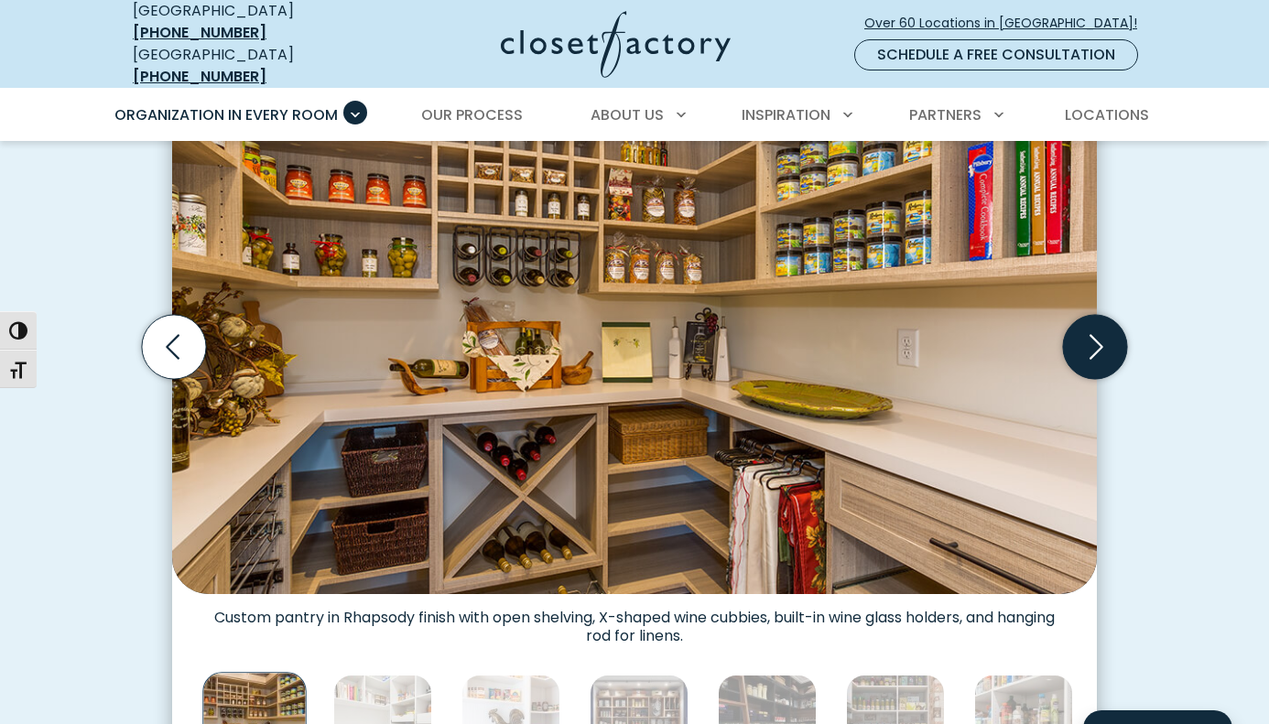
click at [1094, 360] on icon "Next slide" at bounding box center [1096, 347] width 14 height 25
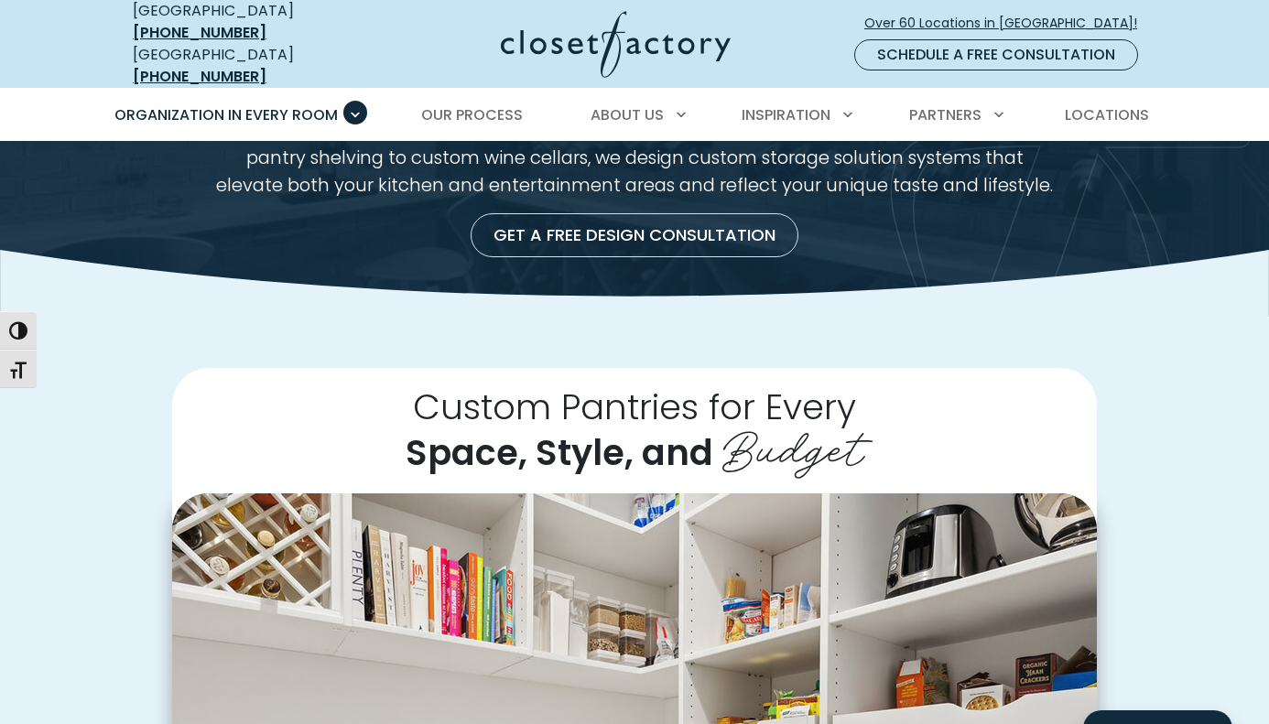
scroll to position [156, 0]
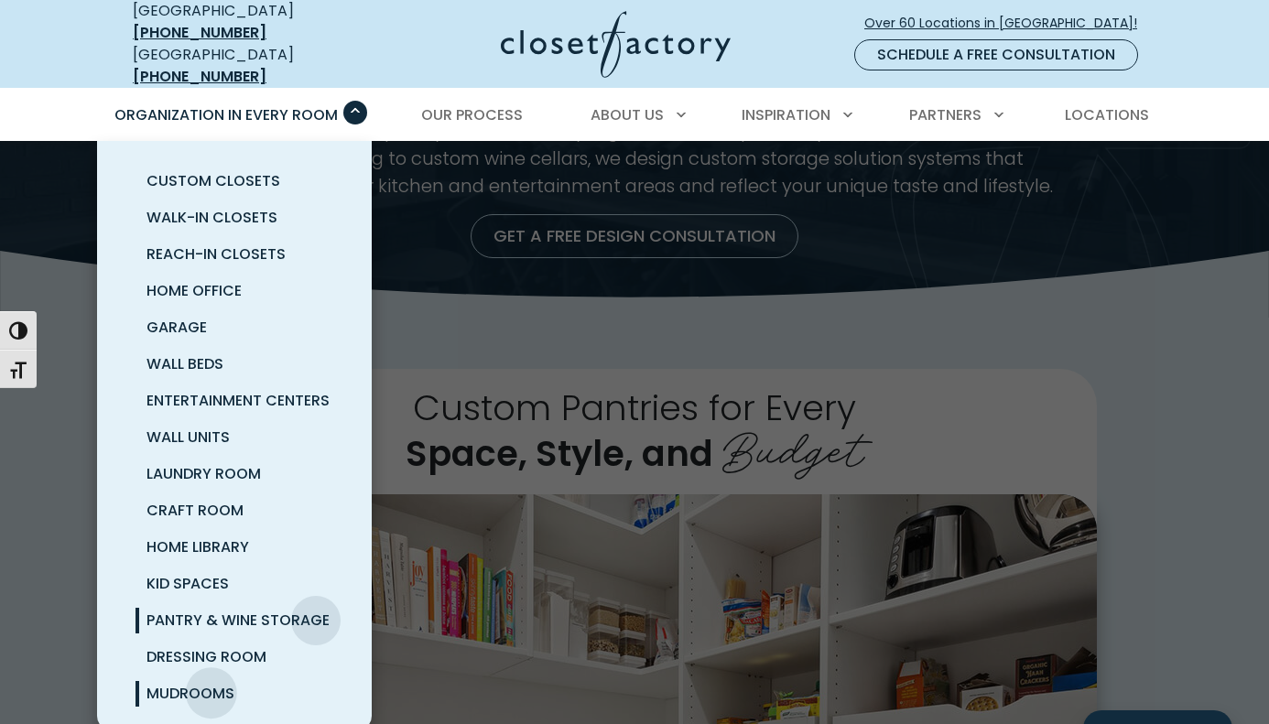
click at [209, 683] on span "Mudrooms" at bounding box center [190, 693] width 88 height 21
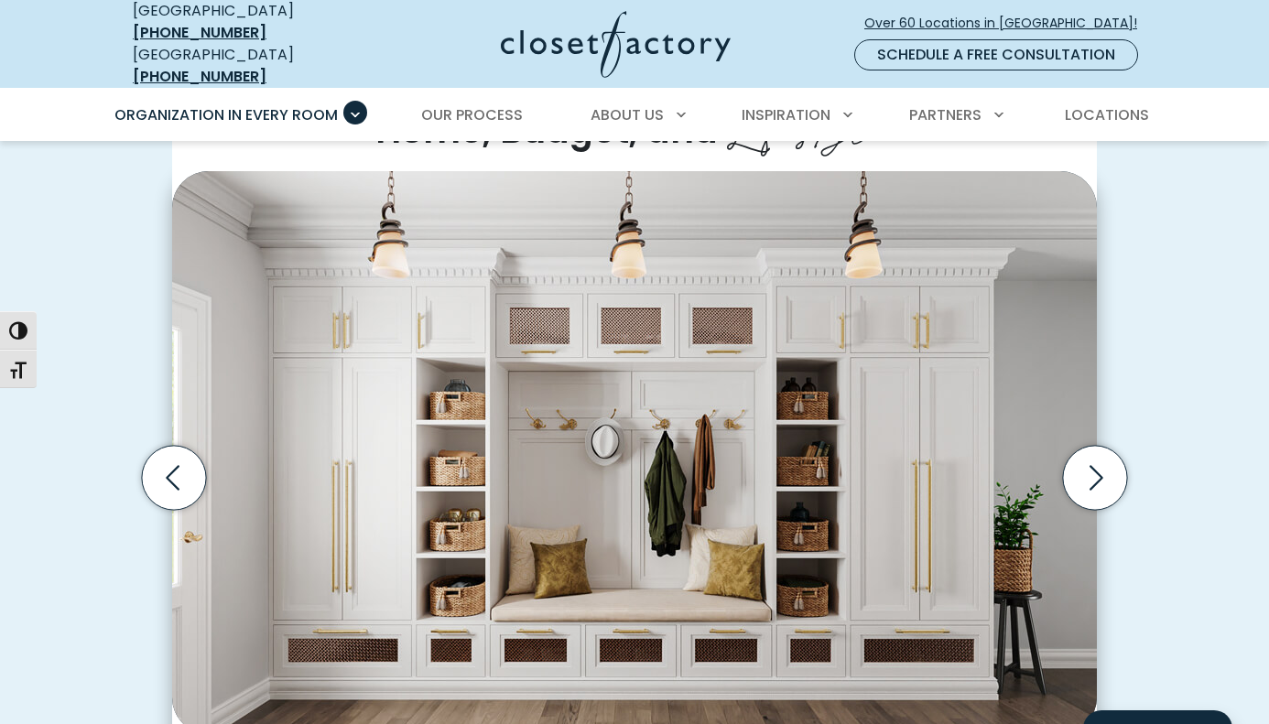
scroll to position [513, 0]
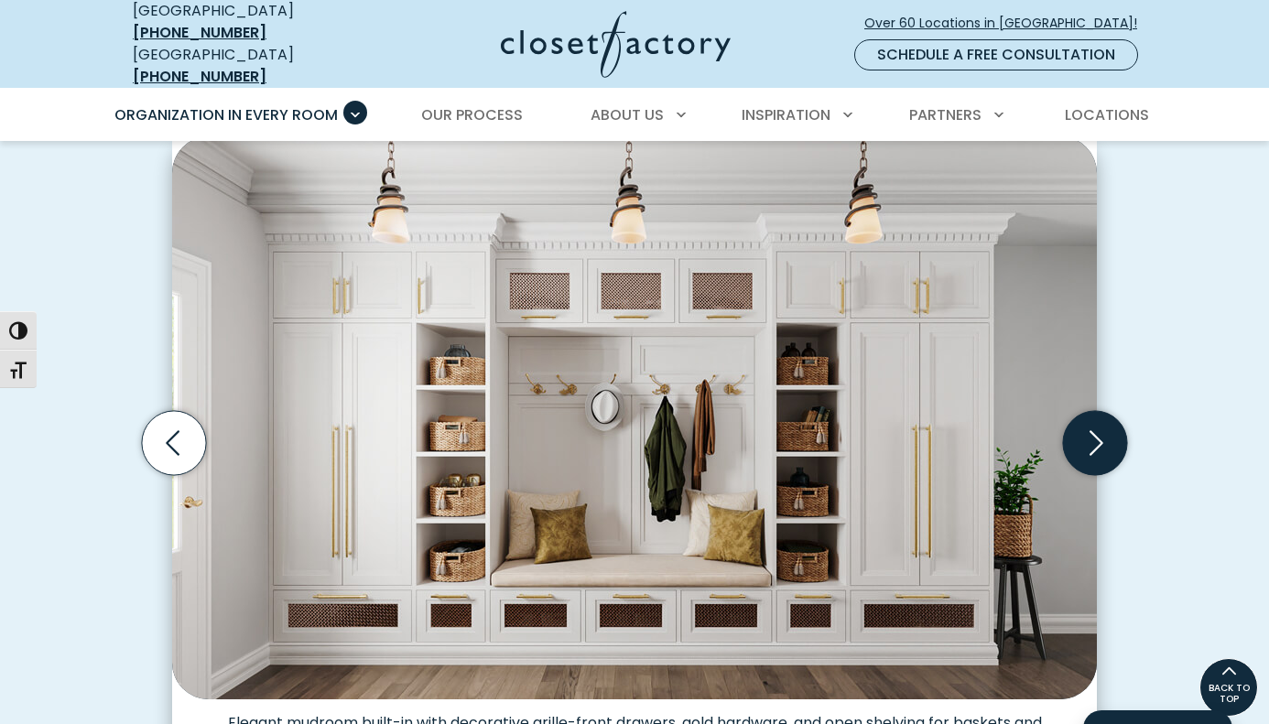
click at [1093, 429] on icon "Next slide" at bounding box center [1095, 443] width 64 height 64
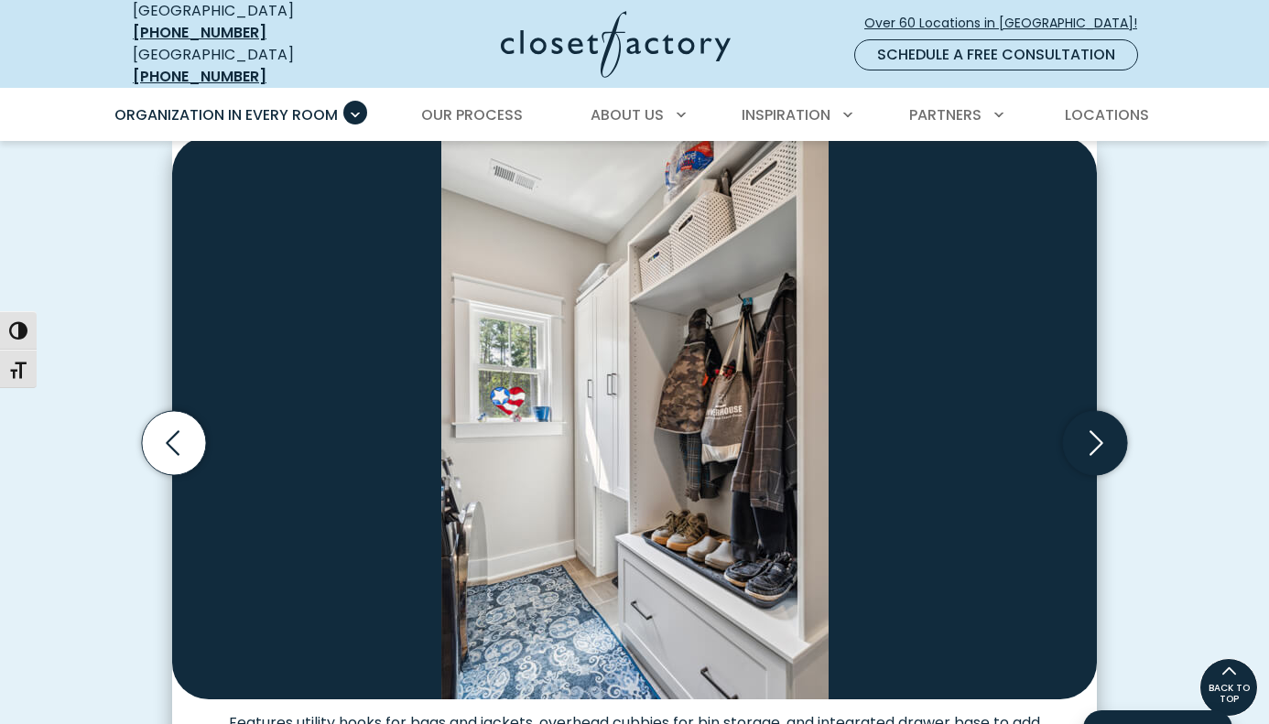
click at [1093, 429] on icon "Next slide" at bounding box center [1095, 443] width 64 height 64
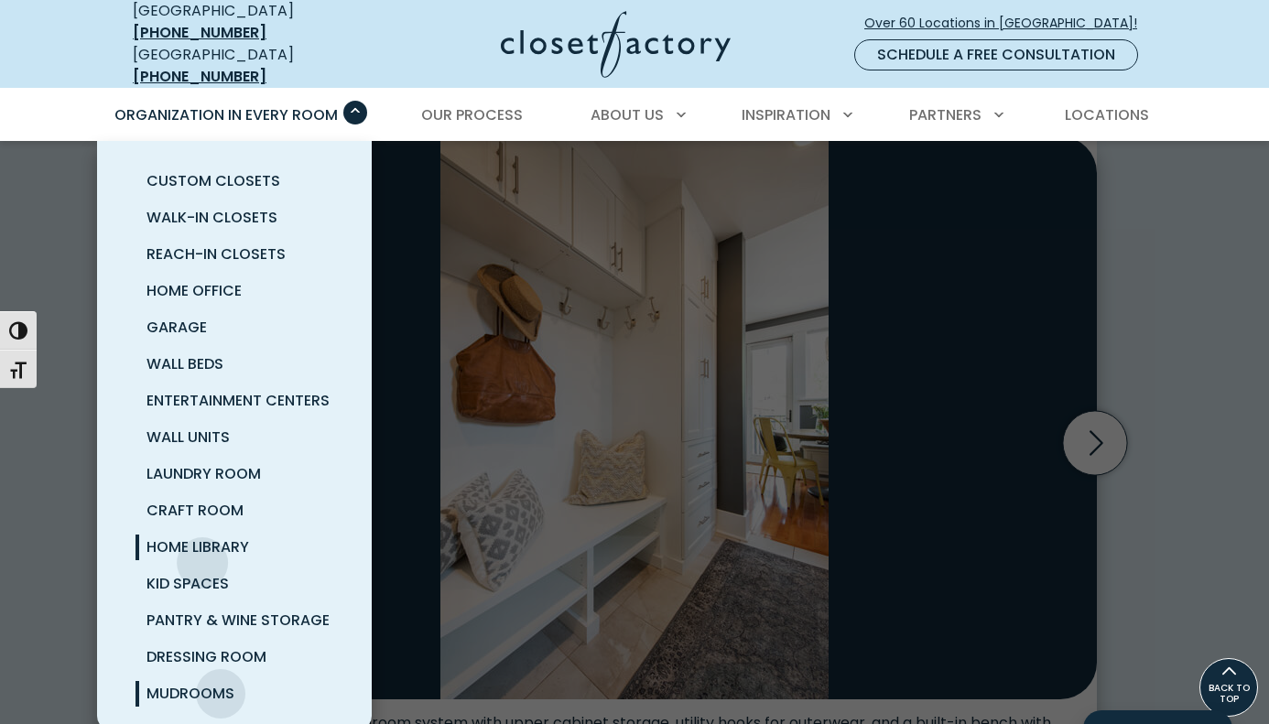
scroll to position [4, 0]
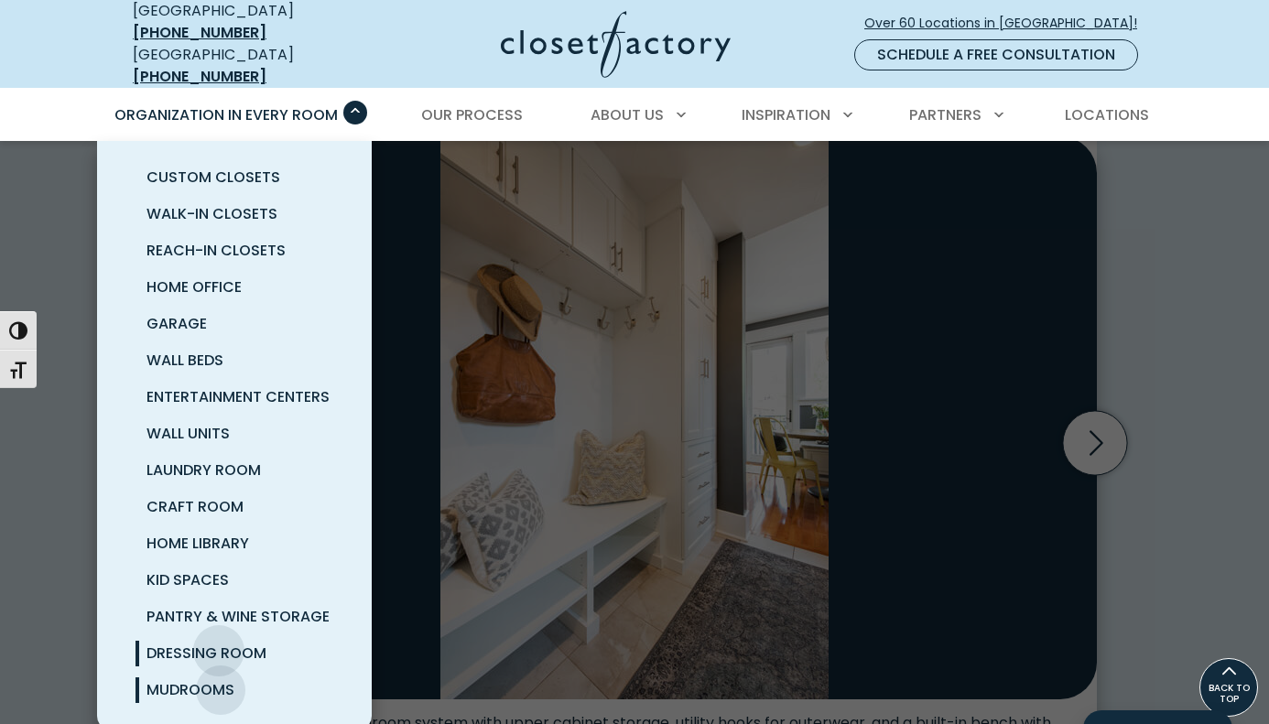
click at [220, 642] on span "Dressing Room" at bounding box center [206, 652] width 120 height 21
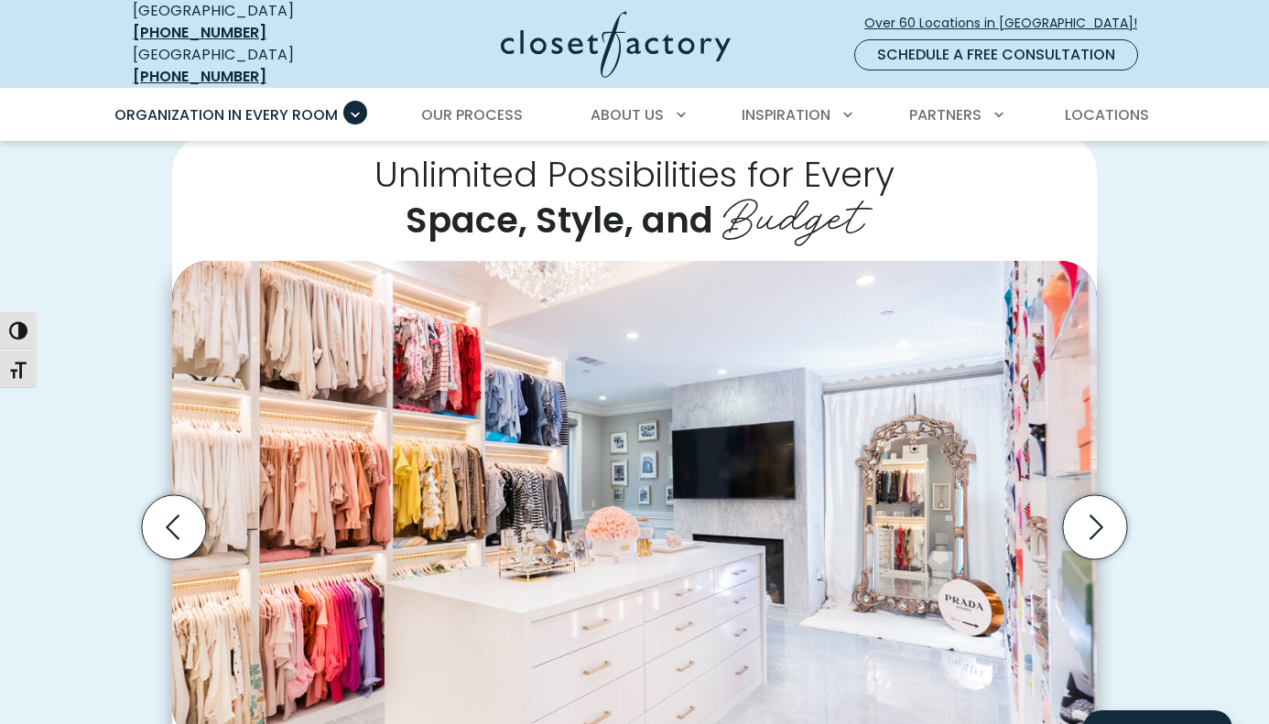
scroll to position [385, 0]
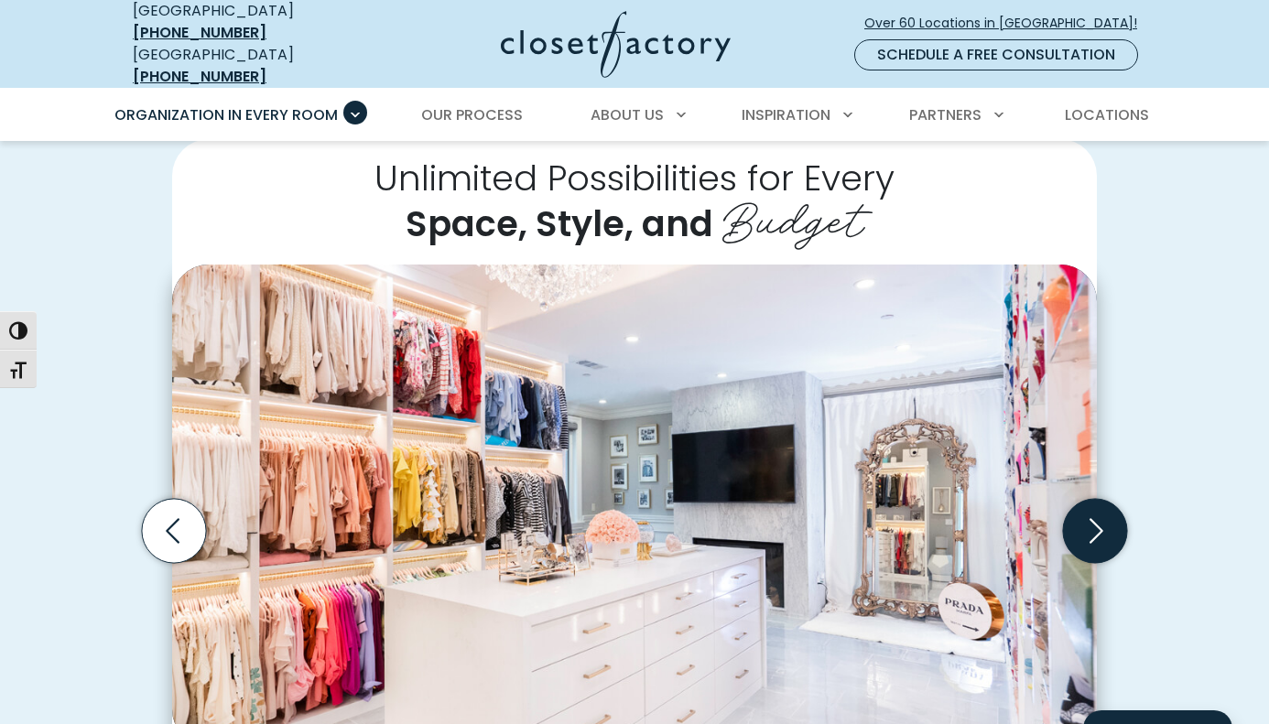
click at [1102, 512] on icon "Next slide" at bounding box center [1095, 531] width 64 height 64
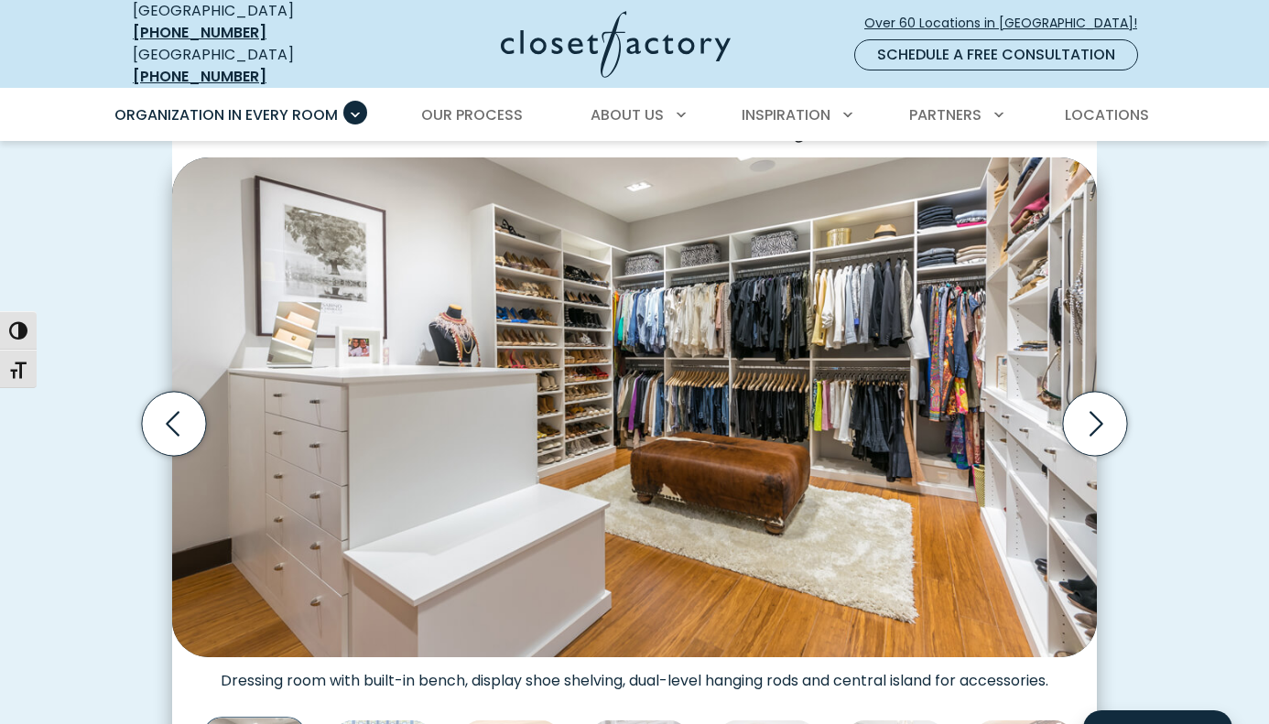
scroll to position [500, 0]
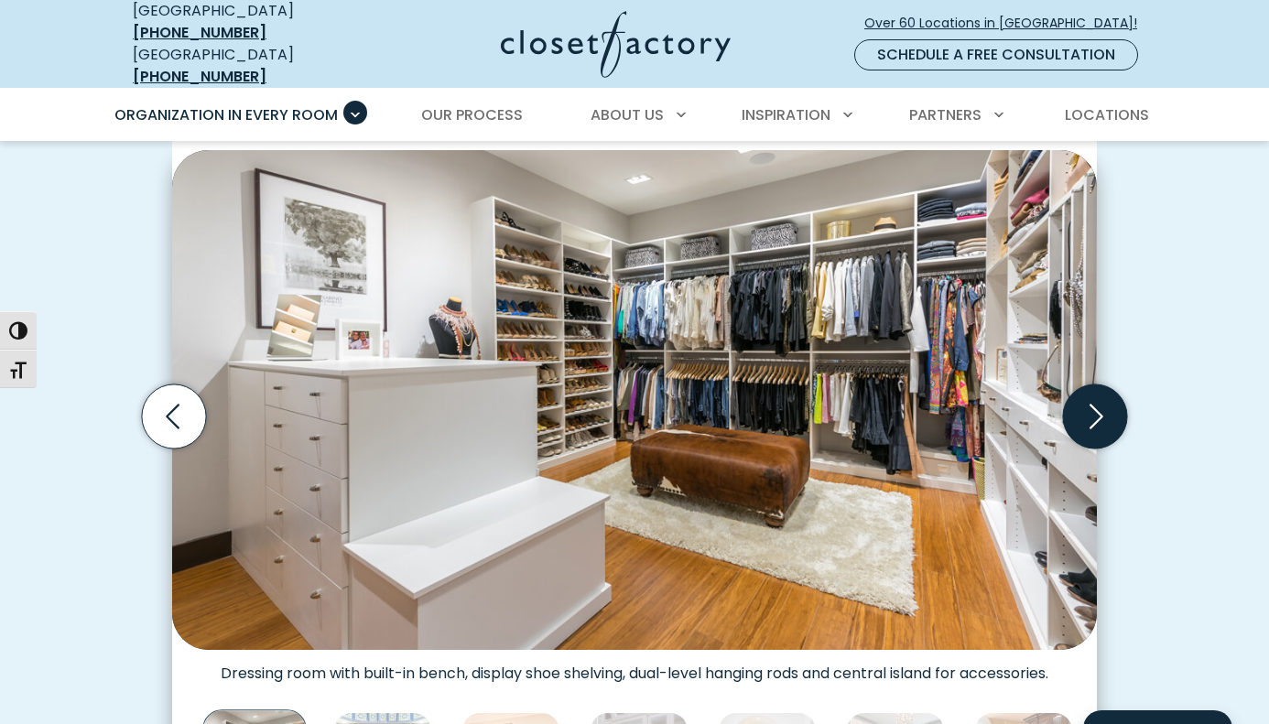
click at [1089, 408] on icon "Next slide" at bounding box center [1095, 416] width 64 height 64
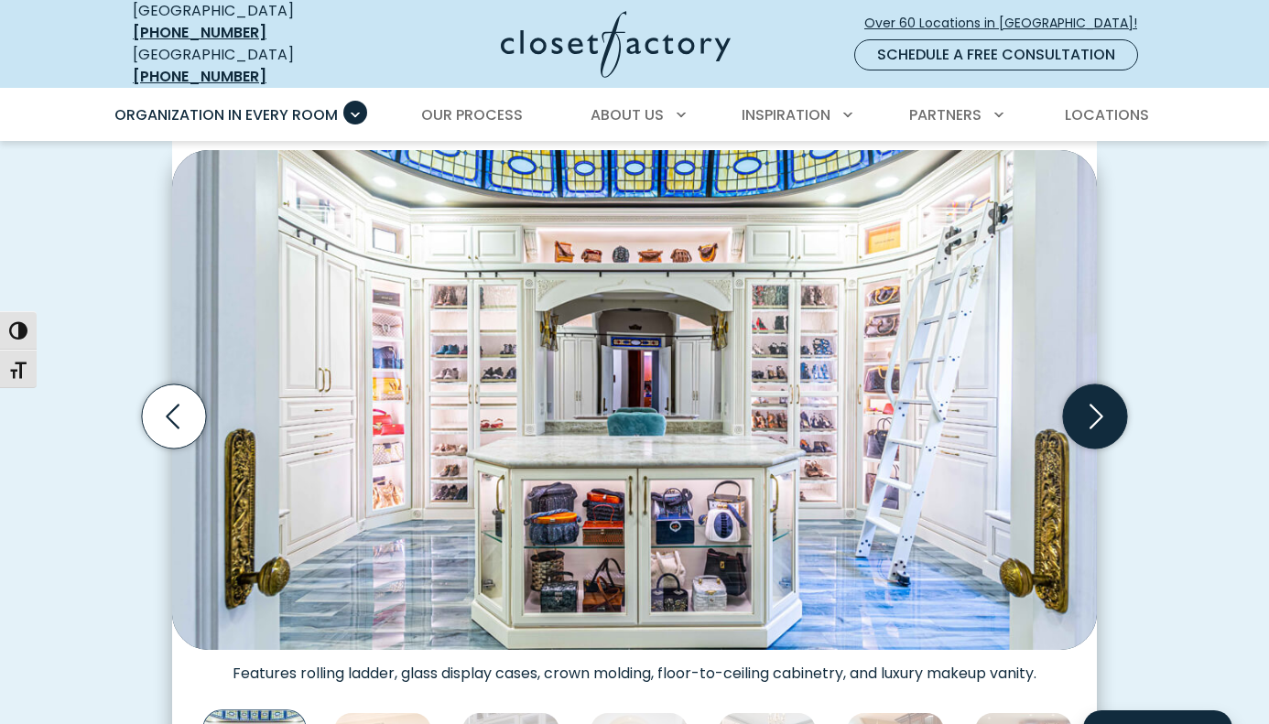
click at [1089, 408] on icon "Next slide" at bounding box center [1095, 416] width 64 height 64
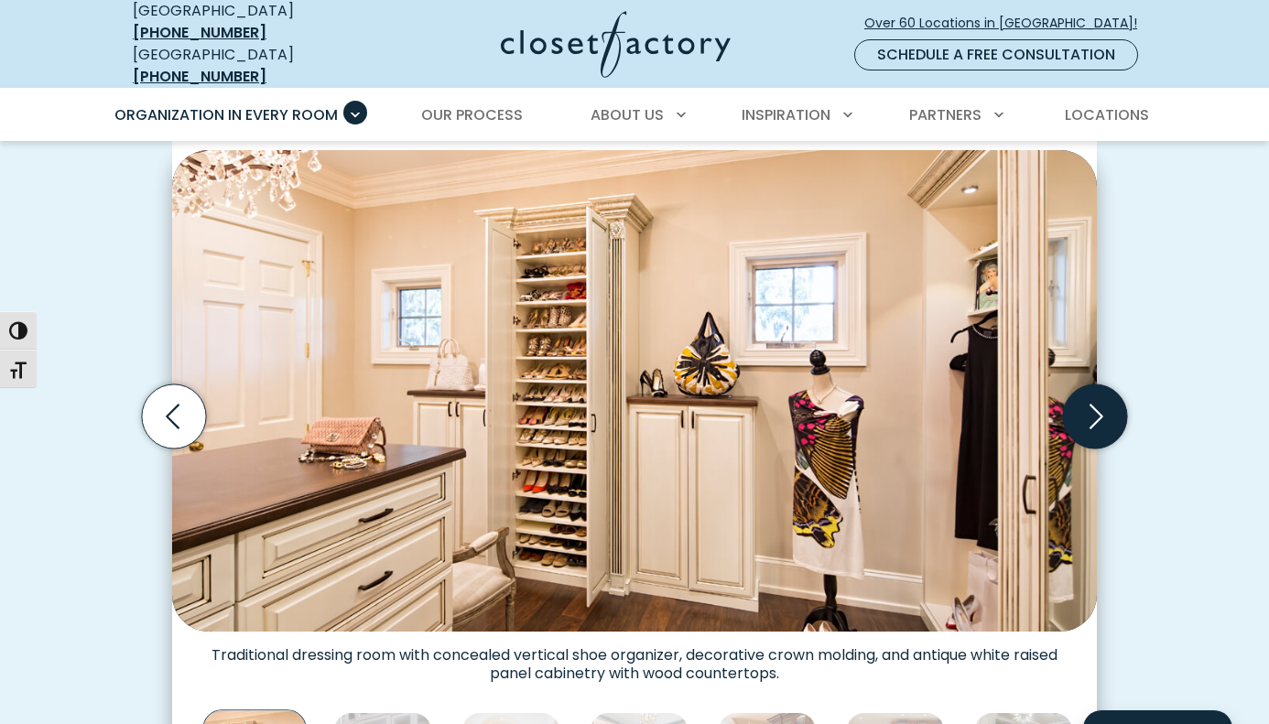
click at [1089, 408] on icon "Next slide" at bounding box center [1095, 416] width 64 height 64
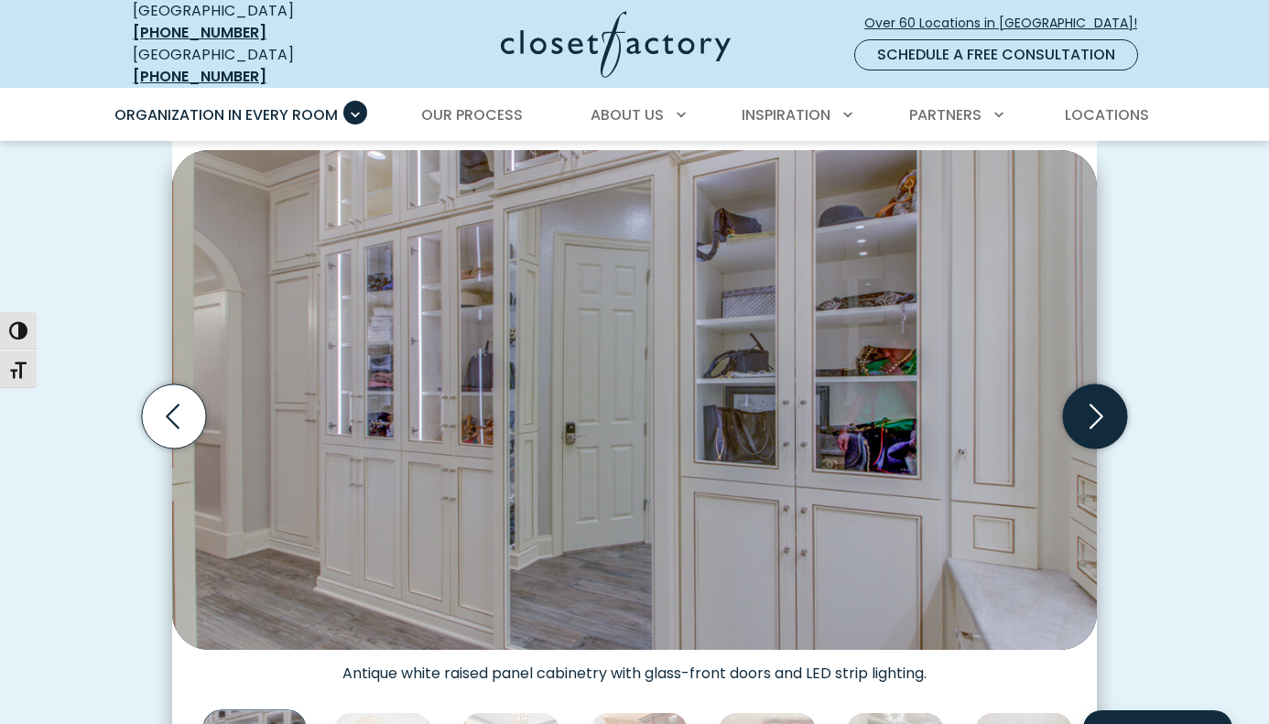
click at [1089, 408] on icon "Next slide" at bounding box center [1095, 416] width 64 height 64
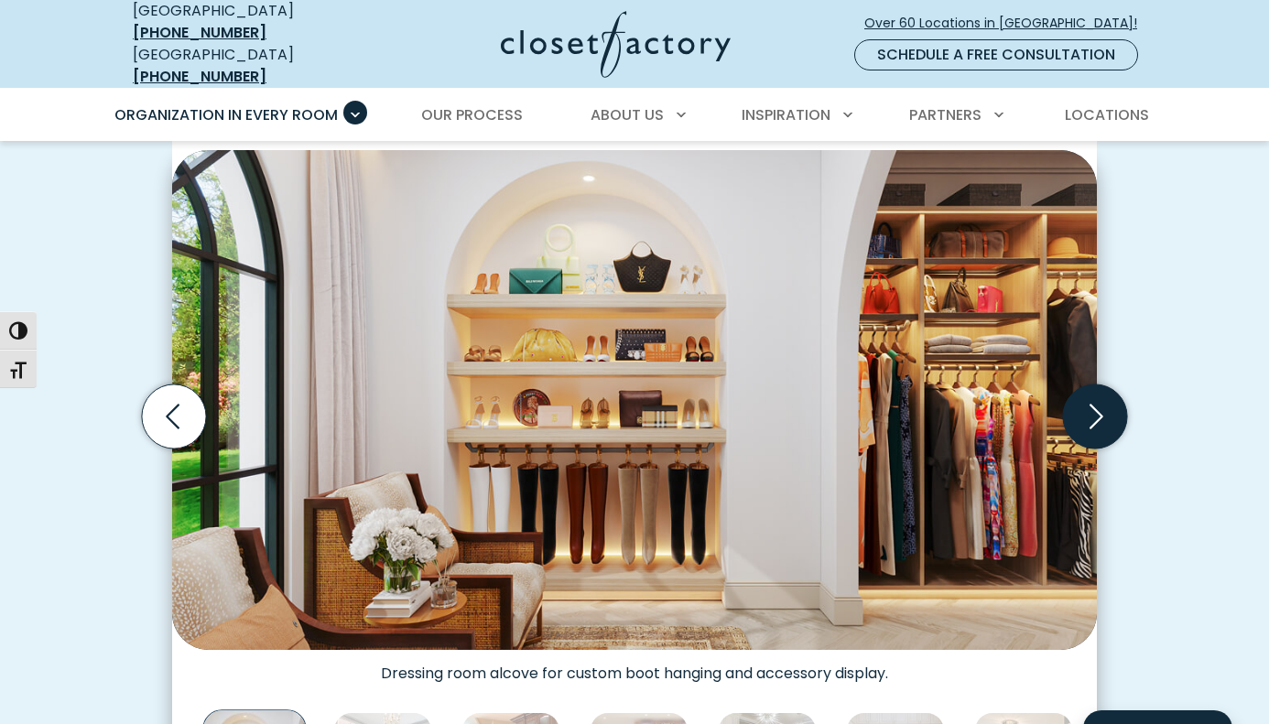
click at [1087, 408] on icon "Next slide" at bounding box center [1095, 416] width 64 height 64
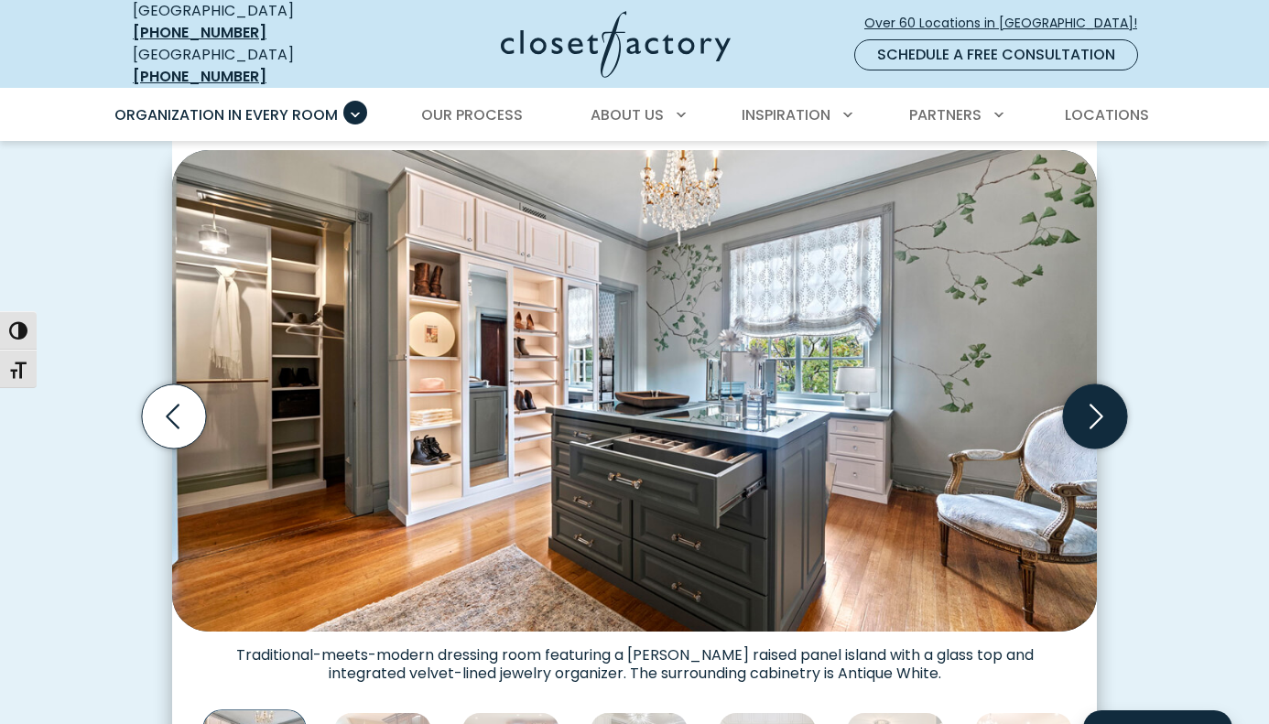
click at [1087, 408] on icon "Next slide" at bounding box center [1095, 416] width 64 height 64
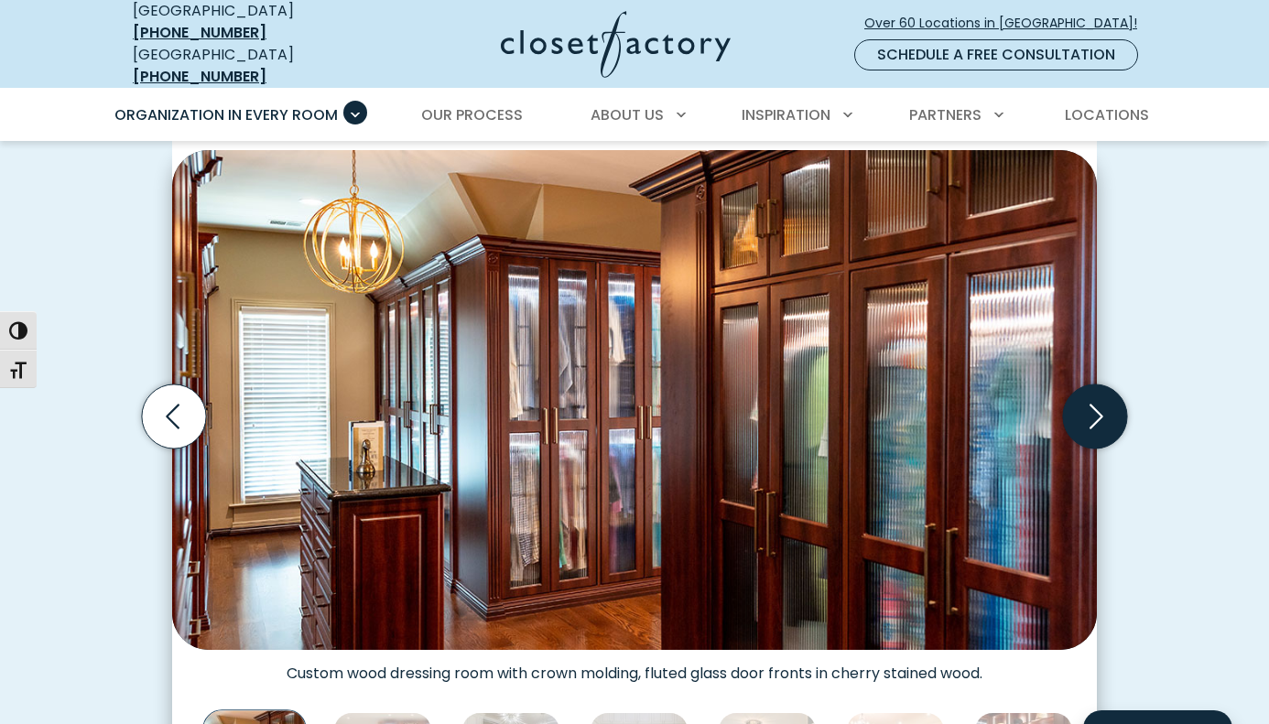
click at [1093, 408] on icon "Next slide" at bounding box center [1095, 416] width 64 height 64
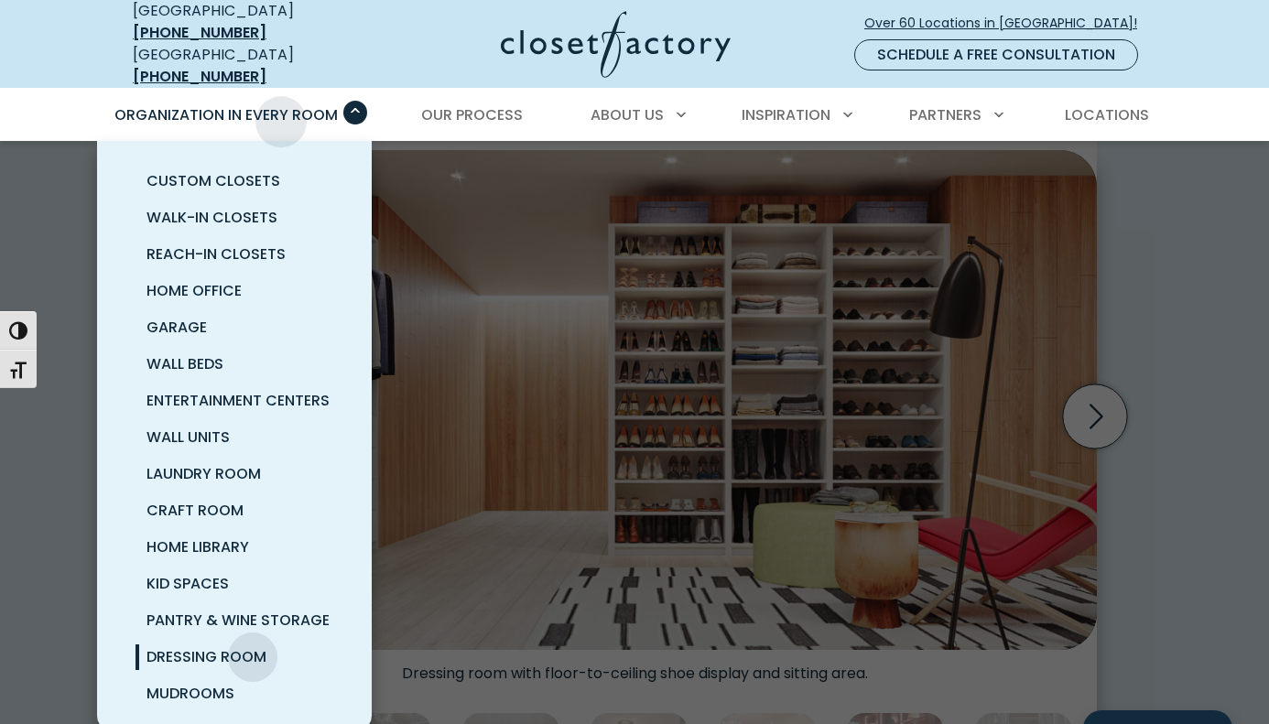
click at [281, 108] on span "Organization in Every Room" at bounding box center [225, 114] width 223 height 21
click at [221, 244] on span "Reach-In Closets" at bounding box center [215, 253] width 139 height 21
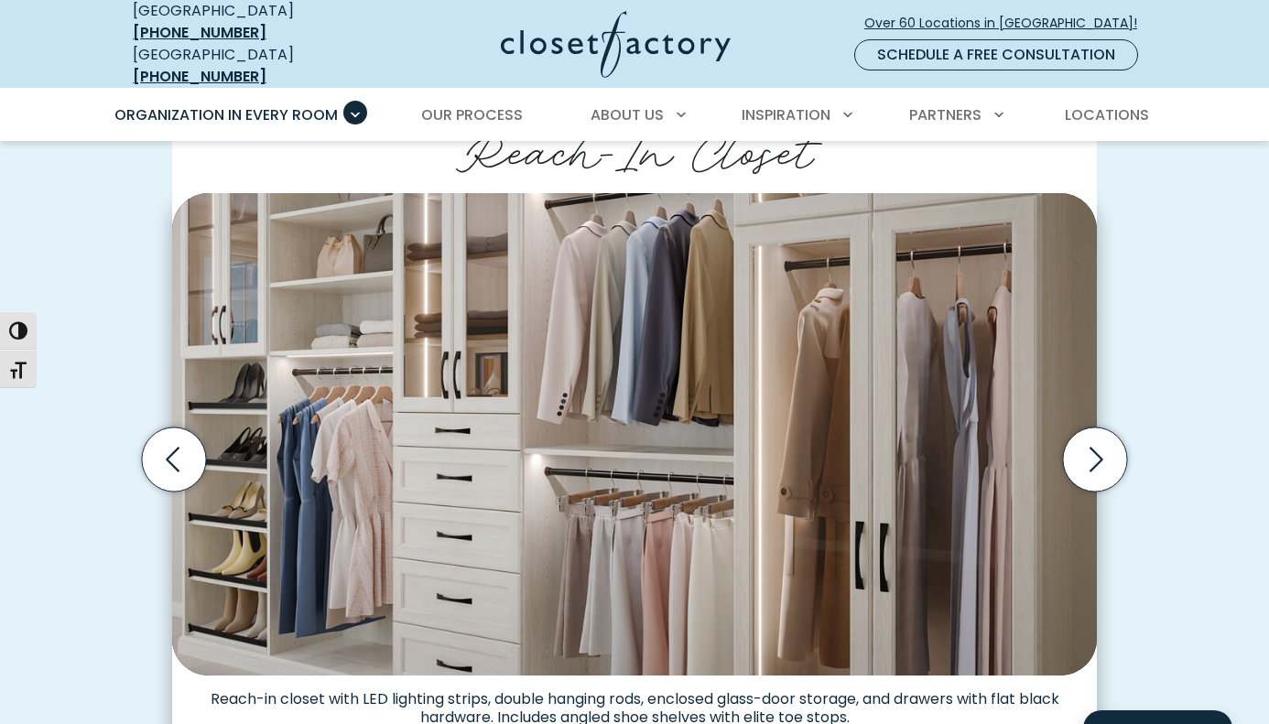
scroll to position [489, 0]
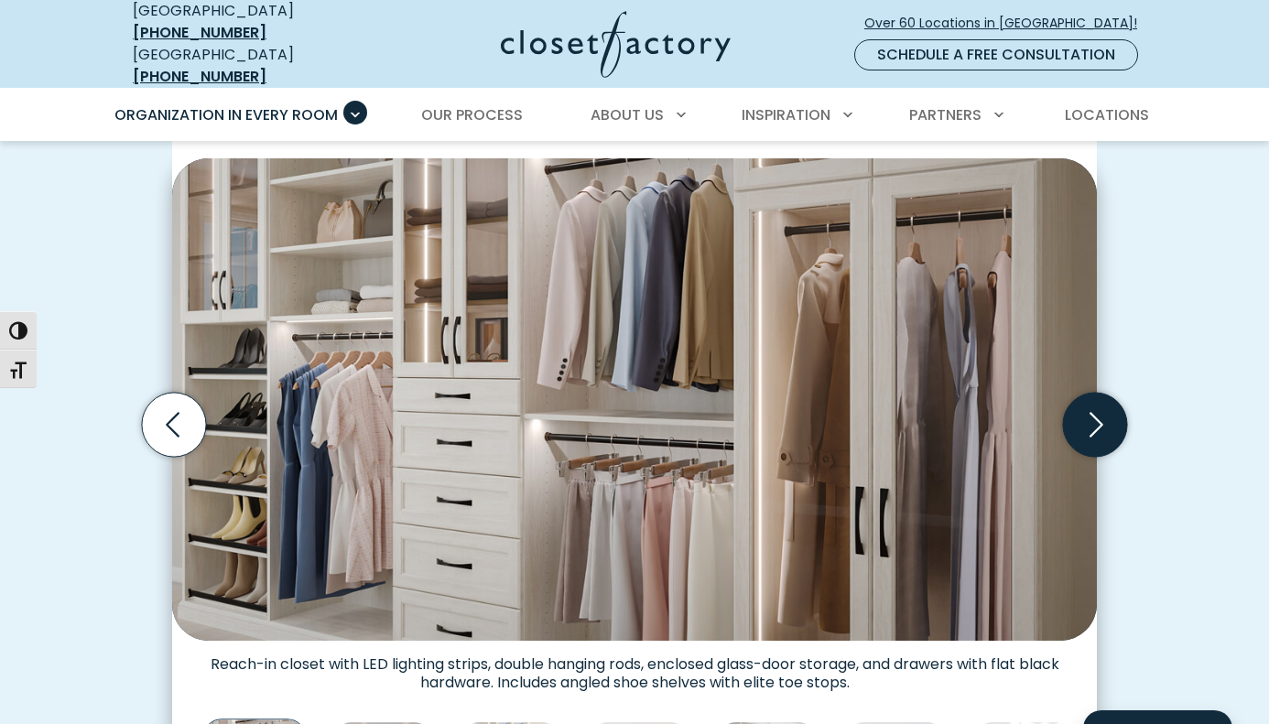
click at [1101, 416] on icon "Next slide" at bounding box center [1095, 425] width 64 height 64
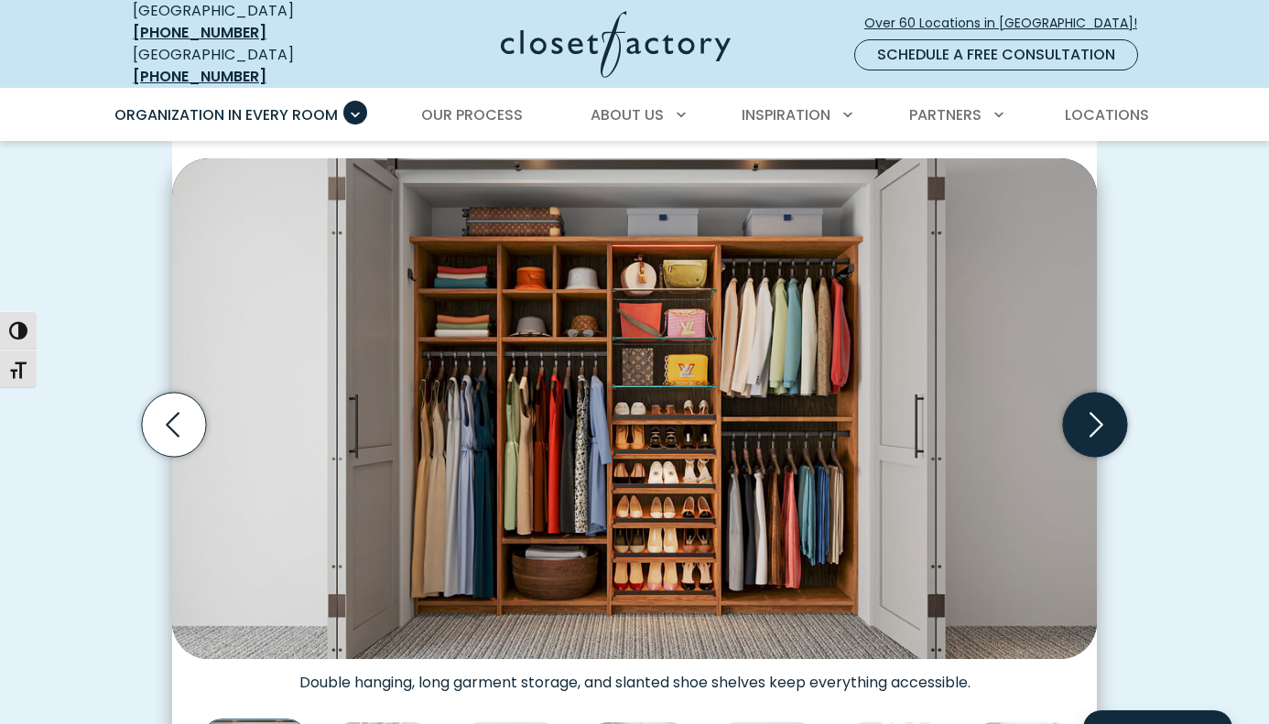
click at [1101, 416] on icon "Next slide" at bounding box center [1095, 425] width 64 height 64
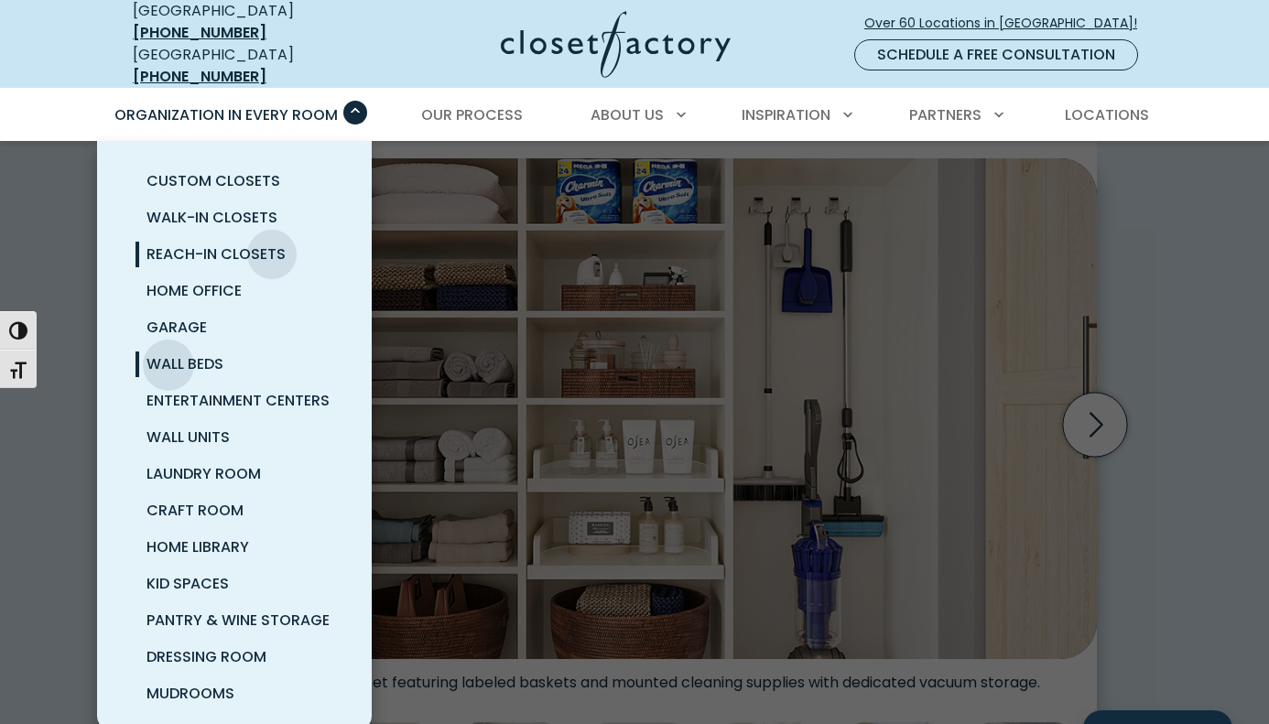
click at [168, 353] on span "Wall Beds" at bounding box center [184, 363] width 77 height 21
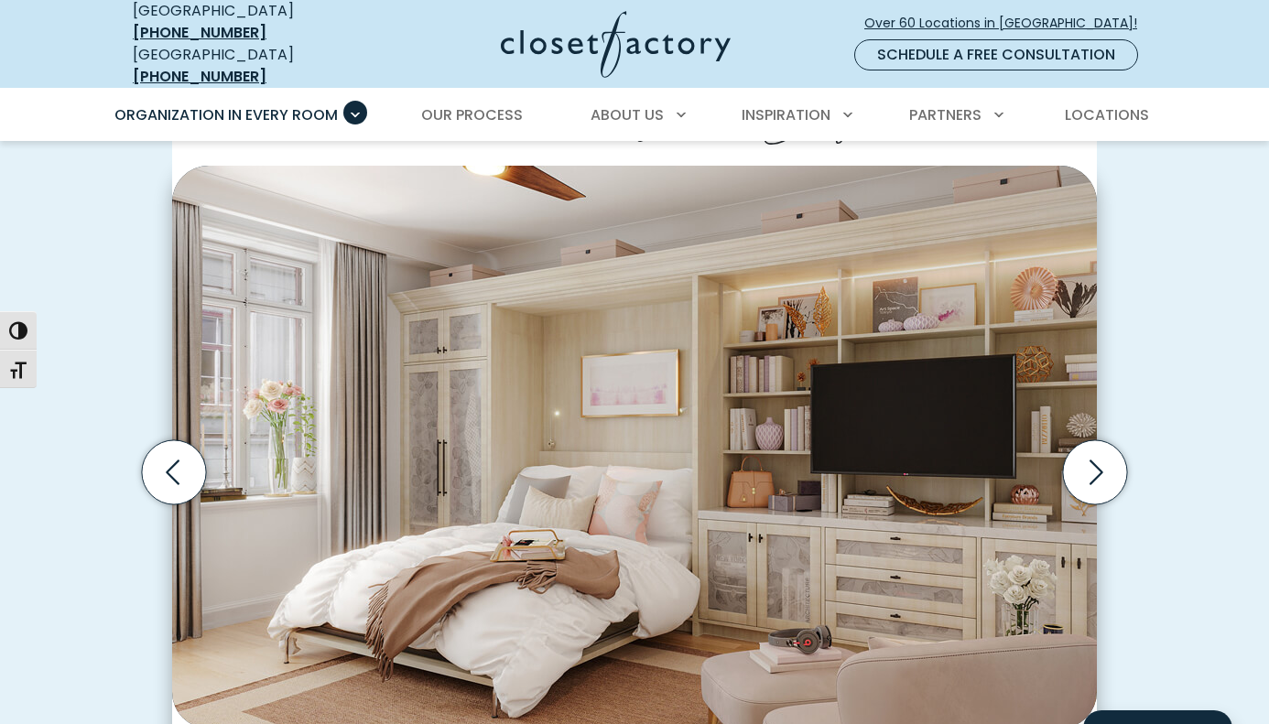
scroll to position [502, 0]
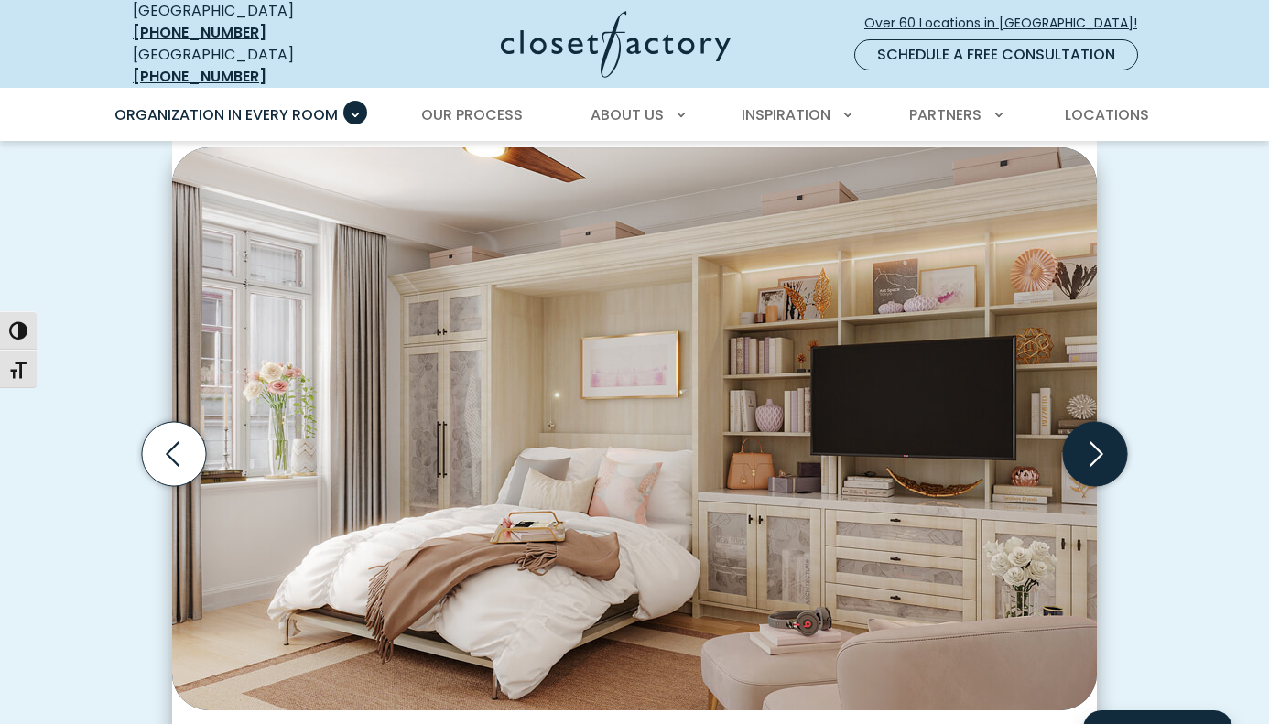
click at [1089, 456] on icon "Next slide" at bounding box center [1095, 454] width 64 height 64
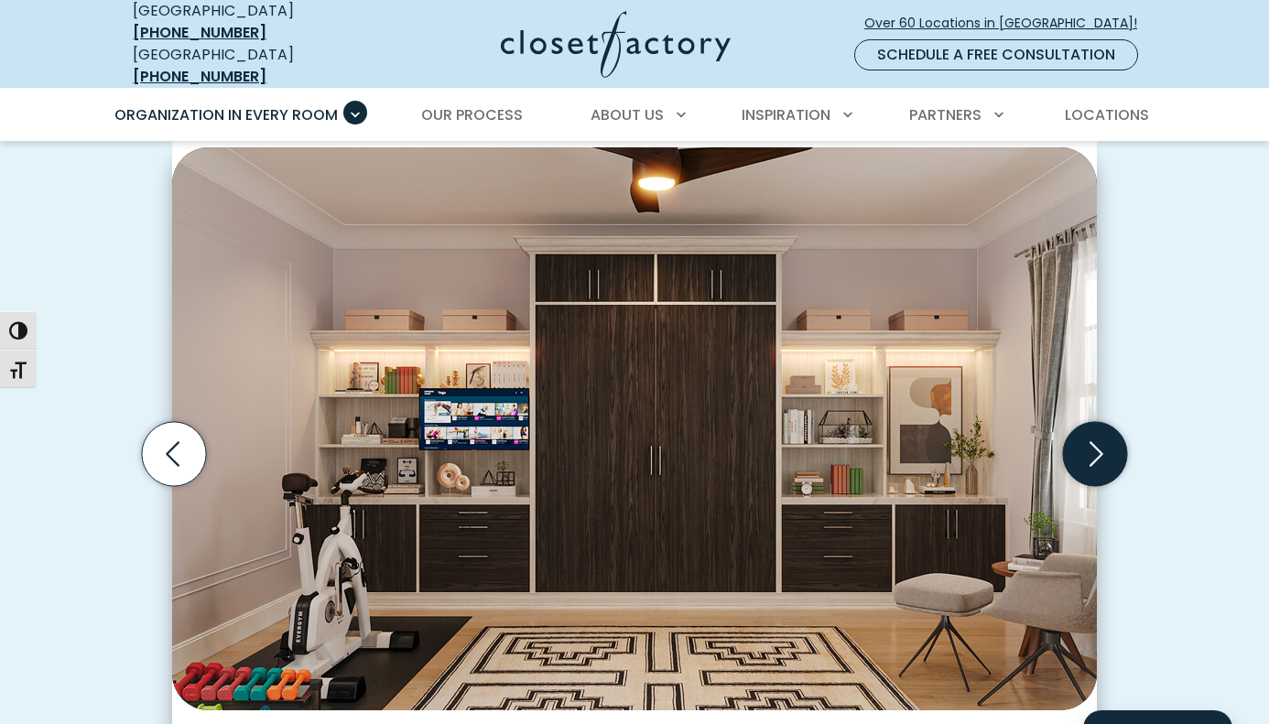
click at [1089, 456] on icon "Next slide" at bounding box center [1095, 454] width 64 height 64
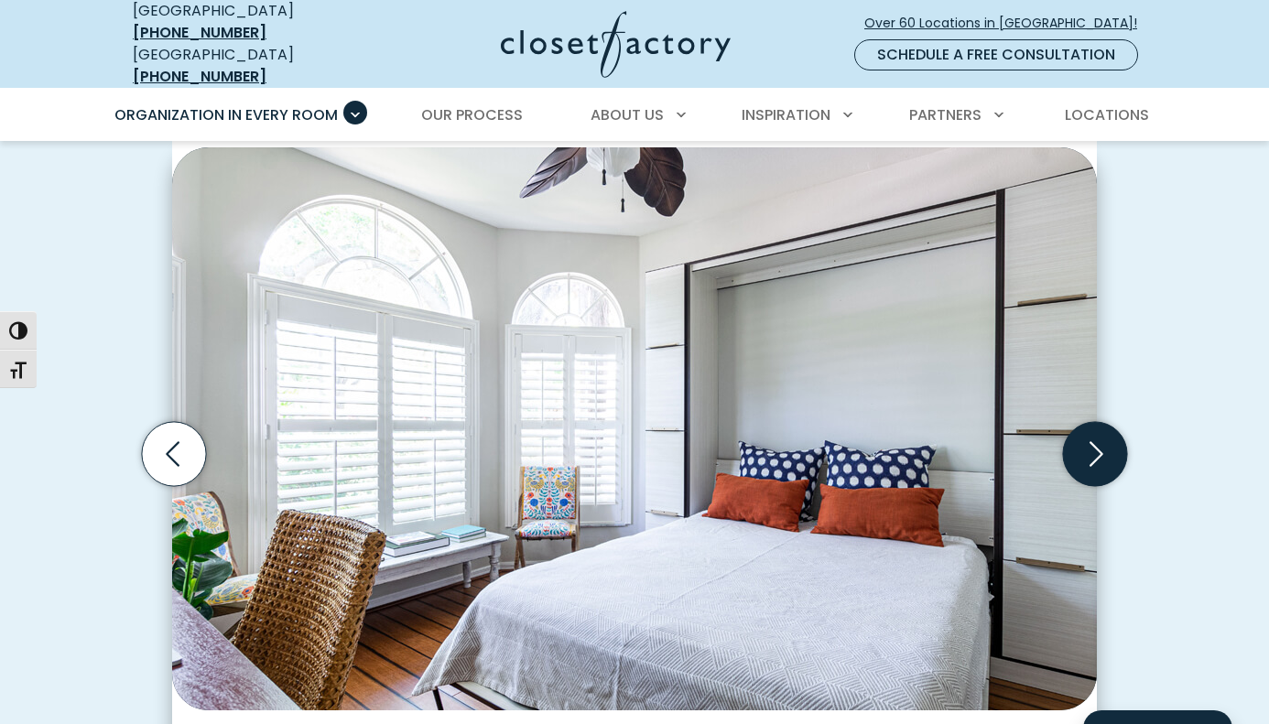
click at [1089, 456] on icon "Next slide" at bounding box center [1095, 454] width 64 height 64
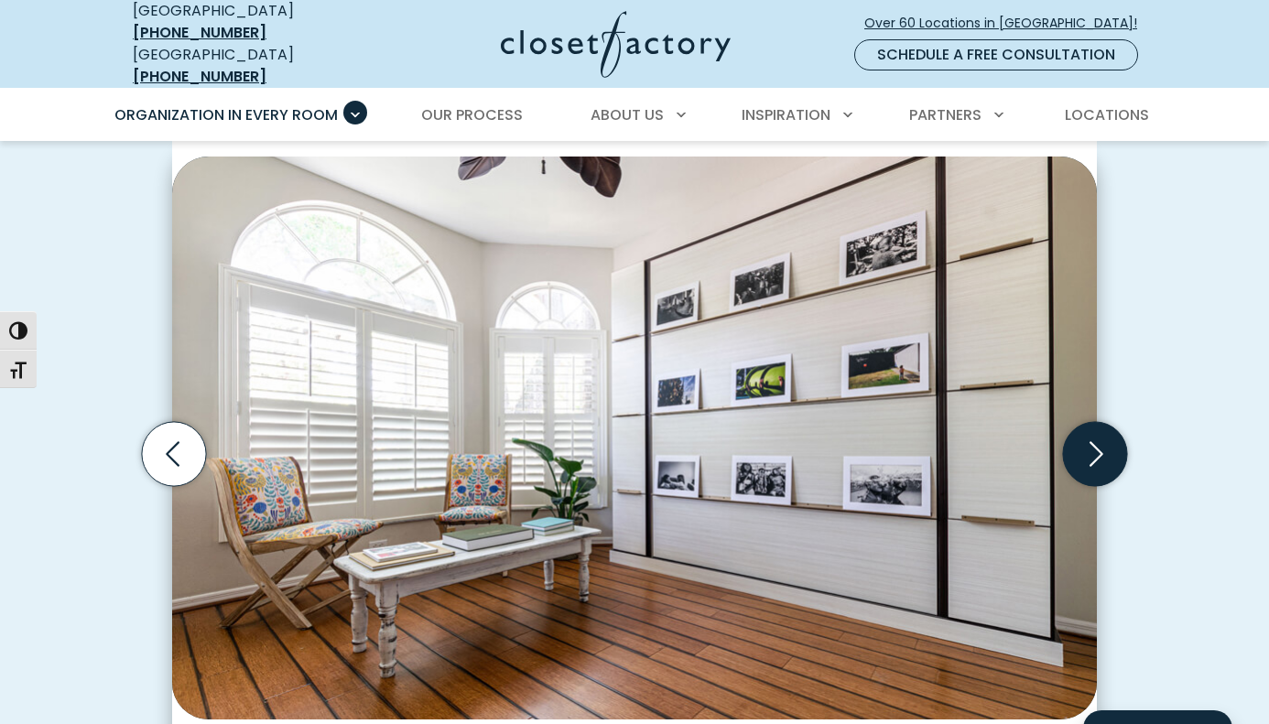
click at [1089, 456] on icon "Next slide" at bounding box center [1095, 454] width 64 height 64
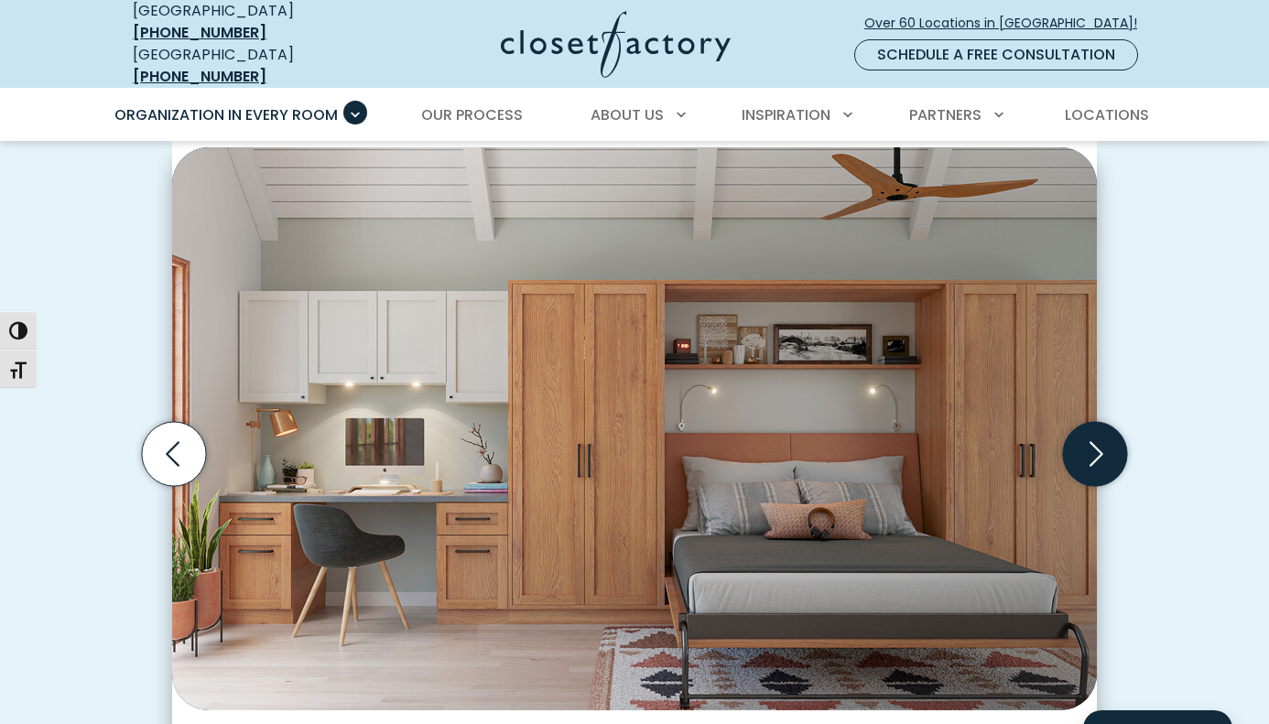
click at [1092, 435] on icon "Next slide" at bounding box center [1095, 454] width 64 height 64
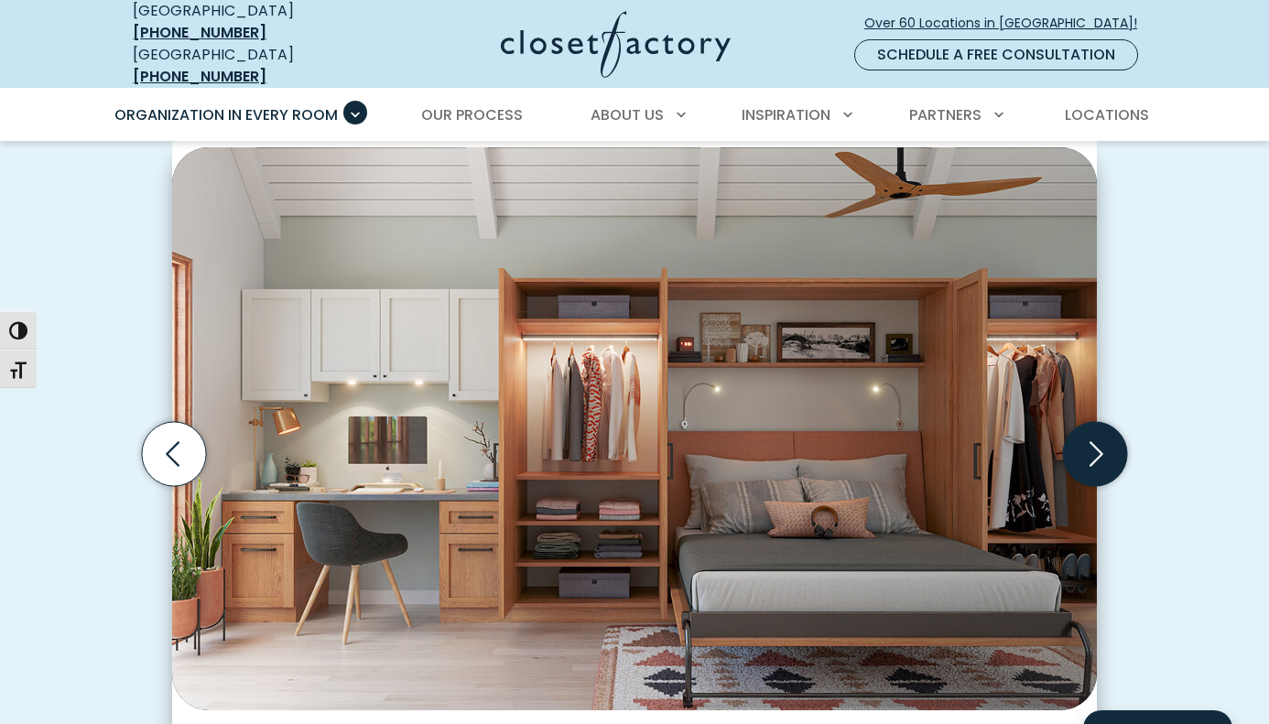
click at [1092, 435] on icon "Next slide" at bounding box center [1095, 454] width 64 height 64
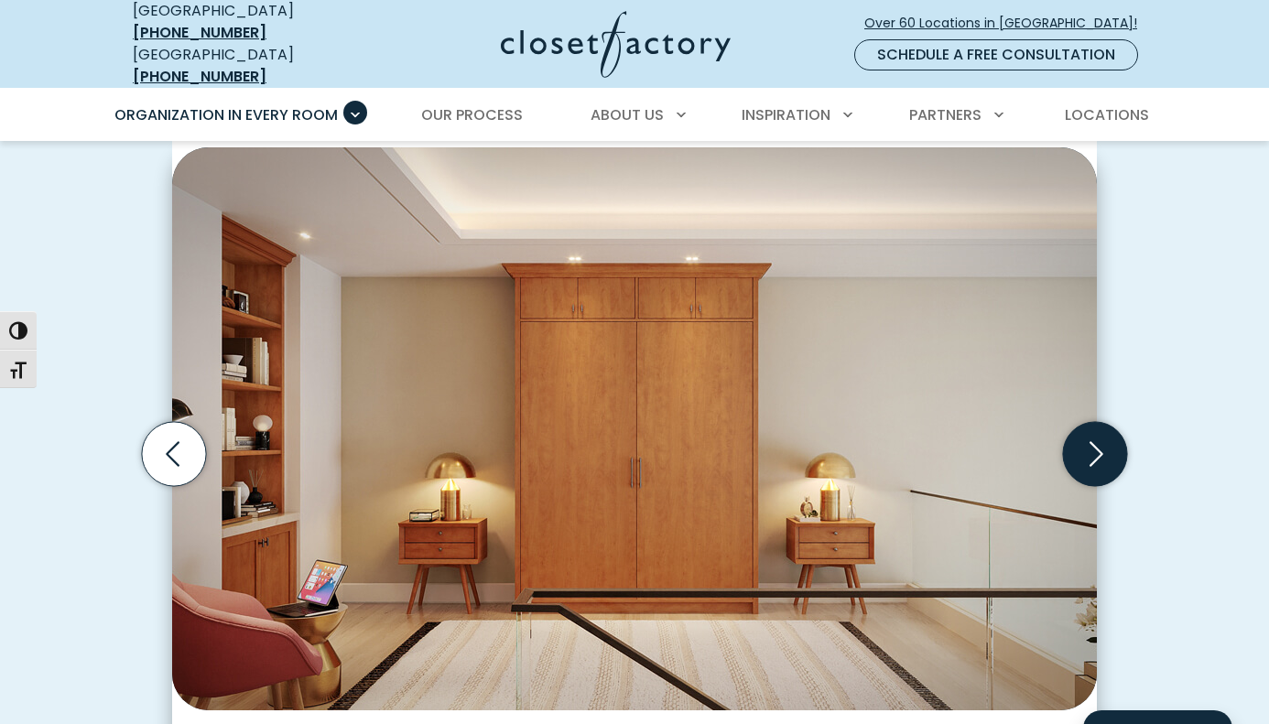
click at [1091, 442] on icon "Next slide" at bounding box center [1095, 454] width 64 height 64
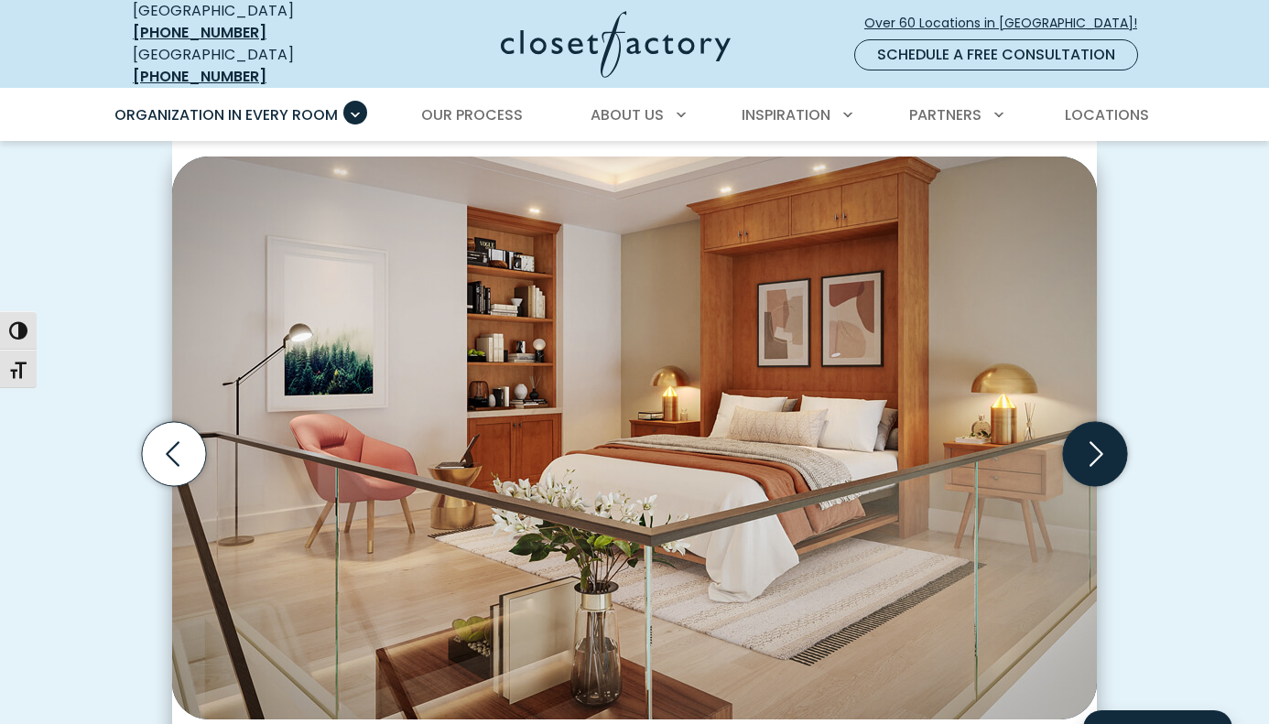
click at [1089, 442] on icon "Next slide" at bounding box center [1095, 454] width 64 height 64
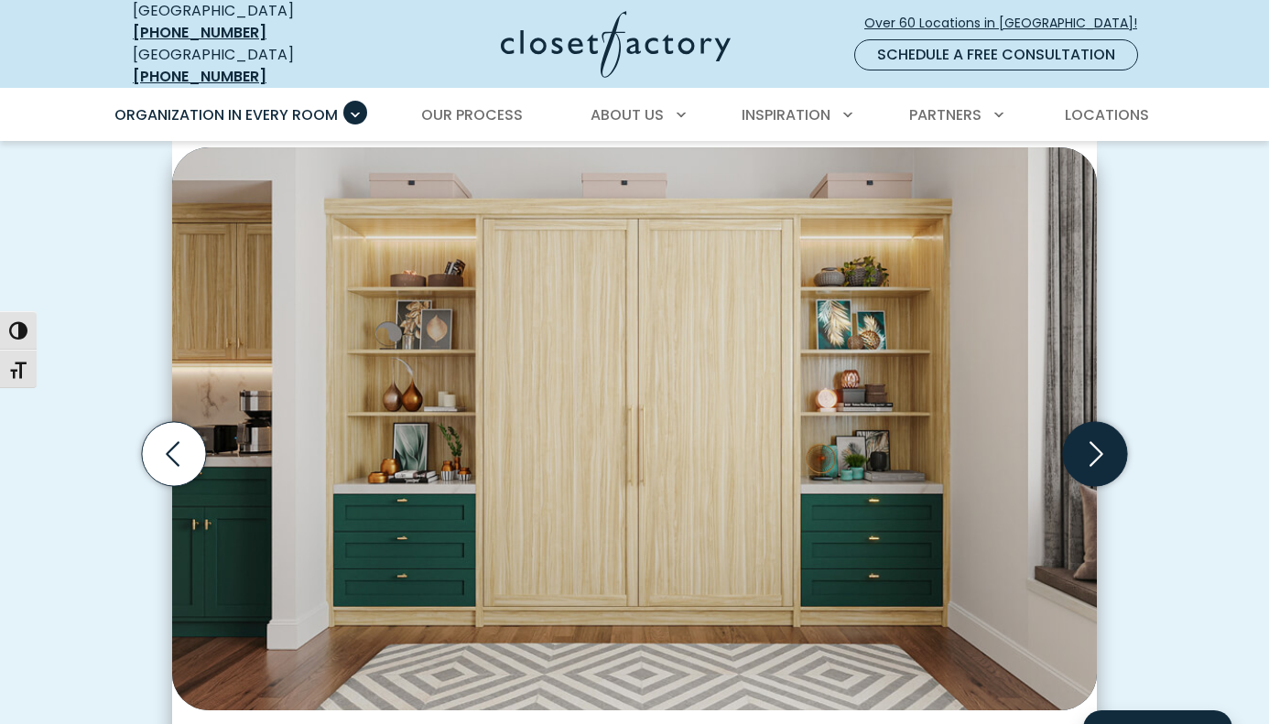
click at [1086, 442] on icon "Next slide" at bounding box center [1095, 454] width 64 height 64
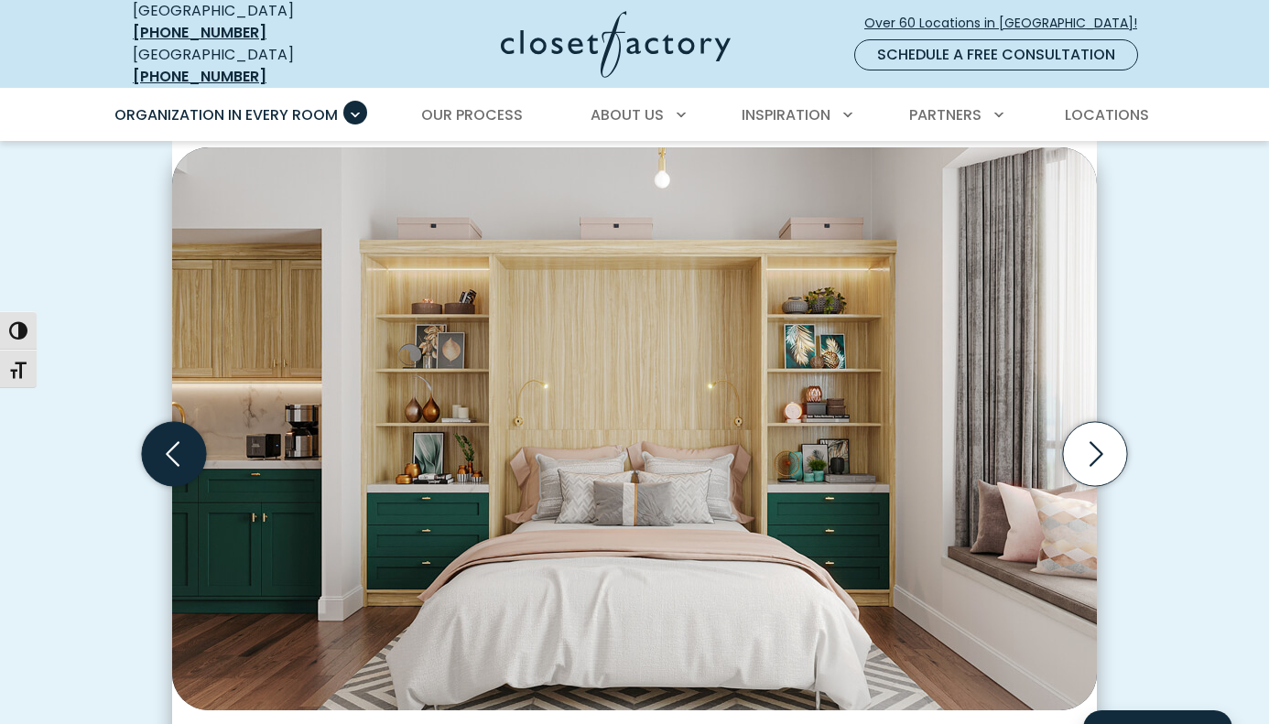
click at [167, 448] on icon "Previous slide" at bounding box center [174, 454] width 64 height 64
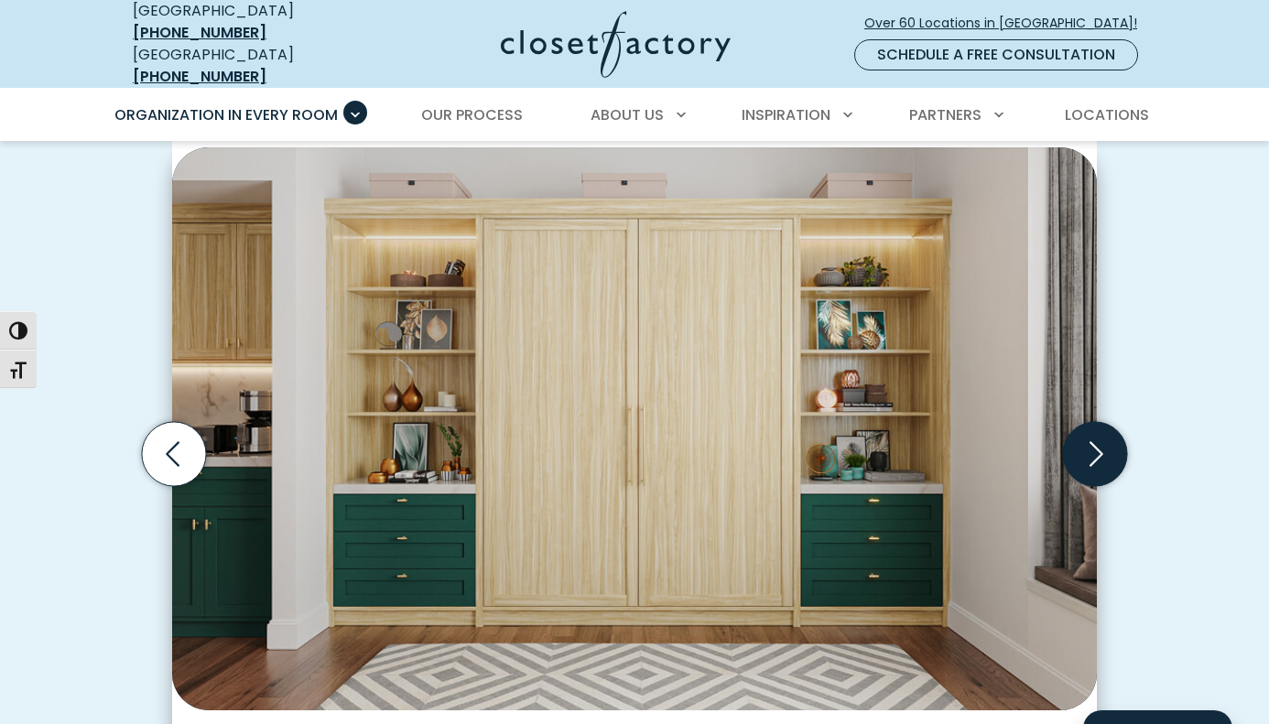
click at [1086, 448] on icon "Next slide" at bounding box center [1095, 454] width 64 height 64
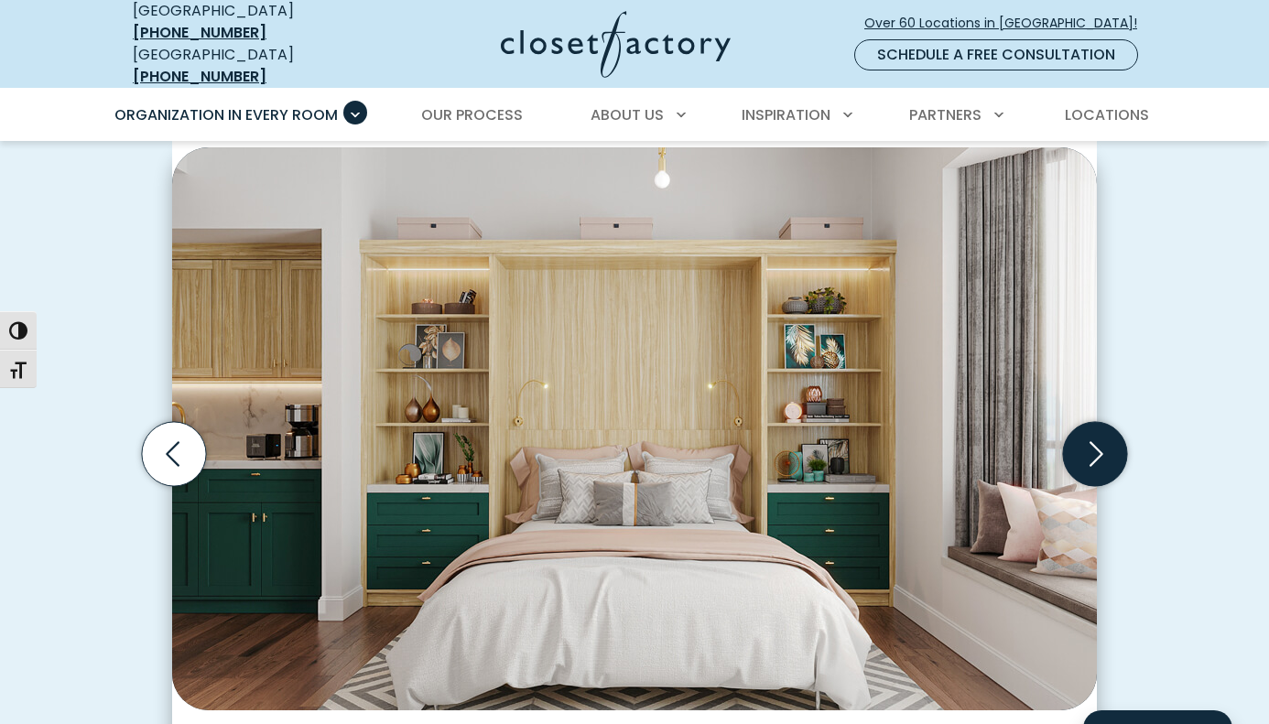
click at [1086, 448] on icon "Next slide" at bounding box center [1095, 454] width 64 height 64
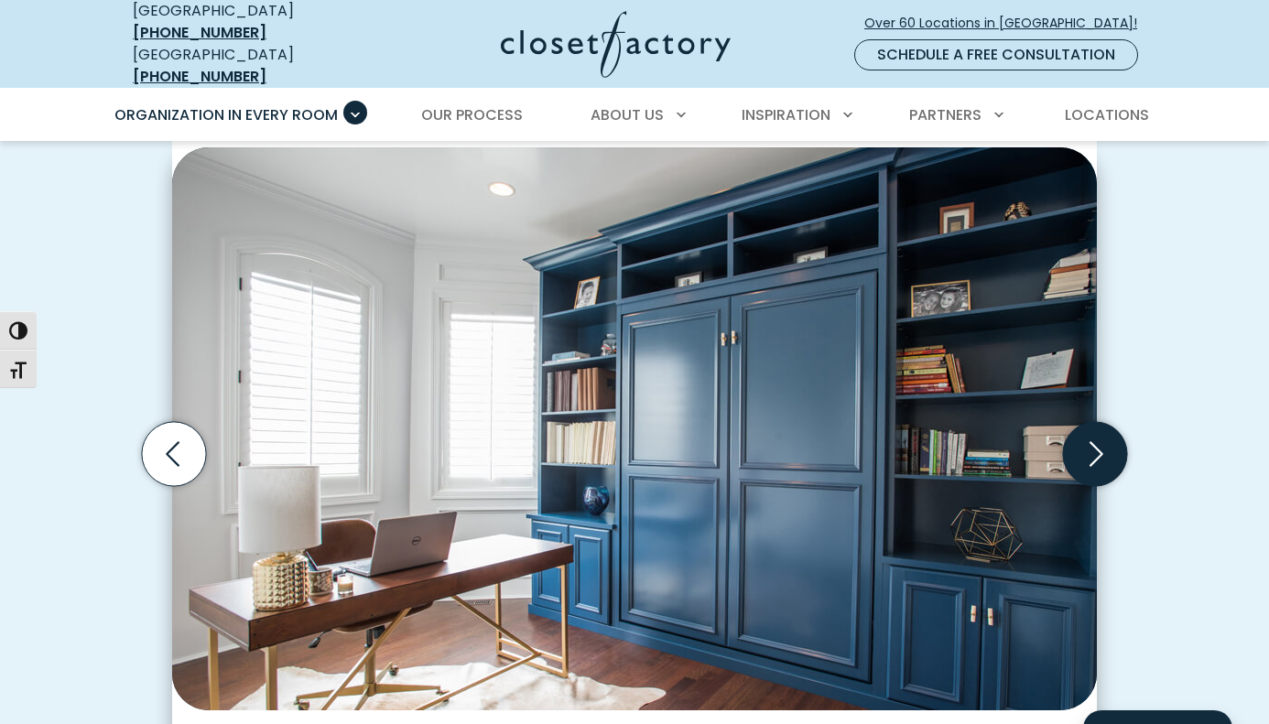
click at [1083, 448] on icon "Next slide" at bounding box center [1095, 454] width 64 height 64
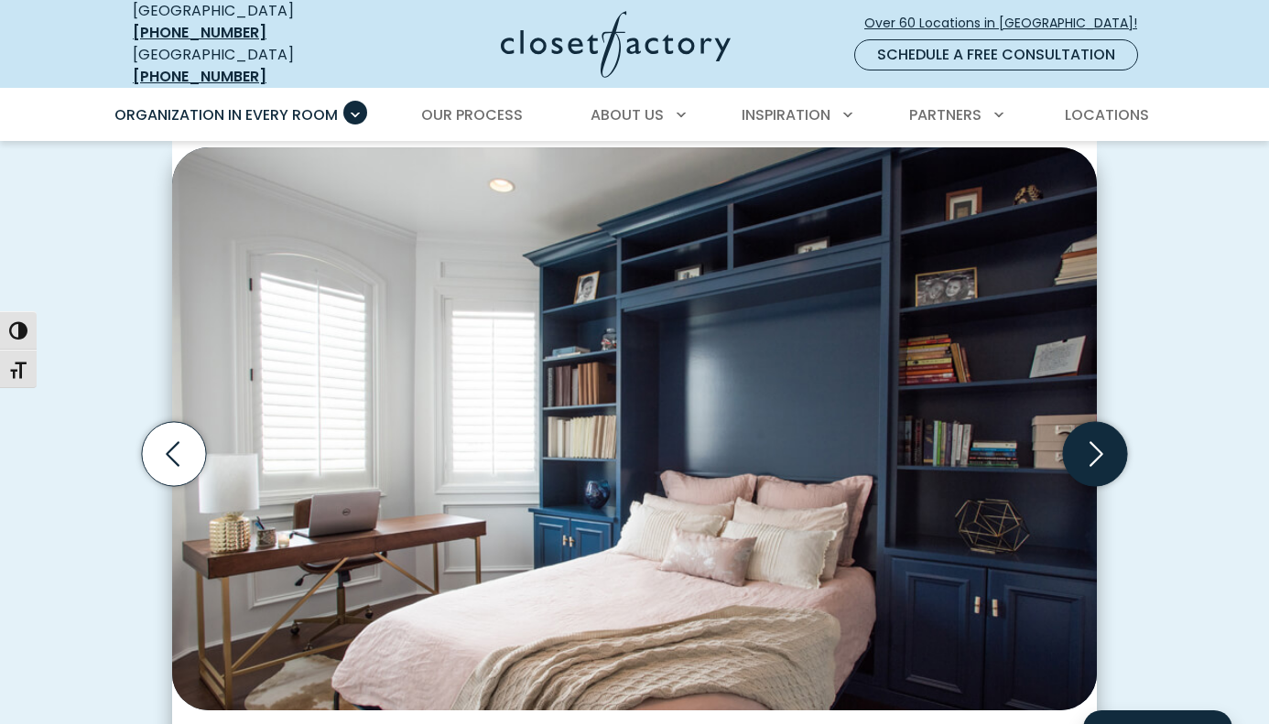
click at [1083, 448] on icon "Next slide" at bounding box center [1095, 454] width 64 height 64
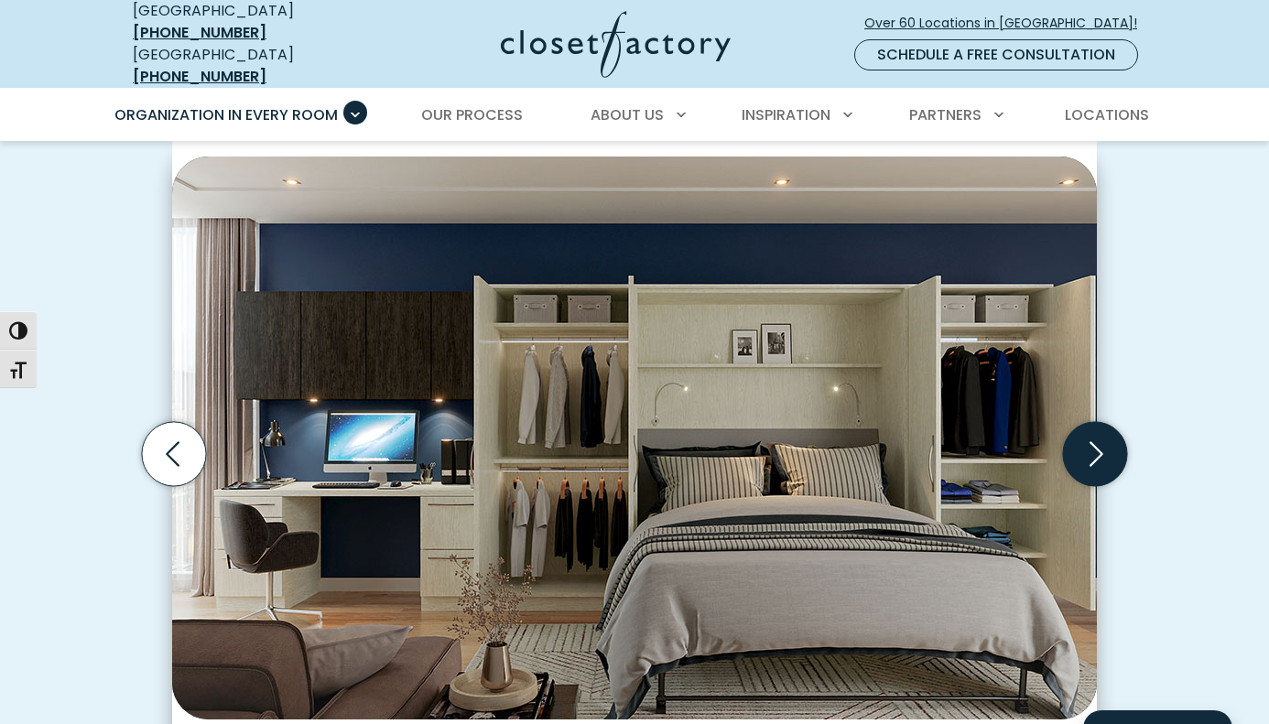
click at [1083, 448] on icon "Next slide" at bounding box center [1095, 454] width 64 height 64
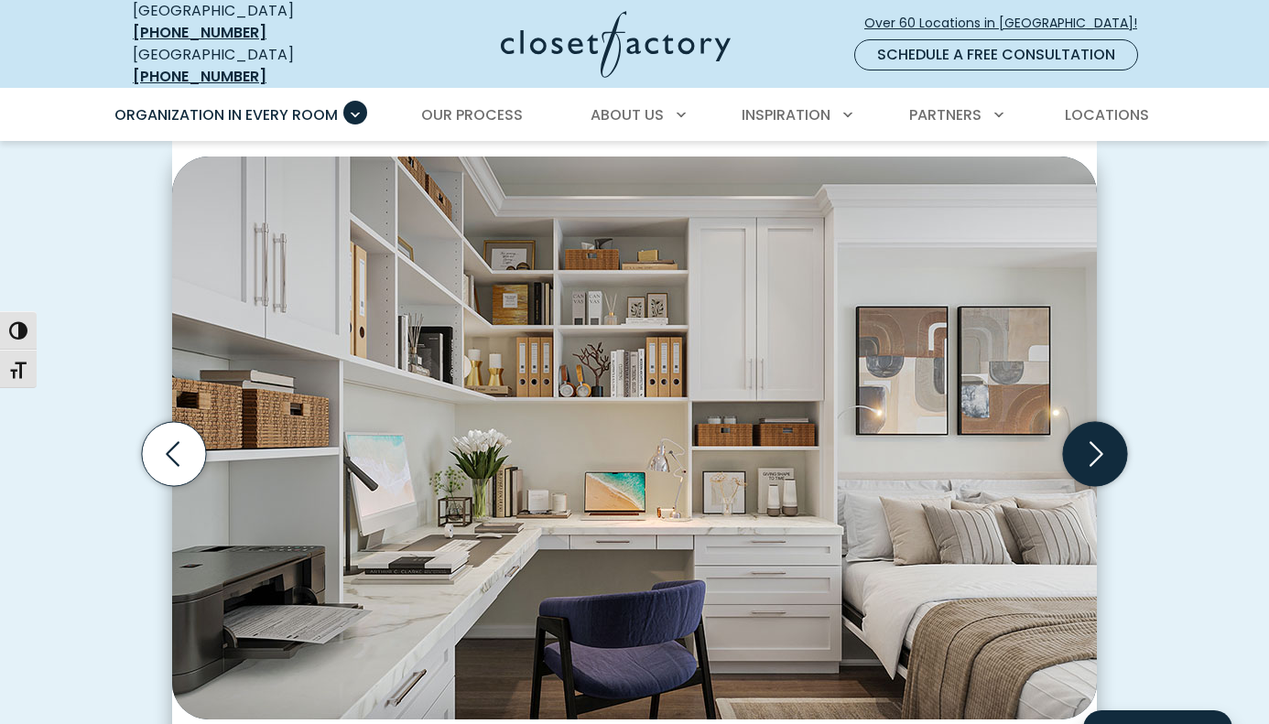
click at [1082, 448] on icon "Next slide" at bounding box center [1095, 454] width 64 height 64
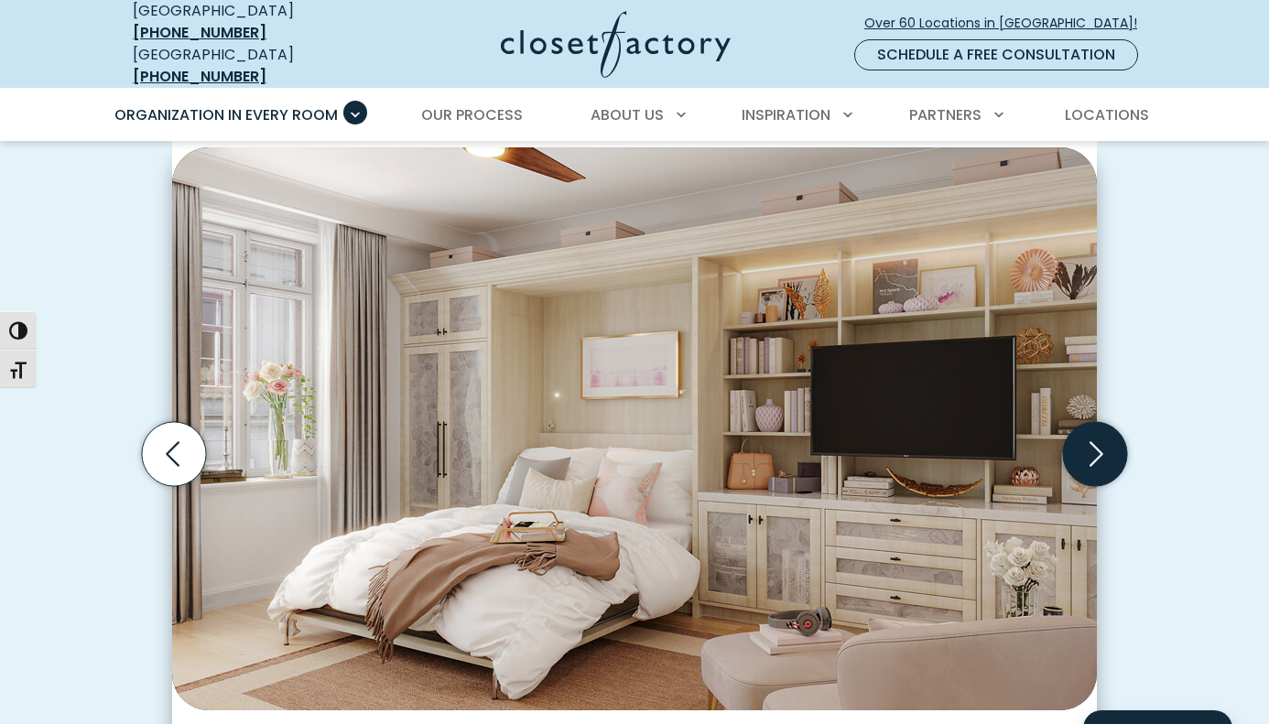
click at [1080, 448] on icon "Next slide" at bounding box center [1095, 454] width 64 height 64
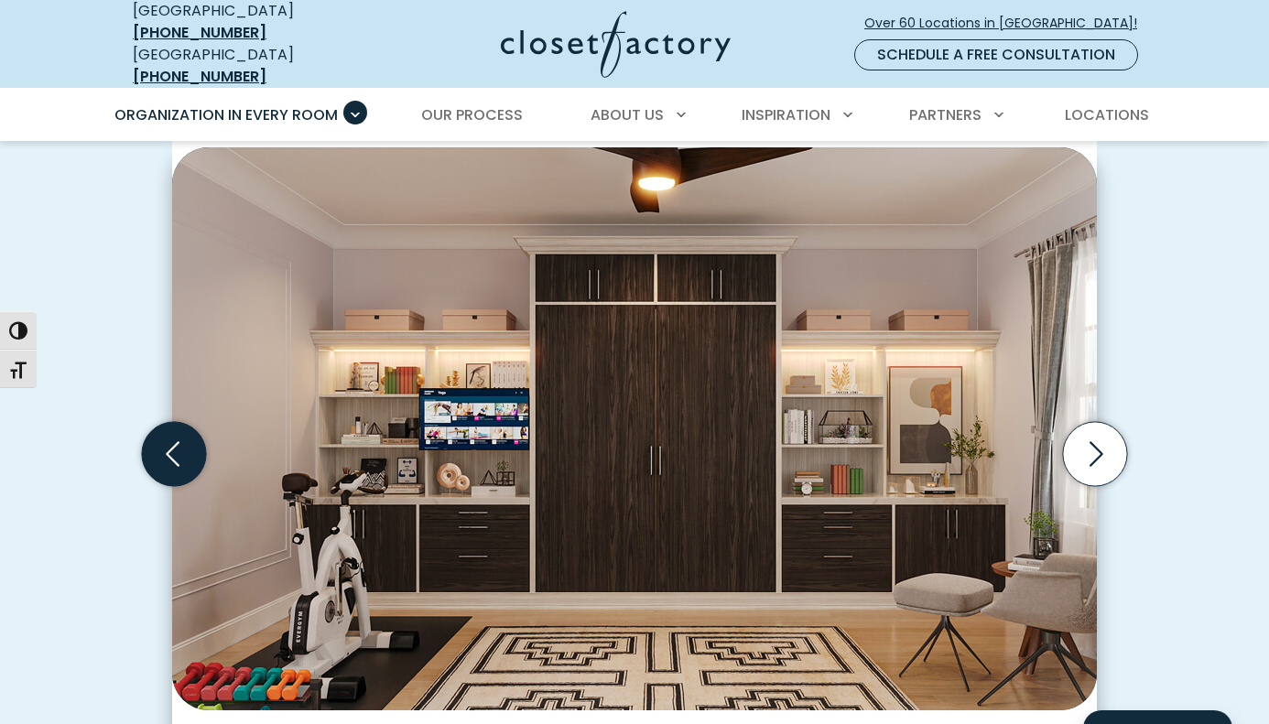
click at [161, 436] on icon "Previous slide" at bounding box center [174, 454] width 64 height 64
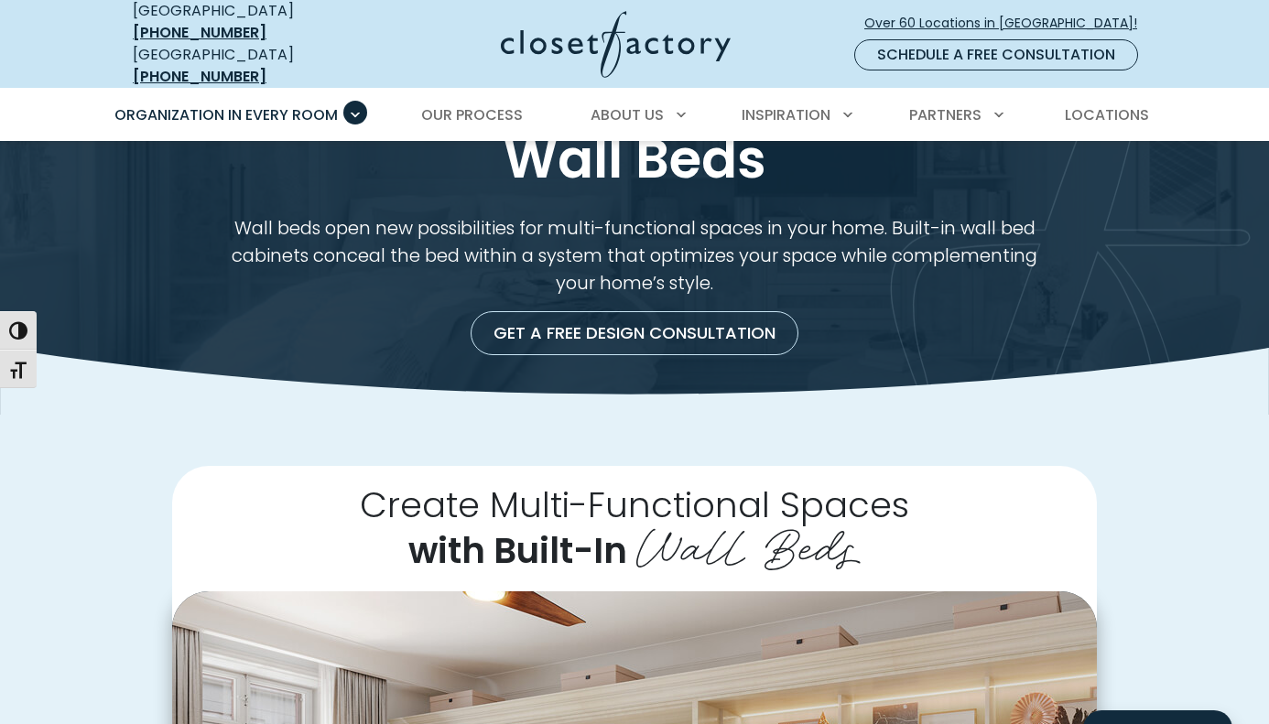
scroll to position [0, 0]
